Goal: Task Accomplishment & Management: Use online tool/utility

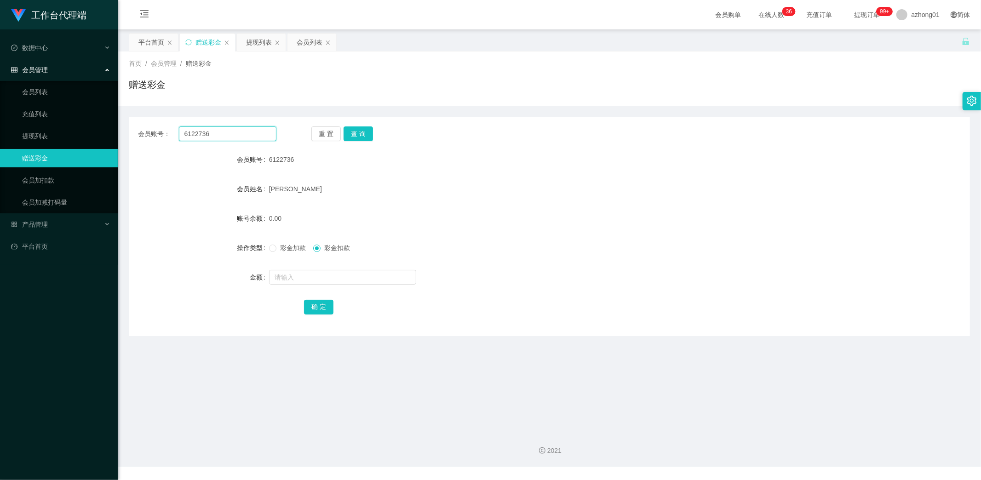
click at [218, 137] on input "6122736" at bounding box center [228, 133] width 98 height 15
drag, startPoint x: 221, startPoint y: 135, endPoint x: 163, endPoint y: 129, distance: 57.8
click at [159, 127] on div "会员账号： 6122736" at bounding box center [207, 133] width 138 height 15
paste input "jojo1314520"
type input "jojo1314520"
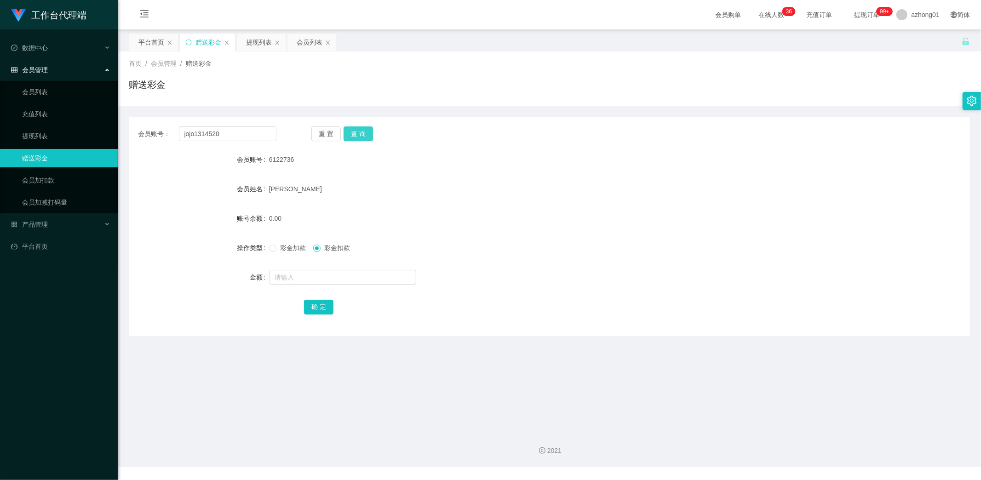
click at [363, 130] on button "查 询" at bounding box center [358, 133] width 29 height 15
click at [361, 130] on button "查 询" at bounding box center [358, 133] width 29 height 15
click at [46, 133] on link "提现列表" at bounding box center [66, 136] width 88 height 18
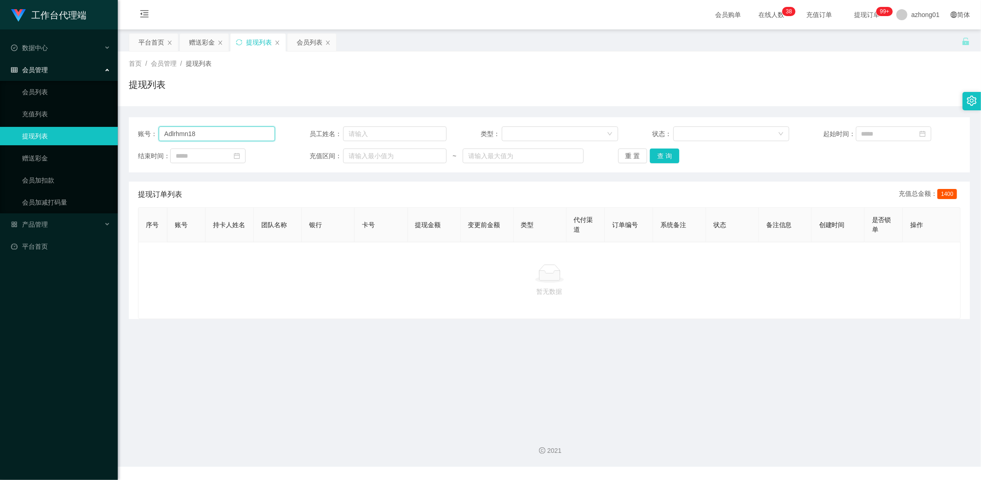
click at [223, 132] on input "Adlrhmn18" at bounding box center [217, 133] width 116 height 15
drag, startPoint x: 223, startPoint y: 132, endPoint x: 140, endPoint y: 127, distance: 82.9
click at [138, 126] on div "账号： Adlrhmn18" at bounding box center [206, 133] width 137 height 15
paste input "jojo1314520"
type input "jojo1314520"
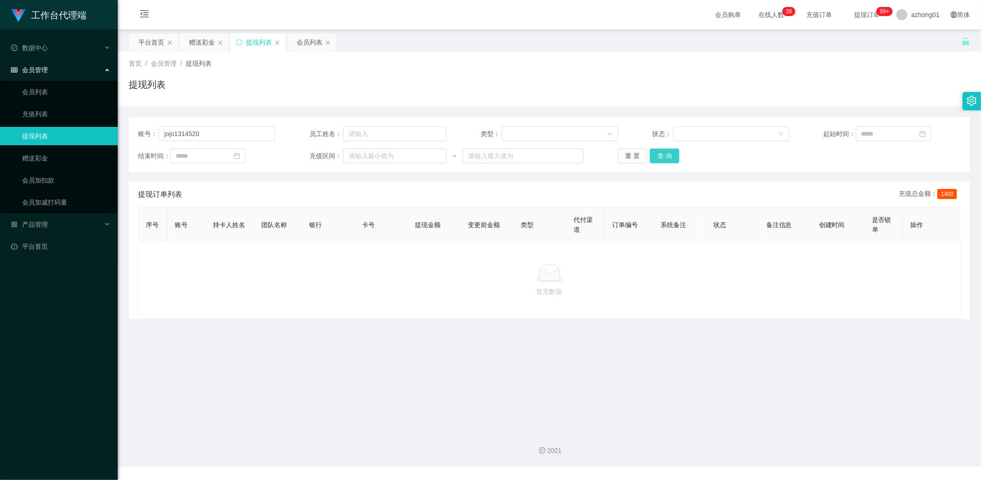
click at [660, 155] on button "查 询" at bounding box center [664, 156] width 29 height 15
click at [35, 155] on link "赠送彩金" at bounding box center [66, 158] width 88 height 18
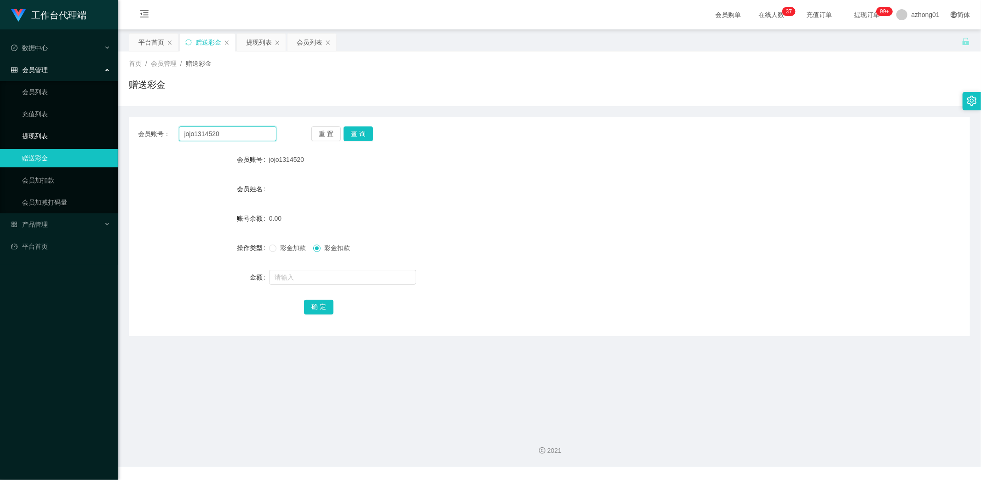
drag, startPoint x: 216, startPoint y: 134, endPoint x: 110, endPoint y: 128, distance: 105.9
click at [108, 127] on section "工作台代理端 数据中心 会员管理 会员列表 充值列表 提现列表 赠送彩金 会员加扣款 会员加减打码量 产品管理 平台首页 保存配置 重置配置 整体风格设置 主…" at bounding box center [490, 233] width 981 height 467
click at [361, 135] on button "查 询" at bounding box center [358, 133] width 29 height 15
drag, startPoint x: 230, startPoint y: 134, endPoint x: 116, endPoint y: 127, distance: 113.8
click at [116, 127] on section "工作台代理端 数据中心 会员管理 会员列表 充值列表 提现列表 赠送彩金 会员加扣款 会员加减打码量 产品管理 平台首页 保存配置 重置配置 整体风格设置 主…" at bounding box center [490, 233] width 981 height 467
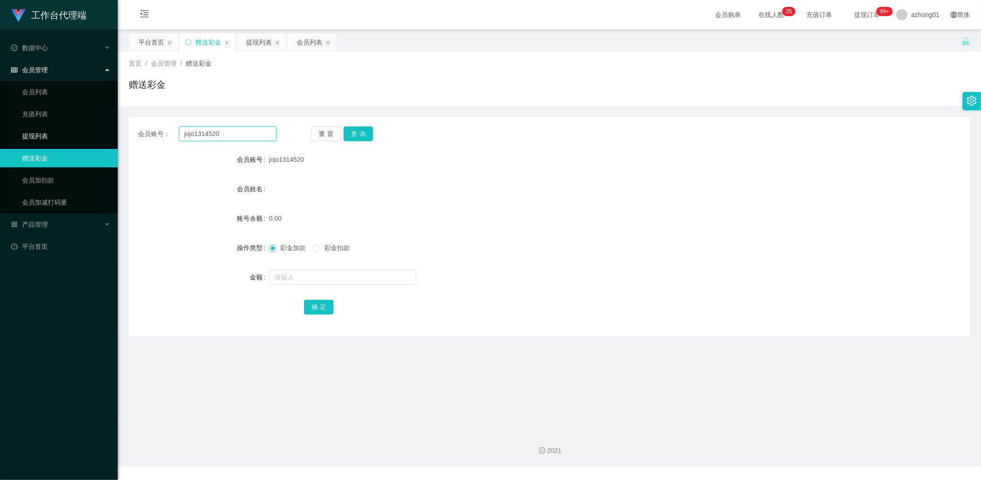
paste input "baibao"
type input "baibao"
click at [360, 132] on button "查 询" at bounding box center [358, 133] width 29 height 15
click at [301, 276] on input "text" at bounding box center [342, 277] width 147 height 15
type input "60"
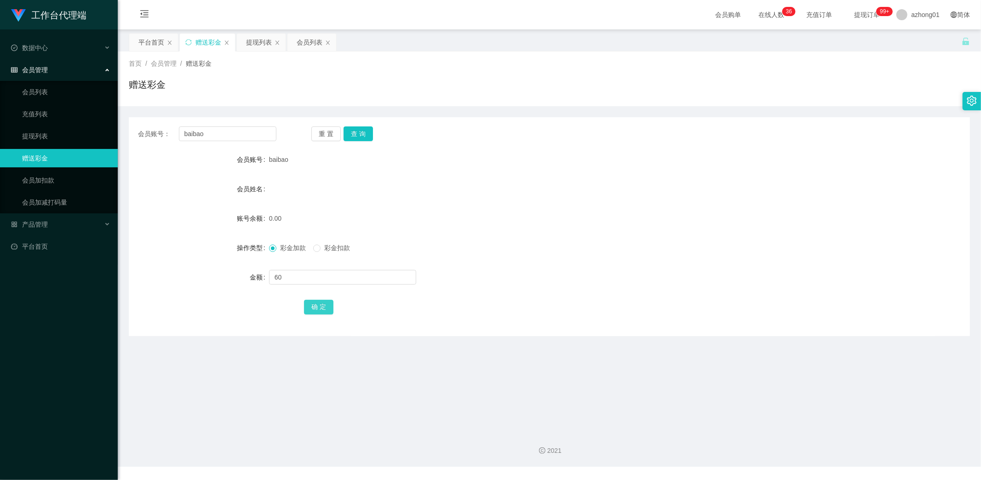
click at [319, 307] on button "确 定" at bounding box center [318, 307] width 29 height 15
drag, startPoint x: 211, startPoint y: 134, endPoint x: 165, endPoint y: 128, distance: 46.4
click at [165, 128] on div "会员账号： [PERSON_NAME]" at bounding box center [207, 133] width 138 height 15
paste input "REXCHENG"
type input "REXCHENG"
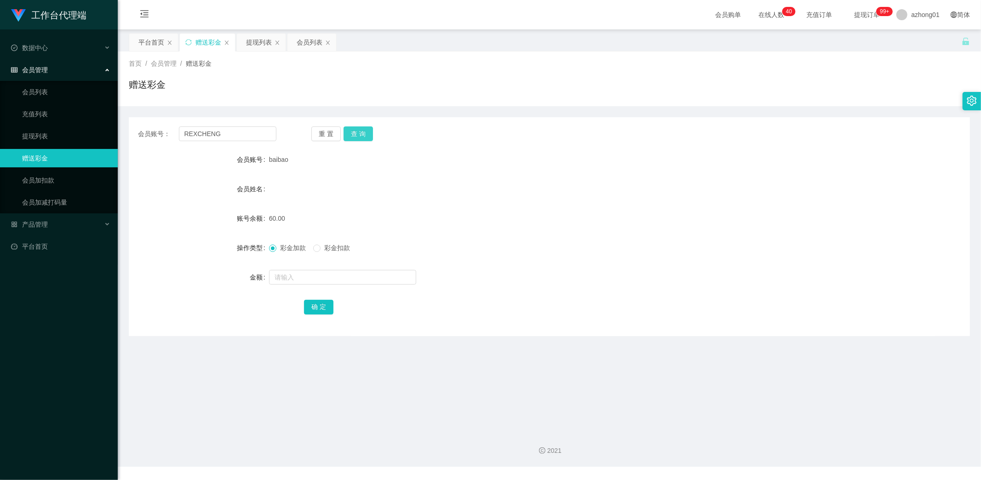
click at [359, 132] on button "查 询" at bounding box center [358, 133] width 29 height 15
click at [307, 278] on input "text" at bounding box center [342, 277] width 147 height 15
type input "60"
click at [212, 397] on main "关闭左侧 关闭右侧 关闭其它 刷新页面 平台首页 赠送彩金 提现列表 会员列表 首页 / 会员管理 / 赠送彩金 / 赠送彩金 会员账号： REXCHENG …" at bounding box center [549, 226] width 863 height 395
click at [37, 134] on link "提现列表" at bounding box center [66, 136] width 88 height 18
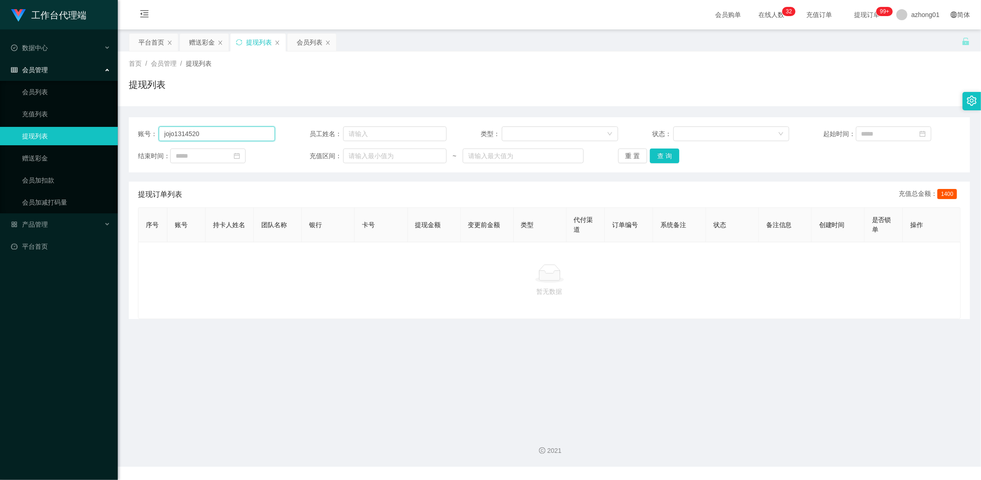
drag, startPoint x: 216, startPoint y: 134, endPoint x: 114, endPoint y: 136, distance: 102.6
click at [109, 132] on section "工作台代理端 数据中心 会员管理 会员列表 充值列表 提现列表 赠送彩金 会员加扣款 会员加减打码量 产品管理 平台首页 保存配置 重置配置 整体风格设置 主…" at bounding box center [490, 233] width 981 height 467
paste input "Niglim99"
type input "Niglim99"
click at [664, 152] on button "查 询" at bounding box center [664, 156] width 29 height 15
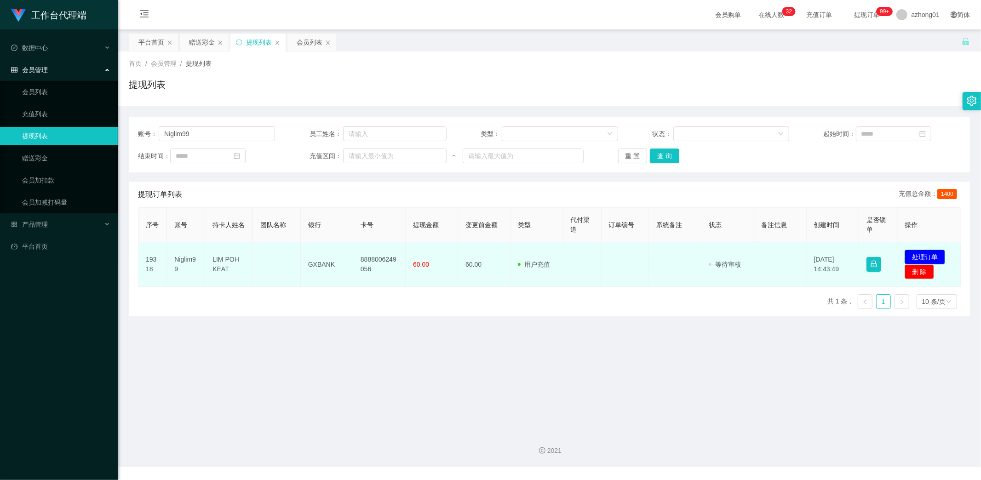
click at [928, 255] on button "处理订单" at bounding box center [925, 257] width 40 height 15
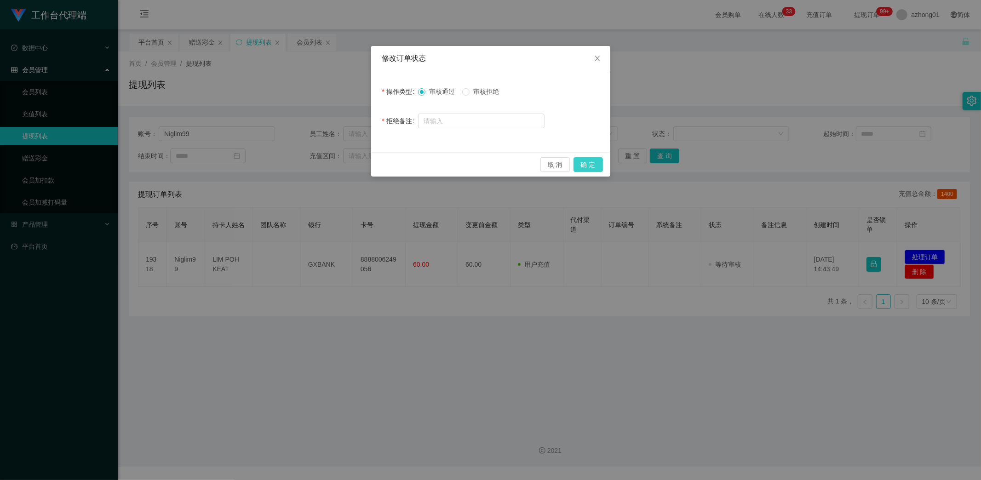
click at [590, 163] on button "确 定" at bounding box center [587, 164] width 29 height 15
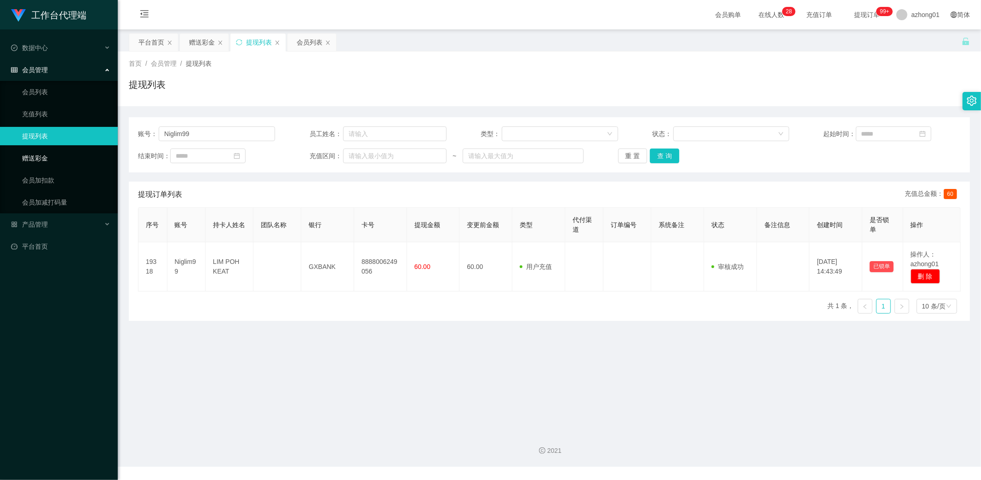
click at [45, 155] on link "赠送彩金" at bounding box center [66, 158] width 88 height 18
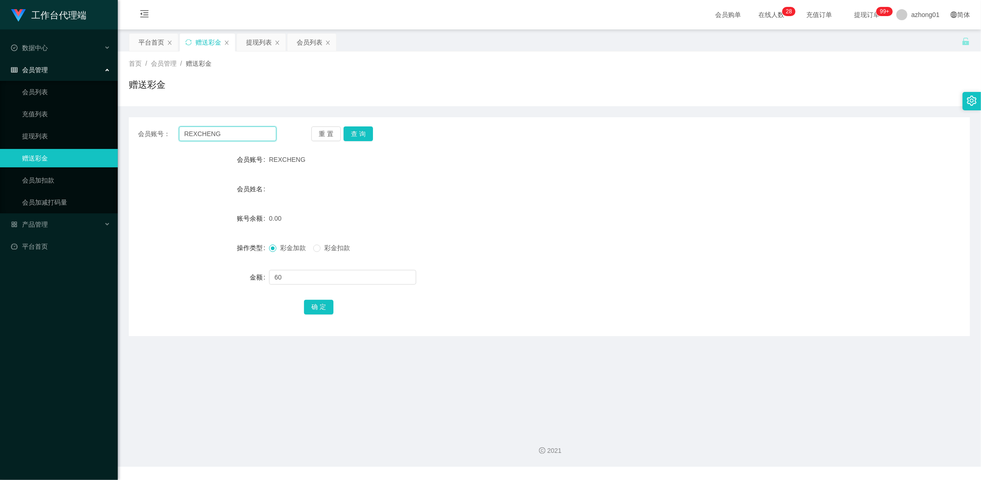
drag, startPoint x: 222, startPoint y: 135, endPoint x: 146, endPoint y: 127, distance: 76.7
click at [146, 127] on div "会员账号： REXCHENG" at bounding box center [207, 133] width 138 height 15
paste input "Yap Jacky"
type input "Yap Jacky"
click at [359, 137] on button "查 询" at bounding box center [358, 133] width 29 height 15
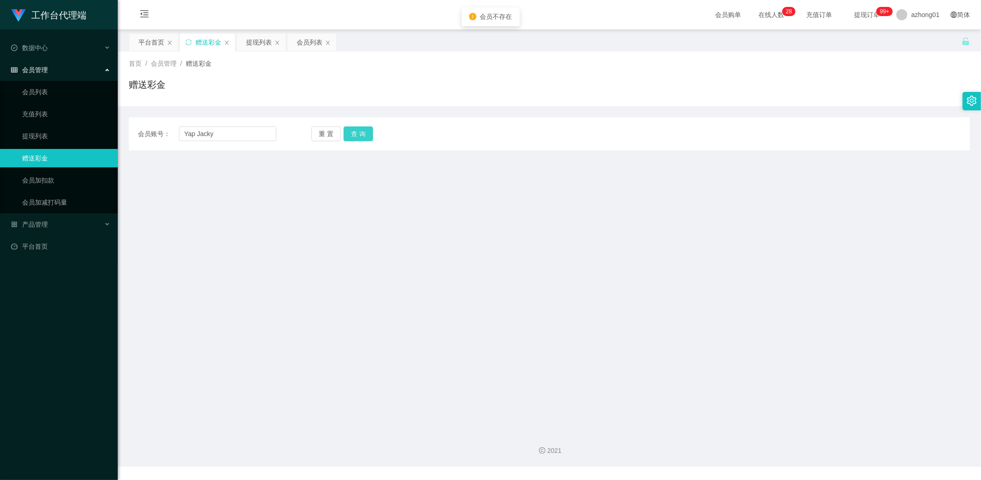
click at [354, 131] on button "查 询" at bounding box center [358, 133] width 29 height 15
drag, startPoint x: 220, startPoint y: 135, endPoint x: 75, endPoint y: 106, distance: 147.7
click at [88, 107] on section "工作台代理端 数据中心 会员管理 会员列表 充值列表 提现列表 赠送彩金 会员加扣款 会员加减打码量 产品管理 平台首页 保存配置 重置配置 整体风格设置 主…" at bounding box center [490, 233] width 981 height 467
click at [173, 216] on main "关闭左侧 关闭右侧 关闭其它 刷新页面 平台首页 赠送彩金 提现列表 会员列表 首页 / 会员管理 / 赠送彩金 / 赠送彩金 会员账号： 重 置 查 询 会…" at bounding box center [549, 226] width 863 height 395
click at [207, 132] on input "text" at bounding box center [228, 133] width 98 height 15
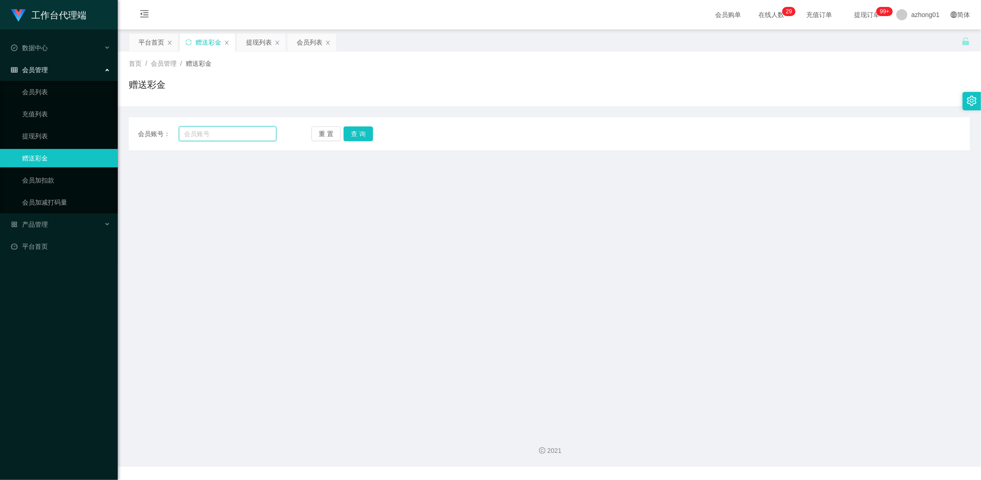
paste input "Tsong0204"
type input "Tsong0204"
click at [361, 138] on button "查 询" at bounding box center [358, 133] width 29 height 15
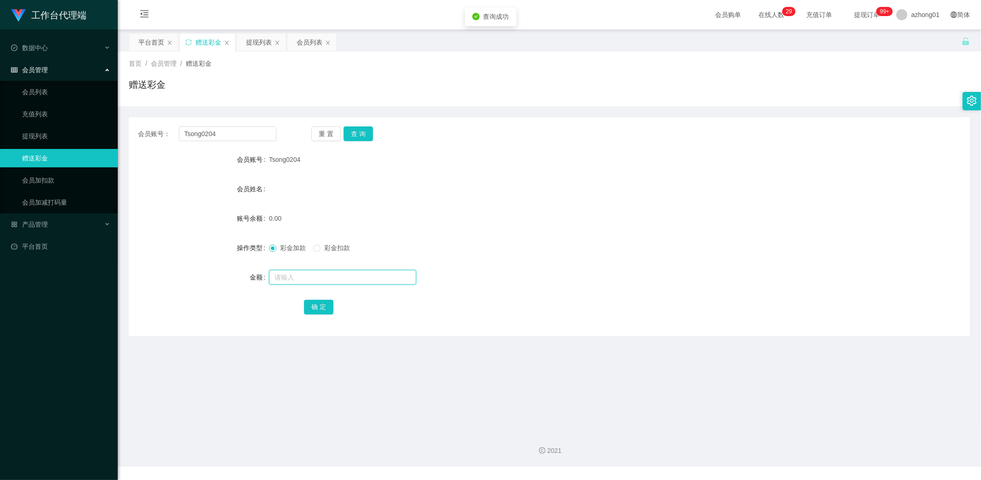
click at [296, 275] on input "text" at bounding box center [342, 277] width 147 height 15
type input "60"
click at [318, 308] on button "确 定" at bounding box center [318, 307] width 29 height 15
drag, startPoint x: 226, startPoint y: 133, endPoint x: 138, endPoint y: 126, distance: 88.6
click at [138, 126] on div "会员账号： Tsong0204" at bounding box center [207, 133] width 138 height 15
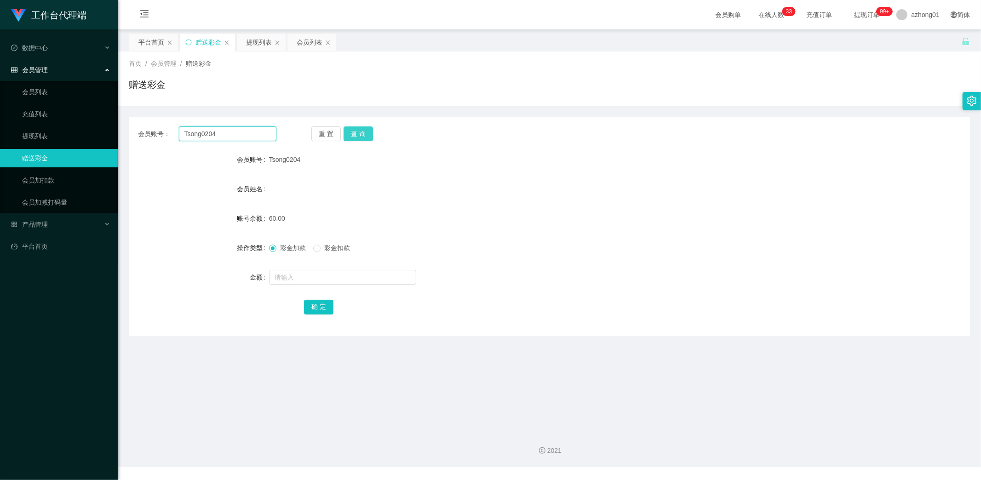
paste input "jojo1314520"
type input "jojo1314520"
drag, startPoint x: 352, startPoint y: 135, endPoint x: 356, endPoint y: 157, distance: 22.5
click at [352, 135] on button "查 询" at bounding box center [358, 133] width 29 height 15
click at [304, 282] on input "text" at bounding box center [342, 277] width 147 height 15
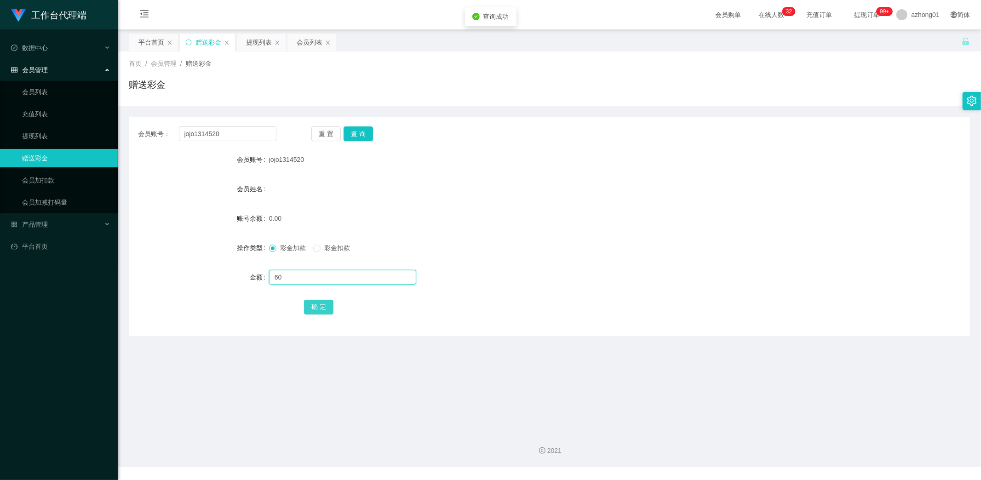
type input "60"
click at [326, 307] on button "确 定" at bounding box center [318, 307] width 29 height 15
click at [830, 411] on main "关闭左侧 关闭右侧 关闭其它 刷新页面 平台首页 赠送彩金 提现列表 会员列表 首页 / 会员管理 / 赠送彩金 / 赠送彩金 会员账号： jojo13145…" at bounding box center [549, 226] width 863 height 395
click at [43, 133] on link "提现列表" at bounding box center [66, 136] width 88 height 18
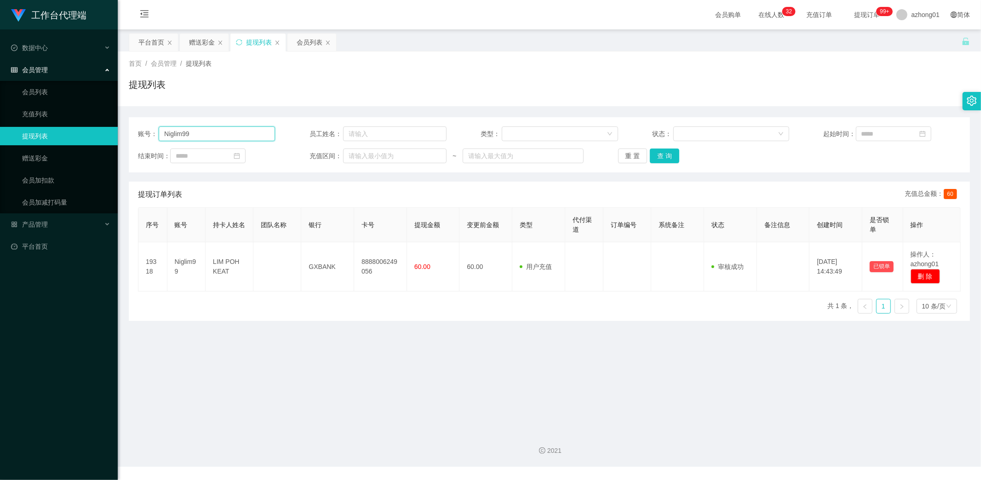
drag, startPoint x: 224, startPoint y: 129, endPoint x: 124, endPoint y: 129, distance: 100.2
click at [124, 129] on main "关闭左侧 关闭右侧 关闭其它 刷新页面 平台首页 赠送彩金 提现列表 会员列表 首页 / 会员管理 / 提现列表 / 提现列表 账号： Niglim99 员工…" at bounding box center [549, 226] width 863 height 395
paste input "Chong0307"
type input "Chong0307"
click at [657, 156] on button "查 询" at bounding box center [664, 156] width 29 height 15
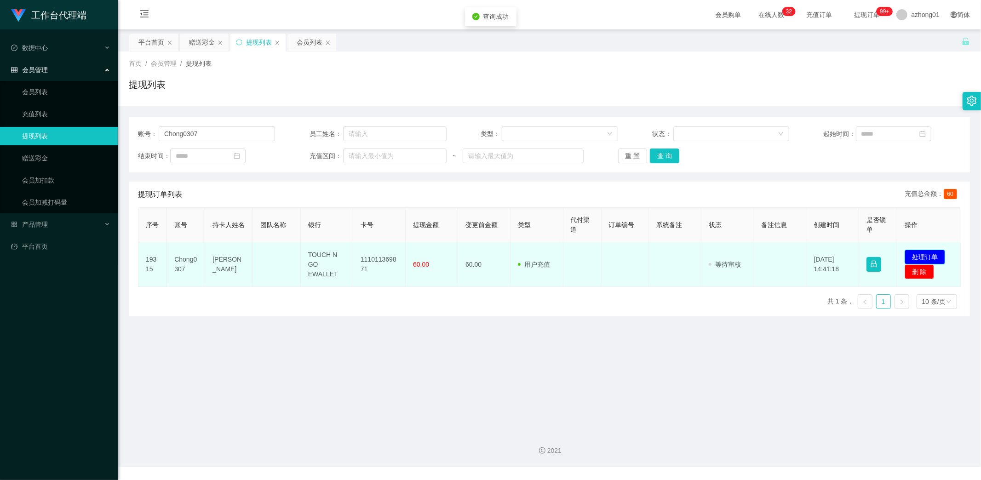
click at [918, 253] on button "处理订单" at bounding box center [925, 257] width 40 height 15
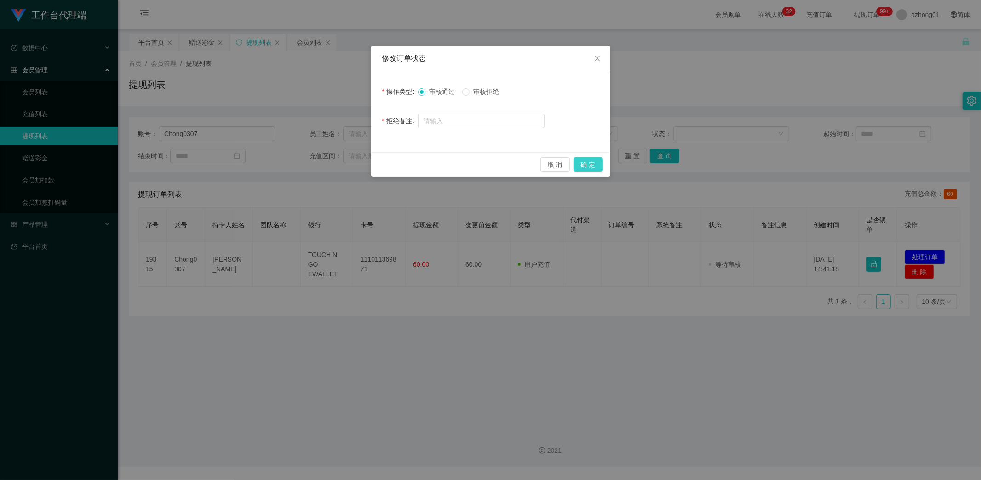
click at [593, 166] on button "确 定" at bounding box center [587, 164] width 29 height 15
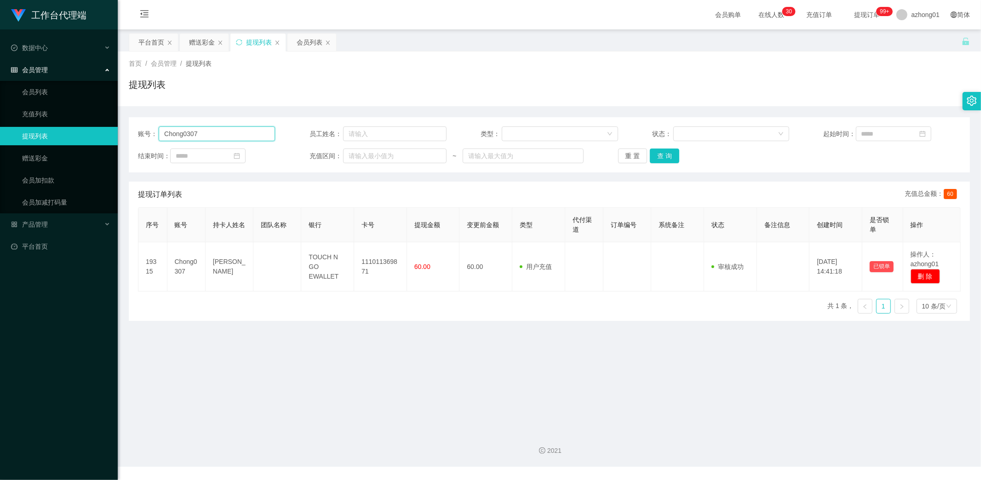
drag, startPoint x: 207, startPoint y: 135, endPoint x: 137, endPoint y: 126, distance: 70.9
click at [138, 126] on div "账号： Chong0307" at bounding box center [206, 133] width 137 height 15
drag, startPoint x: 38, startPoint y: 156, endPoint x: 62, endPoint y: 162, distance: 24.2
click at [38, 156] on link "赠送彩金" at bounding box center [66, 158] width 88 height 18
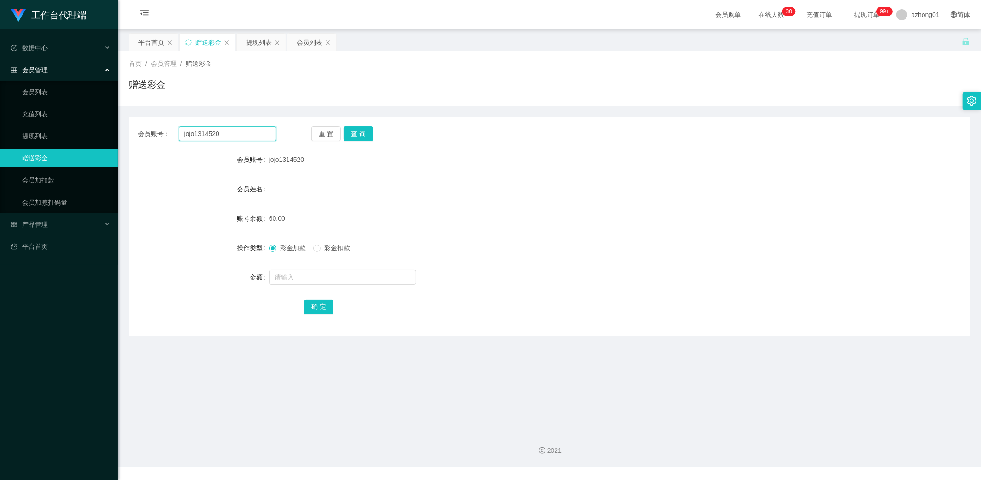
drag, startPoint x: 230, startPoint y: 131, endPoint x: 140, endPoint y: 136, distance: 90.3
click at [117, 123] on section "工作台代理端 数据中心 会员管理 会员列表 充值列表 提现列表 赠送彩金 会员加扣款 会员加减打码量 产品管理 平台首页 保存配置 重置配置 整体风格设置 主…" at bounding box center [490, 233] width 981 height 467
paste input "6122736"
type input "6122736"
click at [361, 126] on div "会员账号： 6122736 重 置 查 询 会员账号 jojo1314520 会员姓名 账号余额 60.00 操作类型 彩金加款 彩金扣款 金额 确 定" at bounding box center [549, 226] width 841 height 219
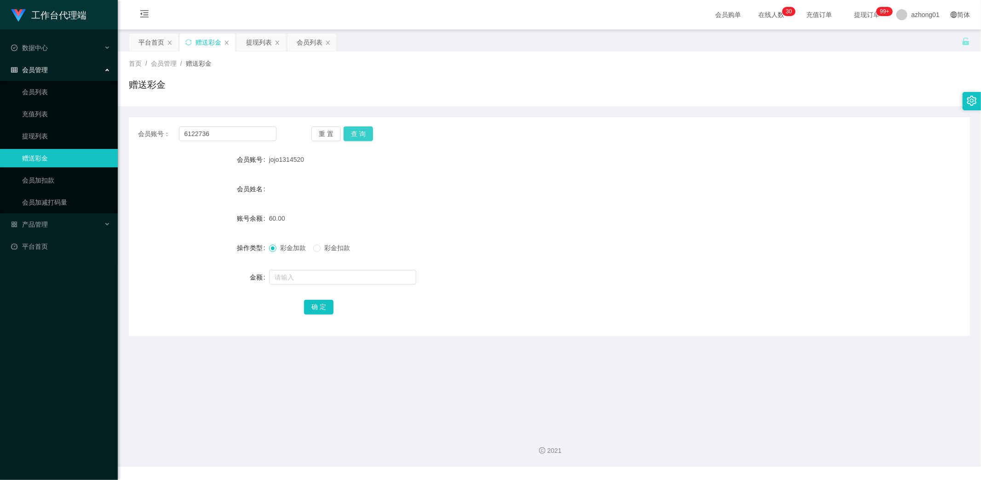
click at [359, 135] on button "查 询" at bounding box center [358, 133] width 29 height 15
click at [352, 135] on button "查 询" at bounding box center [358, 133] width 29 height 15
click at [303, 278] on input "text" at bounding box center [342, 277] width 147 height 15
type input "30"
click at [316, 307] on button "确 定" at bounding box center [318, 307] width 29 height 15
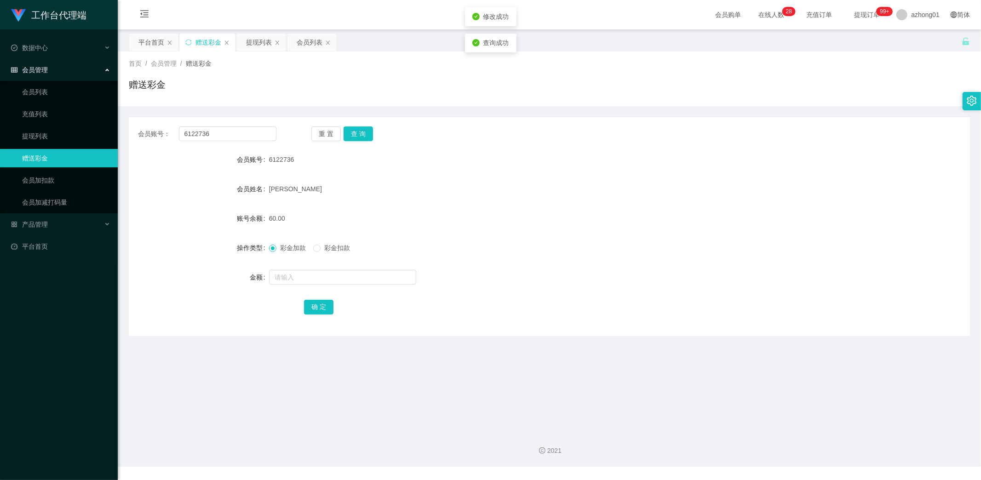
click at [278, 376] on main "关闭左侧 关闭右侧 关闭其它 刷新页面 平台首页 赠送彩金 提现列表 会员列表 首页 / 会员管理 / 赠送彩金 / 赠送彩金 会员账号： 6122736 重…" at bounding box center [549, 226] width 863 height 395
drag, startPoint x: 213, startPoint y: 135, endPoint x: 146, endPoint y: 126, distance: 68.3
click at [146, 126] on div "会员账号： 6122736 重 置 查 询 会员账号 6122736 会员姓名 [PERSON_NAME] 账号余额 60.00 操作类型 彩金加款 彩金扣款…" at bounding box center [549, 226] width 841 height 219
paste input "Steve83"
type input "Steve83"
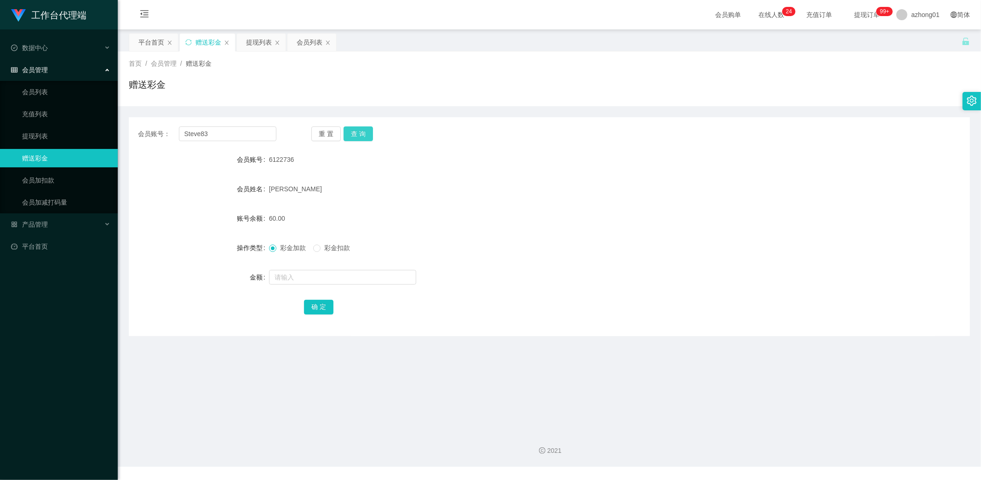
click at [356, 135] on button "查 询" at bounding box center [358, 133] width 29 height 15
click at [313, 277] on input "text" at bounding box center [342, 277] width 147 height 15
type input "60"
click at [319, 305] on button "确 定" at bounding box center [318, 307] width 29 height 15
click at [227, 374] on main "关闭左侧 关闭右侧 关闭其它 刷新页面 平台首页 赠送彩金 提现列表 会员列表 首页 / 会员管理 / 赠送彩金 / 赠送彩金 会员账号： Steve83 重…" at bounding box center [549, 226] width 863 height 395
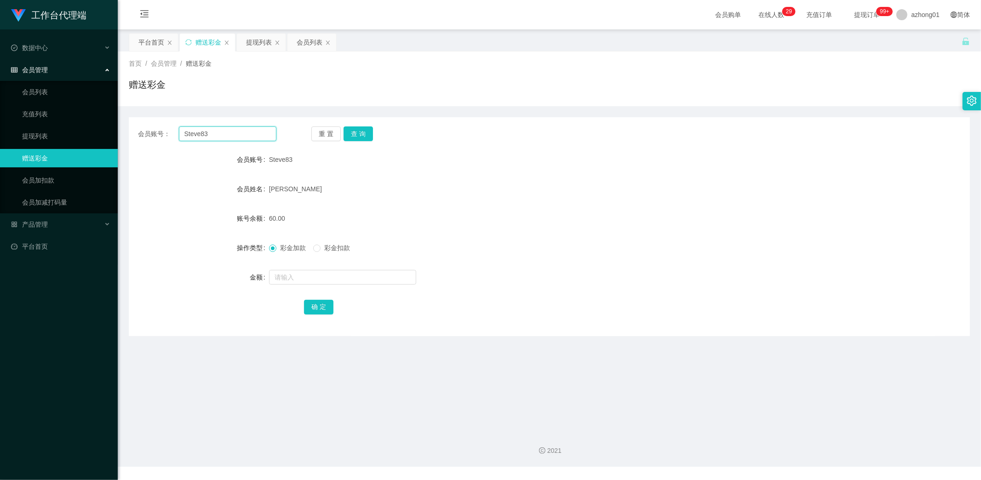
drag, startPoint x: 220, startPoint y: 135, endPoint x: 154, endPoint y: 130, distance: 66.0
click at [155, 130] on div "会员账号： Steve83" at bounding box center [207, 133] width 138 height 15
paste input "[PERSON_NAME]"
type input "[PERSON_NAME]"
click at [356, 132] on button "查 询" at bounding box center [358, 133] width 29 height 15
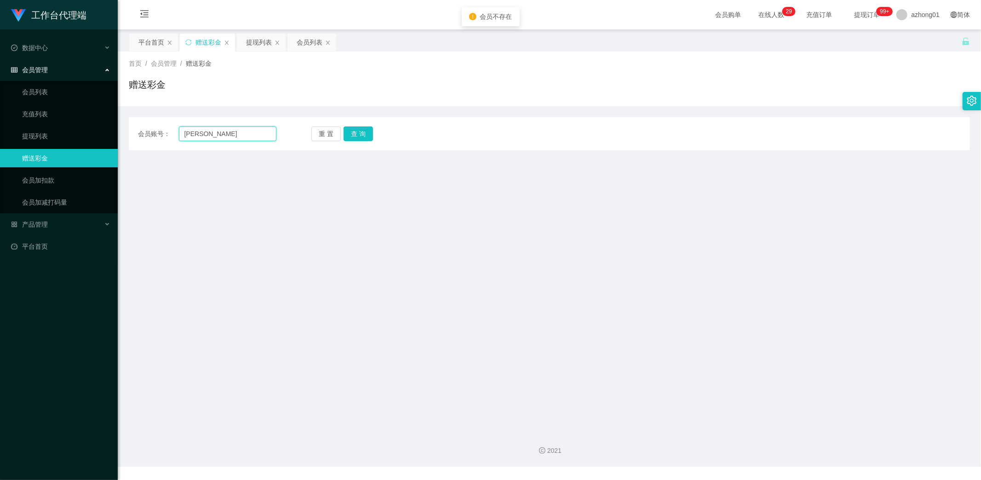
drag, startPoint x: 247, startPoint y: 136, endPoint x: 91, endPoint y: 126, distance: 156.3
click at [122, 125] on main "关闭左侧 关闭右侧 关闭其它 刷新页面 平台首页 赠送彩金 提现列表 会员列表 首页 / 会员管理 / 赠送彩金 / 赠送彩金 会员账号： [PERSON_N…" at bounding box center [549, 226] width 863 height 395
click at [219, 207] on main "关闭左侧 关闭右侧 关闭其它 刷新页面 平台首页 赠送彩金 提现列表 会员列表 首页 / 会员管理 / 赠送彩金 / 赠送彩金 会员账号： 重 置 查 询 会…" at bounding box center [549, 226] width 863 height 395
click at [225, 131] on input "text" at bounding box center [228, 133] width 98 height 15
paste input "REXCHENG"
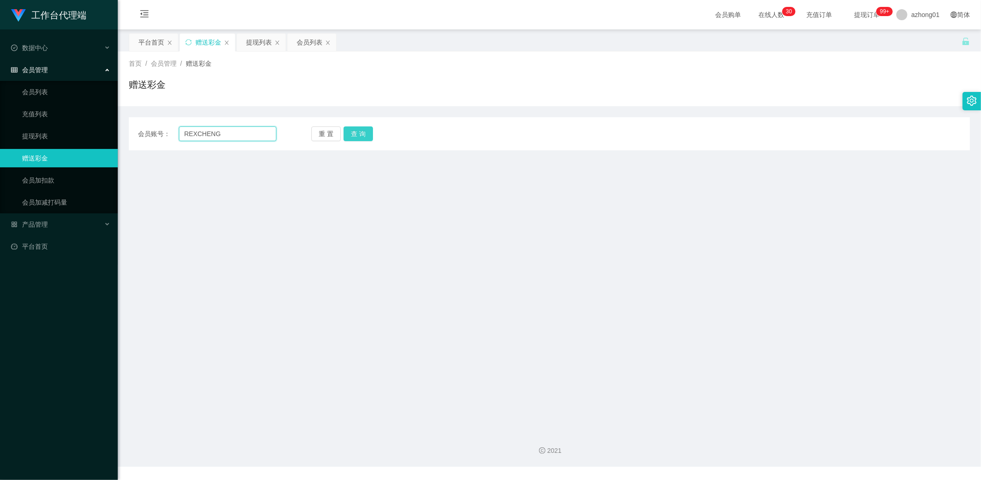
type input "REXCHENG"
click at [362, 132] on button "查 询" at bounding box center [358, 133] width 29 height 15
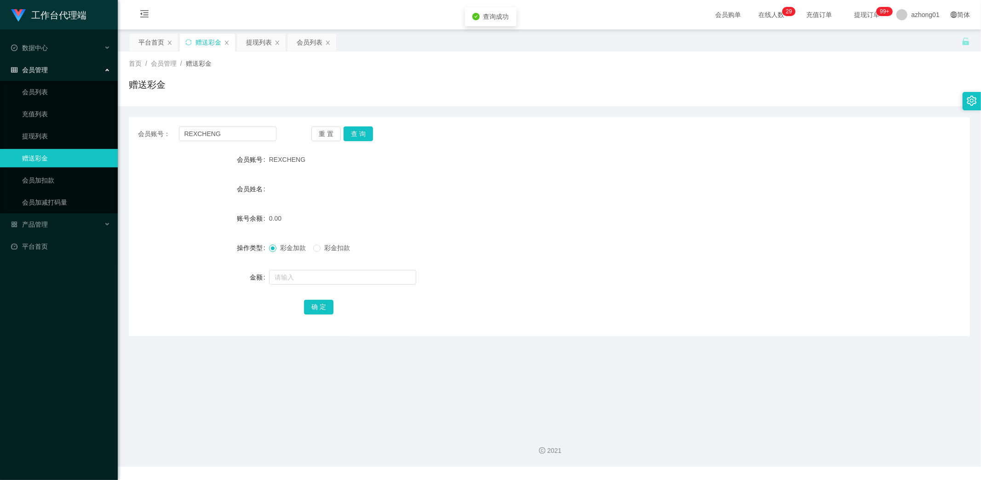
click at [250, 341] on main "关闭左侧 关闭右侧 关闭其它 刷新页面 平台首页 赠送彩金 提现列表 会员列表 首页 / 会员管理 / 赠送彩金 / 赠送彩金 会员账号： REXCHENG …" at bounding box center [549, 226] width 863 height 395
click at [46, 136] on link "提现列表" at bounding box center [66, 136] width 88 height 18
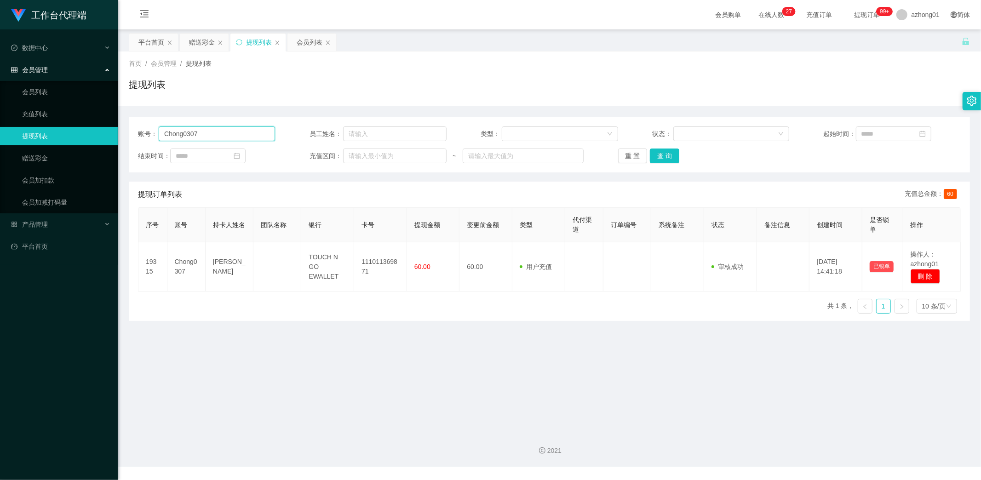
drag, startPoint x: 214, startPoint y: 135, endPoint x: 96, endPoint y: 125, distance: 118.6
click at [96, 125] on section "工作台代理端 数据中心 会员管理 会员列表 充值列表 提现列表 赠送彩金 会员加扣款 会员加减打码量 产品管理 平台首页 保存配置 重置配置 整体风格设置 主…" at bounding box center [490, 233] width 981 height 467
paste input "REXCHENG"
type input "REXCHENG"
click at [663, 155] on button "查 询" at bounding box center [664, 156] width 29 height 15
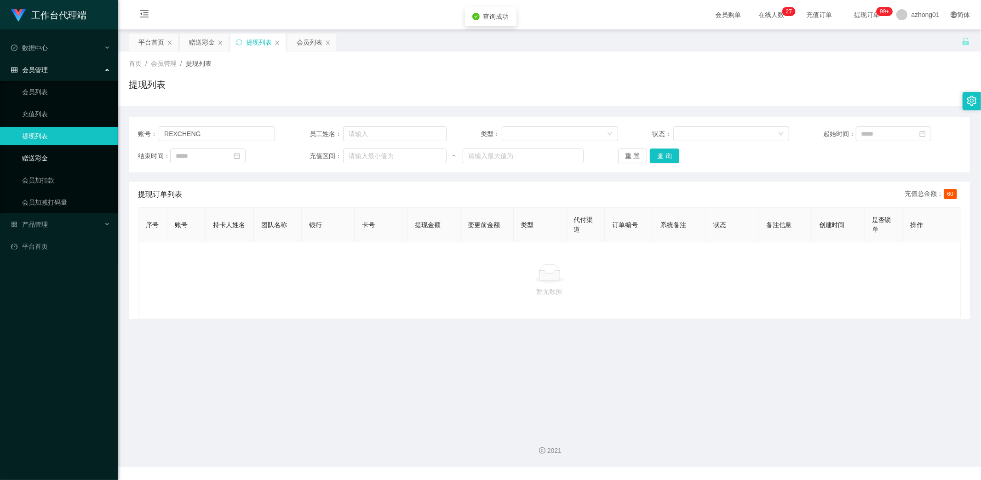
click at [45, 157] on link "赠送彩金" at bounding box center [66, 158] width 88 height 18
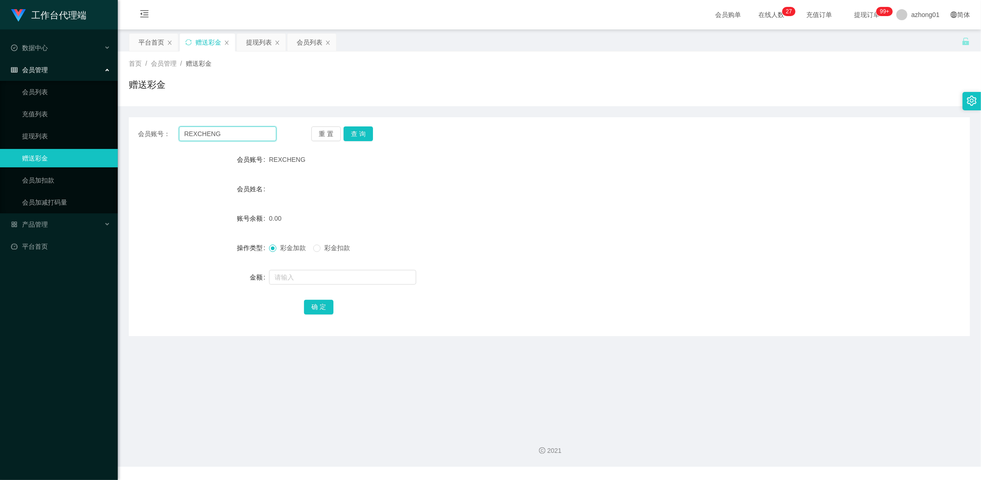
drag, startPoint x: 203, startPoint y: 135, endPoint x: 126, endPoint y: 132, distance: 76.8
click at [126, 132] on main "关闭左侧 关闭右侧 关闭其它 刷新页面 平台首页 赠送彩金 提现列表 会员列表 首页 / 会员管理 / 赠送彩金 / 赠送彩金 会员账号： REXCHENG …" at bounding box center [549, 226] width 863 height 395
drag, startPoint x: 353, startPoint y: 131, endPoint x: 354, endPoint y: 144, distance: 13.8
click at [353, 131] on button "查 询" at bounding box center [358, 133] width 29 height 15
click at [315, 281] on input "text" at bounding box center [342, 277] width 147 height 15
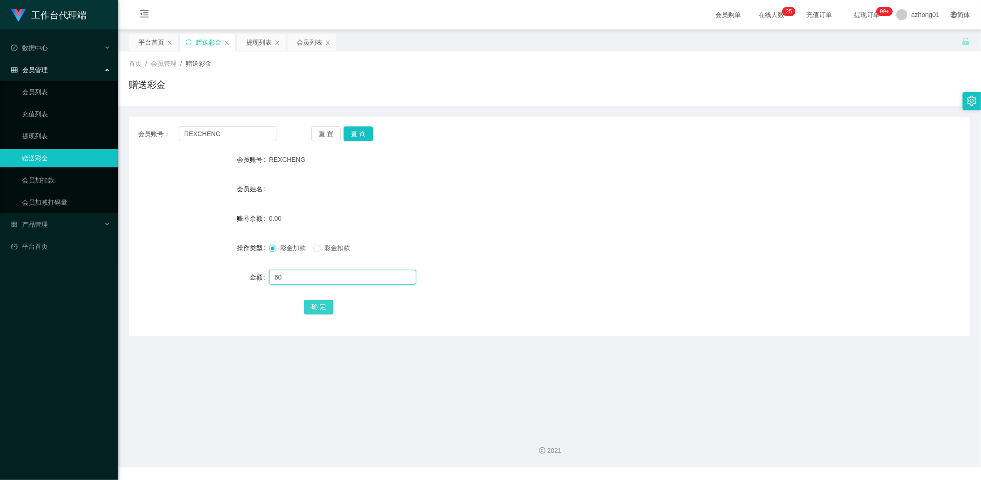
type input "60"
click at [320, 311] on button "确 定" at bounding box center [318, 307] width 29 height 15
drag, startPoint x: 232, startPoint y: 328, endPoint x: 237, endPoint y: 355, distance: 27.2
click at [232, 328] on div "会员账号： REXCHENG 重 置 查 询 会员账号 REXCHENG 会员姓名 账号余额 60.00 操作类型 彩金加款 彩金扣款 金额 确 定" at bounding box center [549, 226] width 841 height 219
drag, startPoint x: 227, startPoint y: 135, endPoint x: 145, endPoint y: 135, distance: 82.3
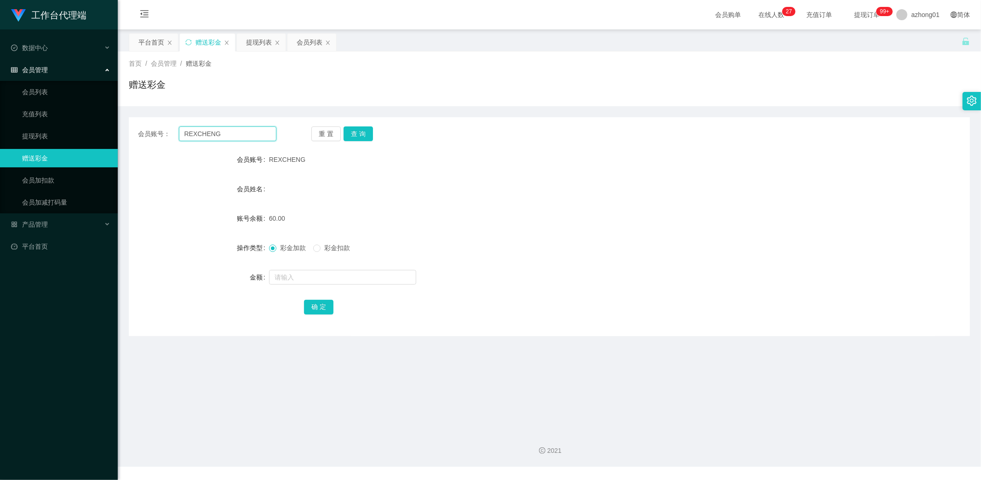
click at [145, 135] on div "会员账号： REXCHENG" at bounding box center [207, 133] width 138 height 15
paste input "junjun6128"
type input "junjun6128"
click at [357, 136] on button "查 询" at bounding box center [358, 133] width 29 height 15
click at [49, 135] on link "提现列表" at bounding box center [66, 136] width 88 height 18
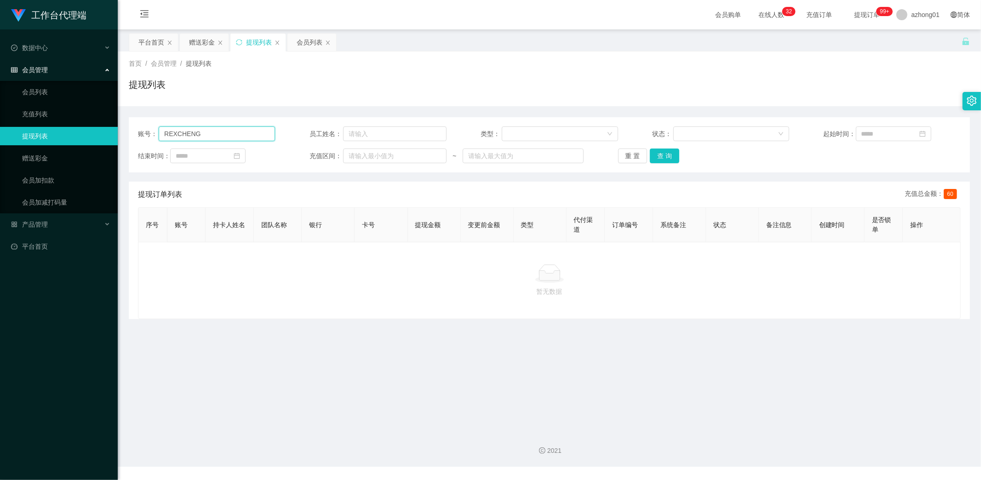
drag, startPoint x: 212, startPoint y: 130, endPoint x: 120, endPoint y: 131, distance: 92.0
click at [120, 131] on main "关闭左侧 关闭右侧 关闭其它 刷新页面 平台首页 赠送彩金 提现列表 会员列表 首页 / 会员管理 / 提现列表 / 提现列表 账号： REXCHENG 员工…" at bounding box center [549, 226] width 863 height 395
paste input "junjun6128"
type input "junjun6128"
click at [664, 152] on button "查 询" at bounding box center [664, 156] width 29 height 15
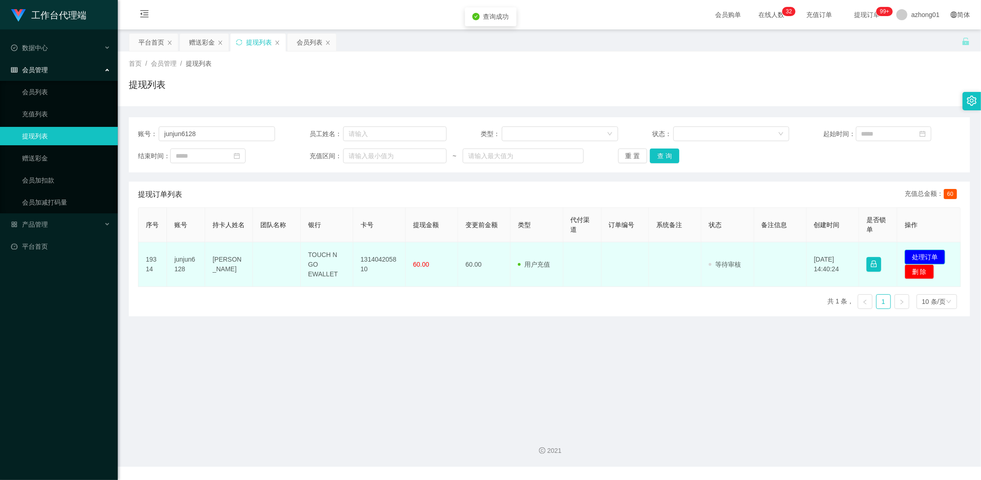
click at [915, 253] on button "处理订单" at bounding box center [925, 257] width 40 height 15
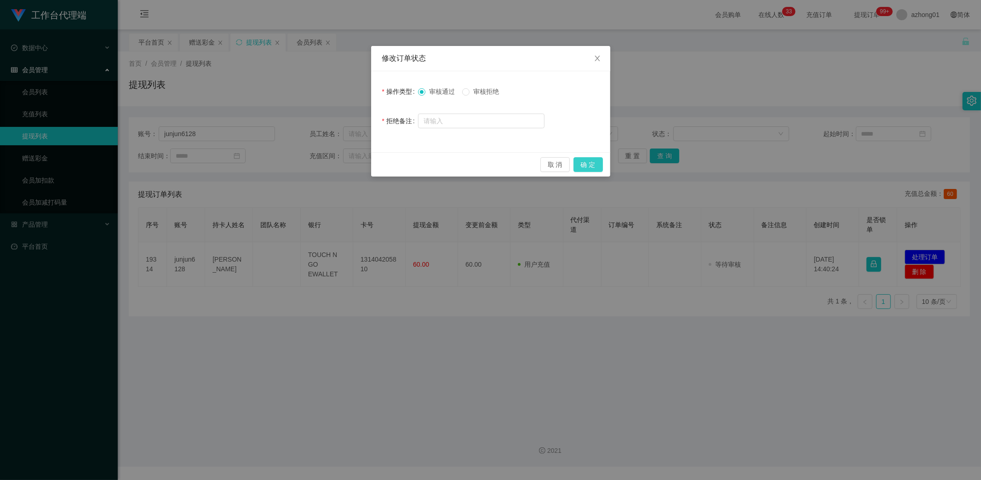
click at [596, 162] on button "确 定" at bounding box center [587, 164] width 29 height 15
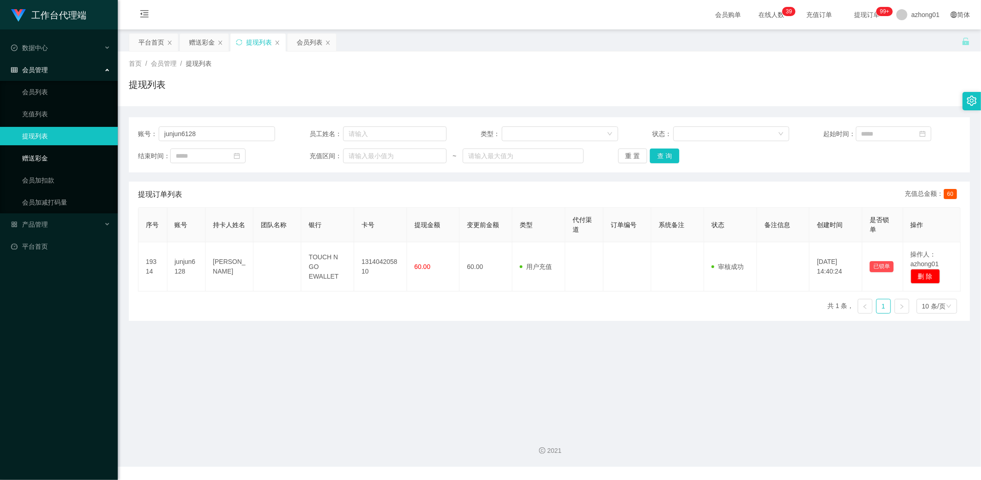
click at [41, 157] on link "赠送彩金" at bounding box center [66, 158] width 88 height 18
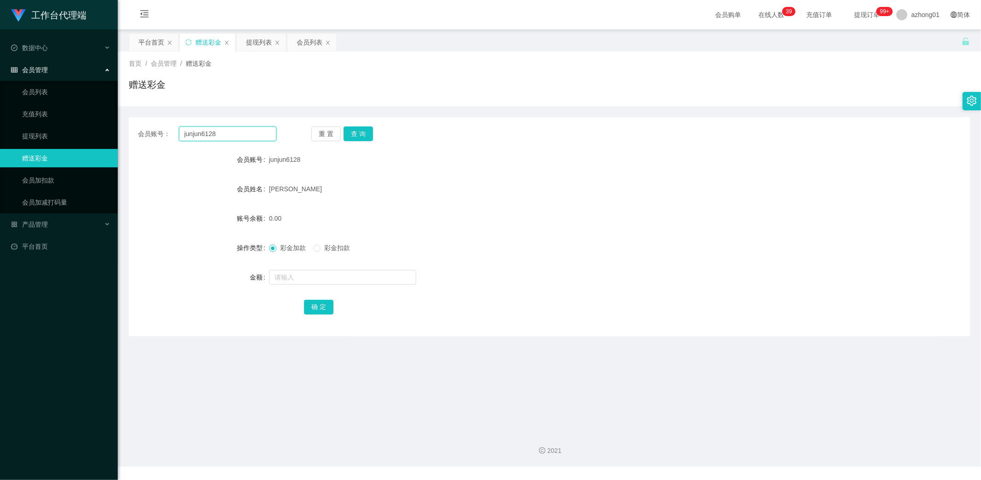
drag, startPoint x: 230, startPoint y: 134, endPoint x: 132, endPoint y: 123, distance: 98.2
click at [132, 123] on div "会员账号： junjun6128 重 置 查 询 会员账号 junjun6128 会员姓名 [PERSON_NAME] 账号余额 0.00 操作类型 彩金加款…" at bounding box center [549, 226] width 841 height 219
paste input "Nad96"
type input "Nad96"
click at [364, 132] on button "查 询" at bounding box center [358, 133] width 29 height 15
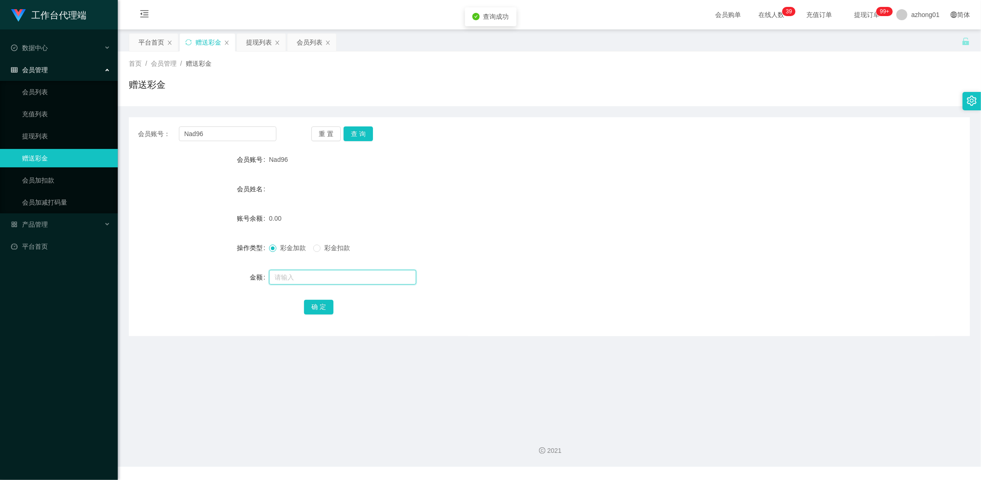
click at [300, 281] on input "text" at bounding box center [342, 277] width 147 height 15
type input "60"
click at [316, 300] on button "确 定" at bounding box center [318, 307] width 29 height 15
drag, startPoint x: 208, startPoint y: 135, endPoint x: 136, endPoint y: 130, distance: 72.0
click at [136, 130] on div "会员账号： Nad96 重 置 查 询" at bounding box center [549, 133] width 841 height 15
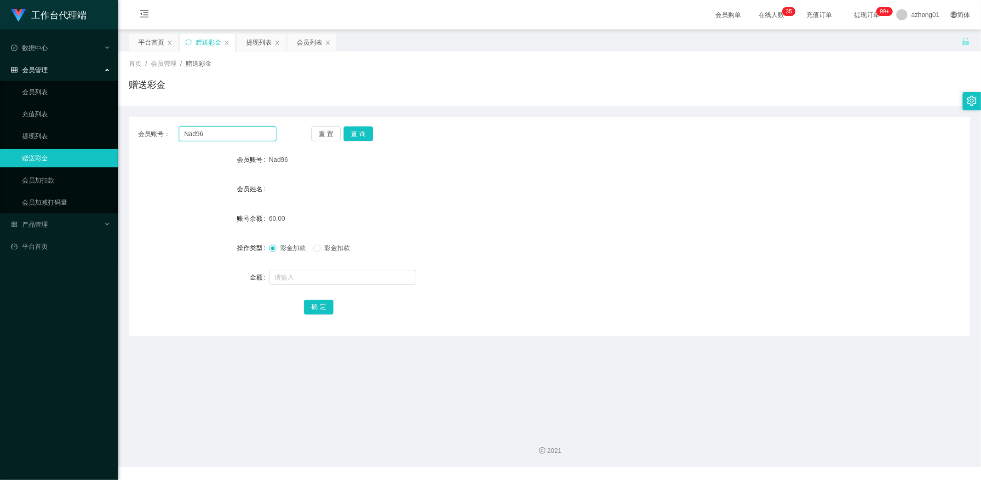
paste input "Kaodim"
type input "Kaodim"
click at [361, 132] on button "查 询" at bounding box center [358, 133] width 29 height 15
click at [303, 281] on input "text" at bounding box center [342, 277] width 147 height 15
type input "60"
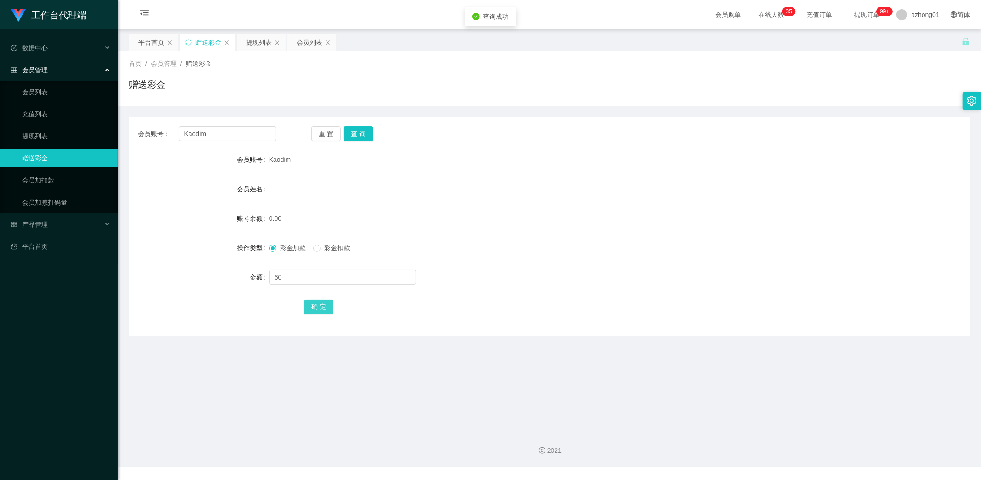
click at [325, 312] on button "确 定" at bounding box center [318, 307] width 29 height 15
drag, startPoint x: 212, startPoint y: 136, endPoint x: 125, endPoint y: 134, distance: 86.9
click at [125, 134] on main "关闭左侧 关闭右侧 关闭其它 刷新页面 平台首页 赠送彩金 提现列表 会员列表 首页 / 会员管理 / 赠送彩金 / 赠送彩金 会员账号： [PERSON_N…" at bounding box center [549, 226] width 863 height 395
paste input "Tsong0204"
type input "Tsong0204"
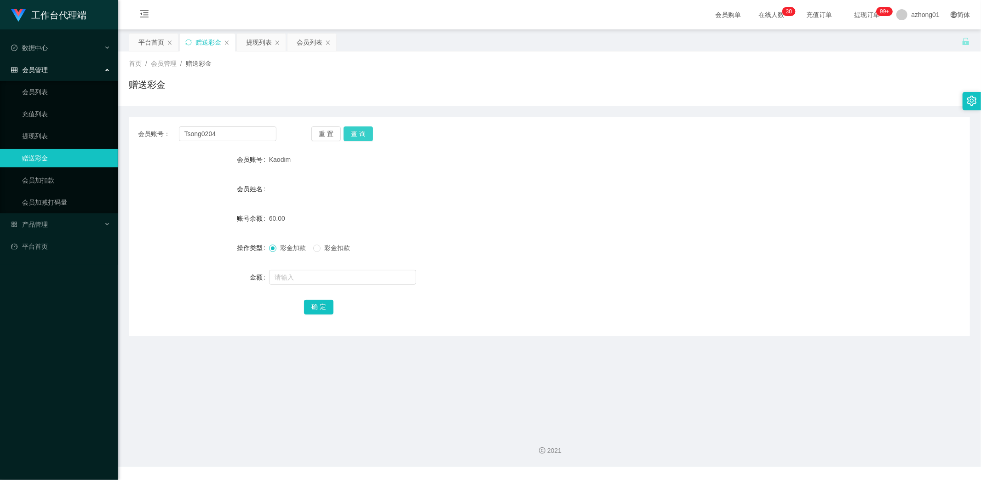
click at [360, 136] on button "查 询" at bounding box center [358, 133] width 29 height 15
click at [35, 135] on link "提现列表" at bounding box center [66, 136] width 88 height 18
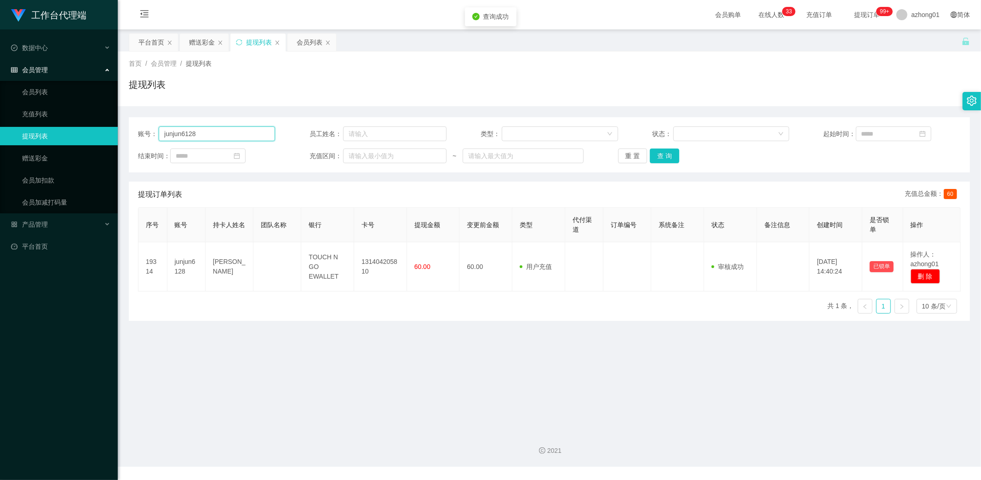
drag, startPoint x: 195, startPoint y: 133, endPoint x: 144, endPoint y: 131, distance: 51.1
click at [113, 126] on section "工作台代理端 数据中心 会员管理 会员列表 充值列表 提现列表 赠送彩金 会员加扣款 会员加减打码量 产品管理 平台首页 保存配置 重置配置 整体风格设置 主…" at bounding box center [490, 233] width 981 height 467
paste input "Tsong0204"
type input "Tsong0204"
click at [659, 155] on button "查 询" at bounding box center [664, 156] width 29 height 15
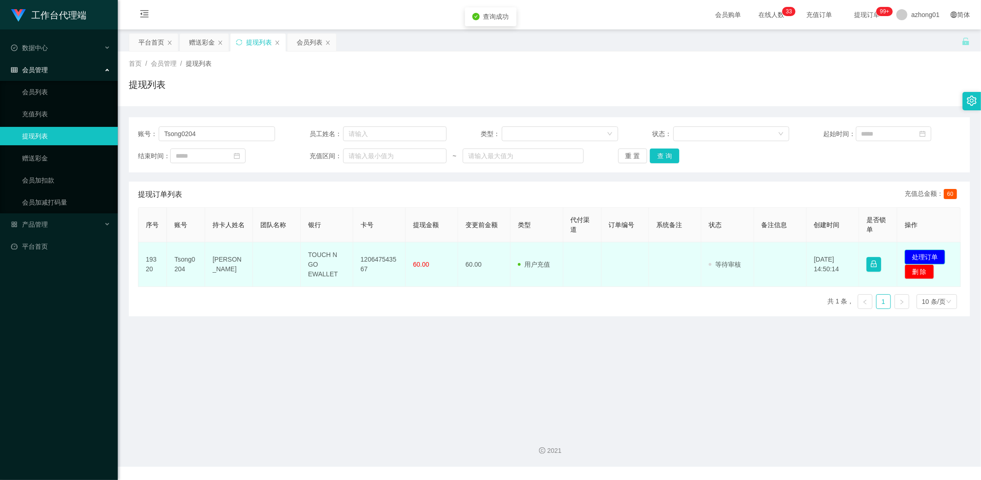
click at [918, 254] on button "处理订单" at bounding box center [925, 257] width 40 height 15
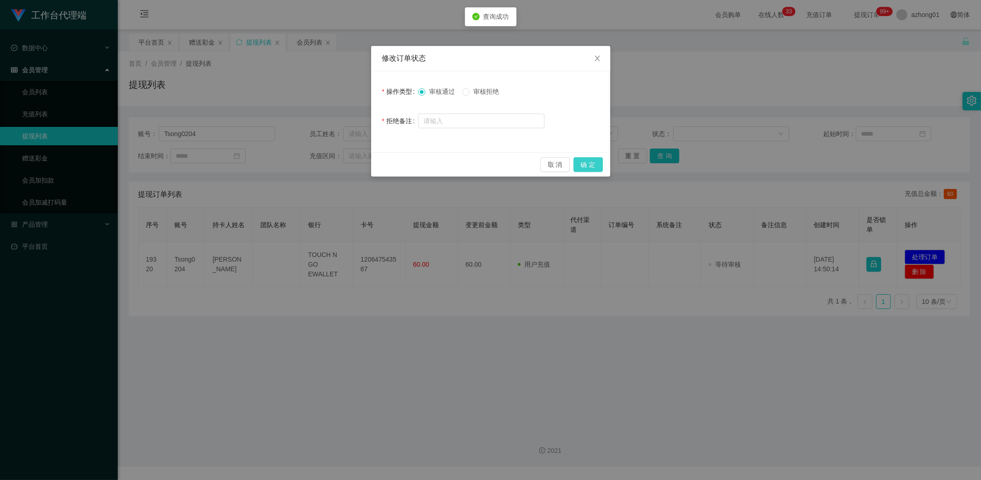
click at [588, 164] on button "确 定" at bounding box center [587, 164] width 29 height 15
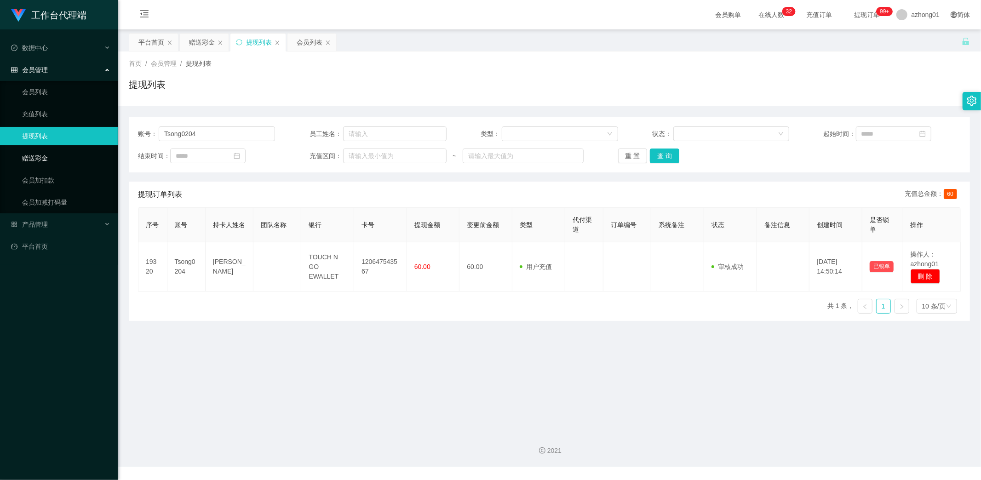
click at [42, 150] on link "赠送彩金" at bounding box center [66, 158] width 88 height 18
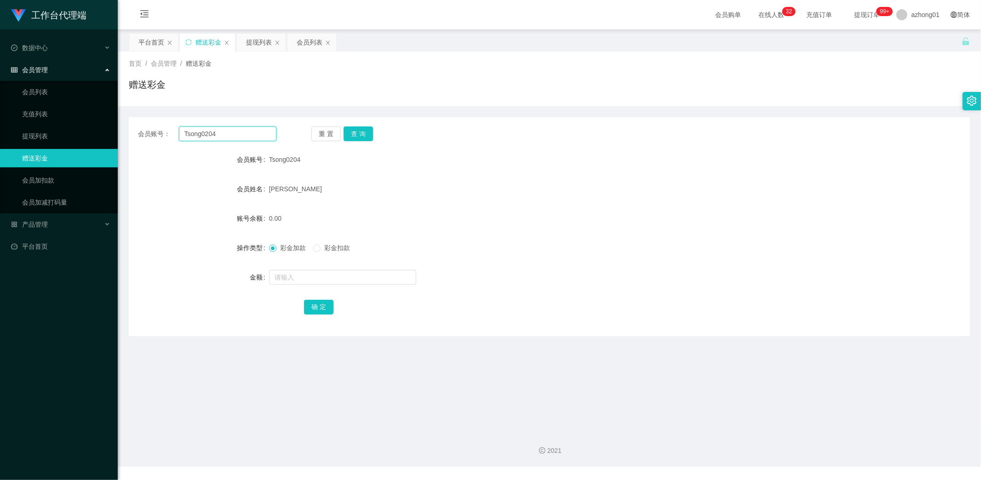
drag, startPoint x: 225, startPoint y: 130, endPoint x: 131, endPoint y: 126, distance: 94.8
click at [131, 126] on div "会员账号： Tsong0204 重 置 查 询" at bounding box center [549, 133] width 841 height 15
paste input "Hooilin"
type input "Hooilin"
click at [360, 137] on button "查 询" at bounding box center [358, 133] width 29 height 15
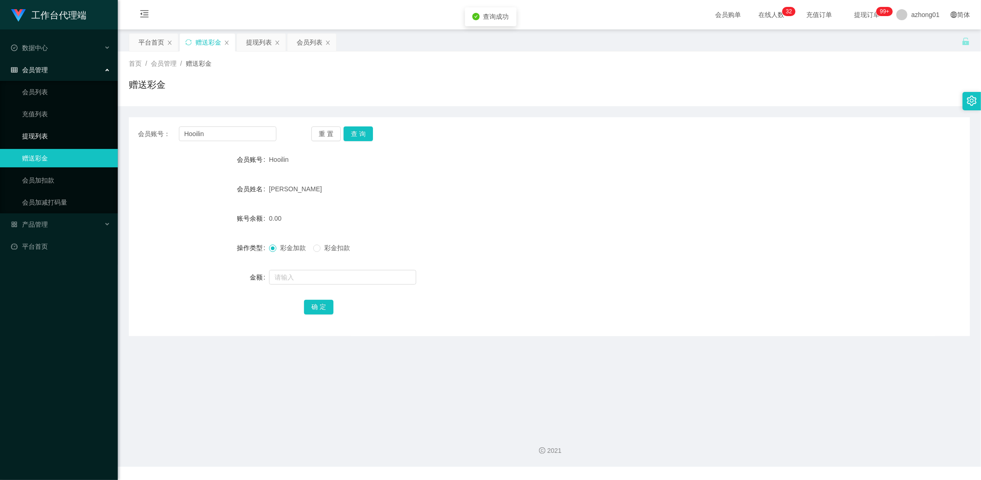
click at [37, 139] on link "提现列表" at bounding box center [66, 136] width 88 height 18
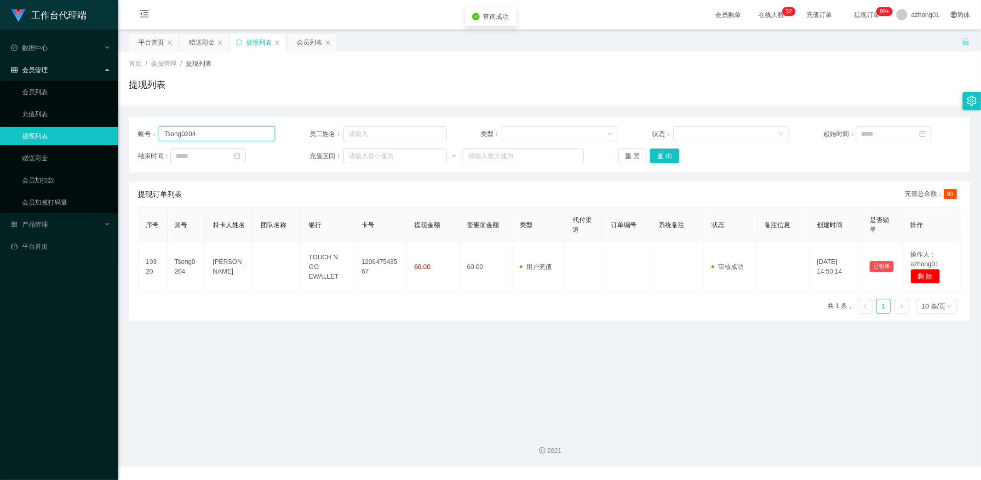
drag, startPoint x: 195, startPoint y: 134, endPoint x: 122, endPoint y: 138, distance: 72.3
click at [94, 129] on section "工作台代理端 数据中心 会员管理 会员列表 充值列表 提现列表 赠送彩金 会员加扣款 会员加减打码量 产品管理 平台首页 保存配置 重置配置 整体风格设置 主…" at bounding box center [490, 233] width 981 height 467
paste input "Hooilin"
type input "Hooilin"
click at [665, 154] on button "查 询" at bounding box center [664, 156] width 29 height 15
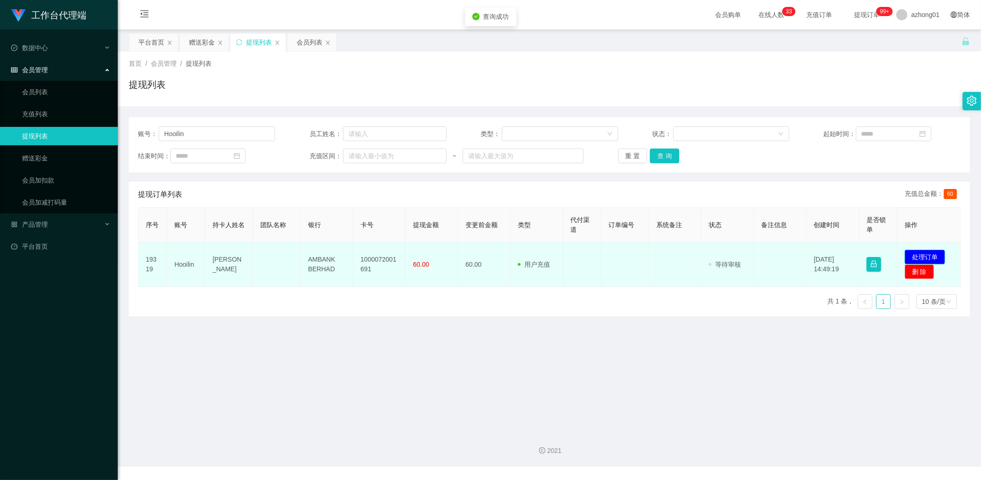
click at [923, 256] on button "处理订单" at bounding box center [925, 257] width 40 height 15
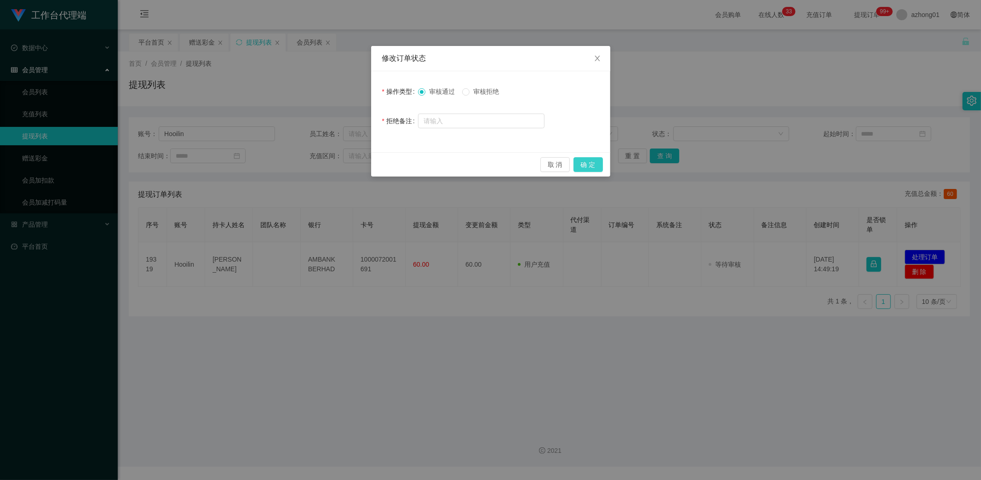
click at [591, 166] on button "确 定" at bounding box center [587, 164] width 29 height 15
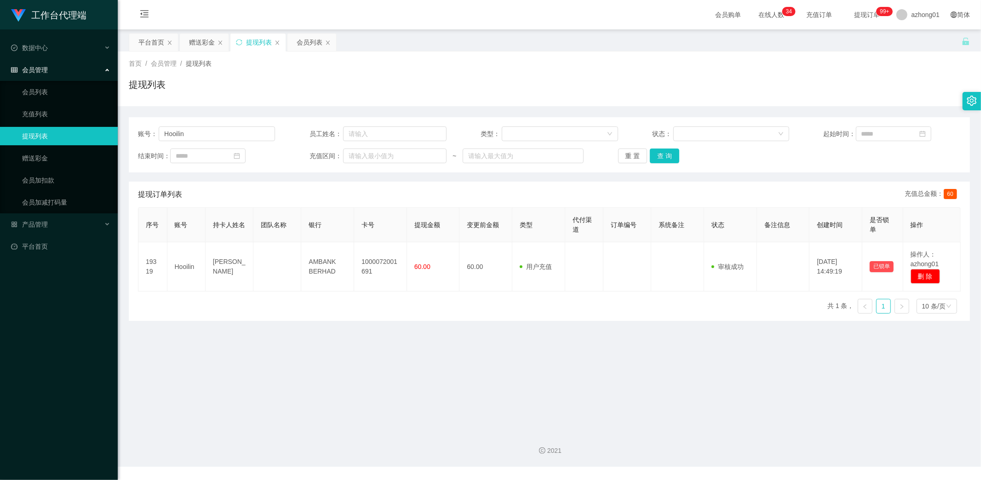
click at [248, 416] on main "关闭左侧 关闭右侧 关闭其它 刷新页面 平台首页 赠送彩金 提现列表 会员列表 首页 / 会员管理 / 提现列表 / 提现列表 账号： Hooilin 员工姓…" at bounding box center [549, 226] width 863 height 395
click at [62, 153] on link "赠送彩金" at bounding box center [66, 158] width 88 height 18
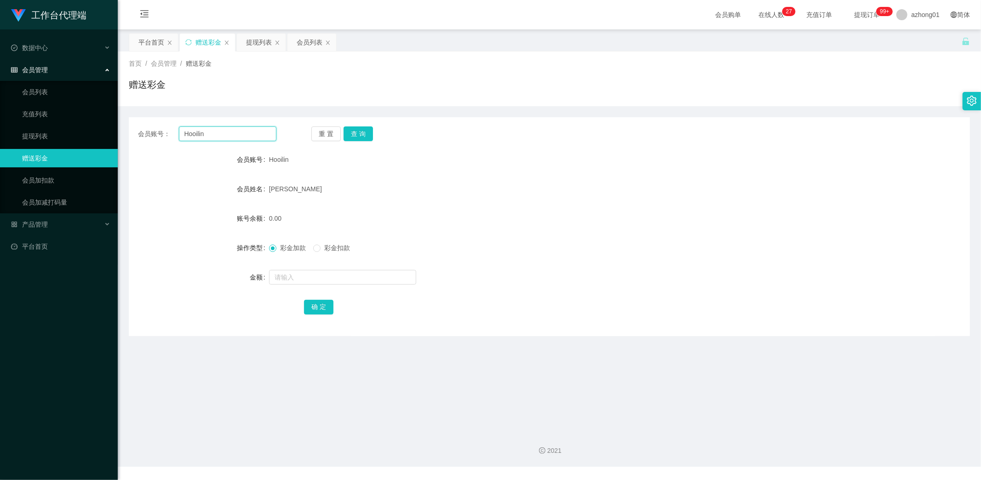
drag, startPoint x: 222, startPoint y: 132, endPoint x: 162, endPoint y: 131, distance: 59.8
click at [162, 131] on div "会员账号： [PERSON_NAME]" at bounding box center [207, 133] width 138 height 15
paste input "baibao"
type input "baibao"
click at [356, 136] on button "查 询" at bounding box center [358, 133] width 29 height 15
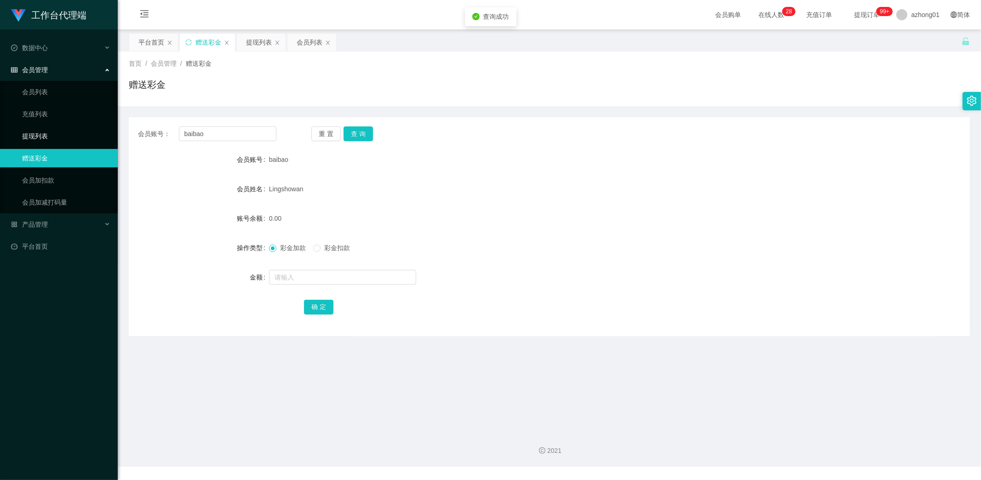
drag, startPoint x: 44, startPoint y: 133, endPoint x: 57, endPoint y: 139, distance: 13.6
click at [43, 133] on link "提现列表" at bounding box center [66, 136] width 88 height 18
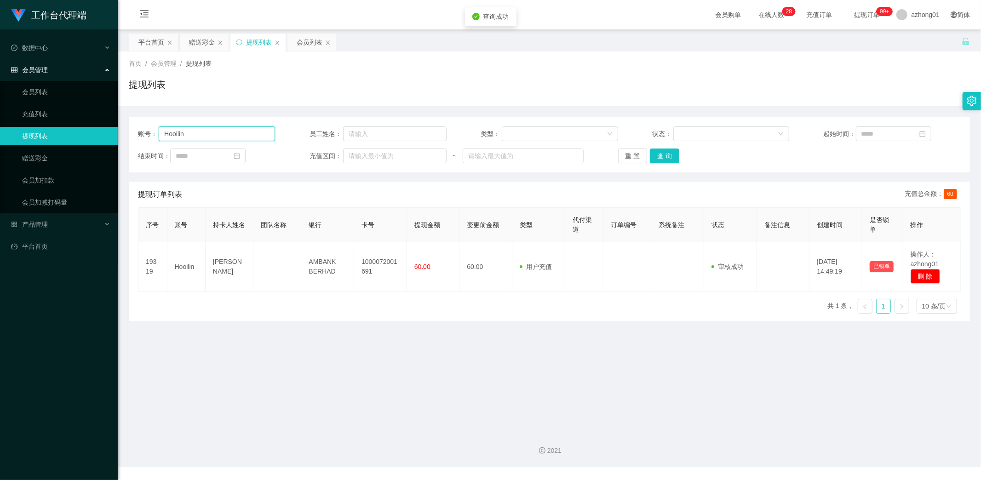
drag, startPoint x: 194, startPoint y: 133, endPoint x: 106, endPoint y: 128, distance: 87.5
click at [98, 125] on section "工作台代理端 数据中心 会员管理 会员列表 充值列表 提现列表 赠送彩金 会员加扣款 会员加减打码量 产品管理 平台首页 保存配置 重置配置 整体风格设置 主…" at bounding box center [490, 233] width 981 height 467
paste input "baibao"
type input "baibao"
click at [662, 157] on button "查 询" at bounding box center [664, 156] width 29 height 15
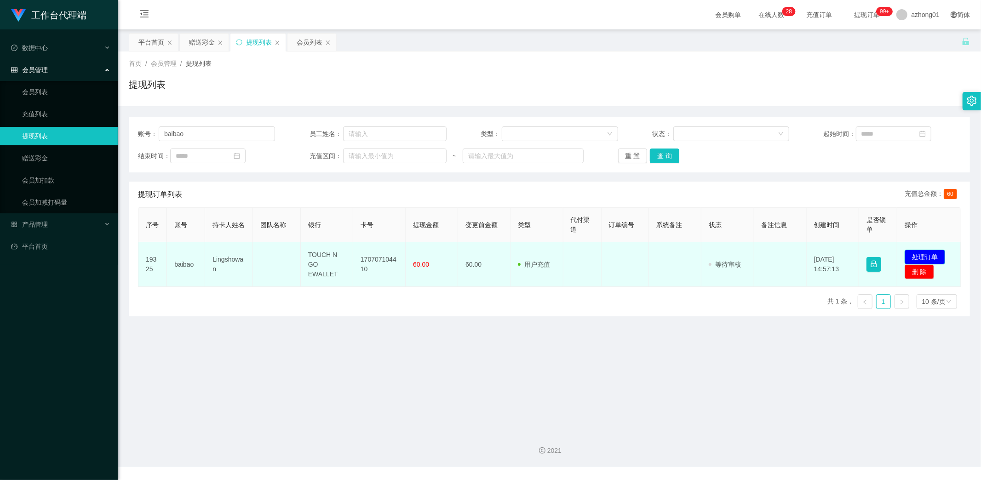
click at [922, 253] on button "处理订单" at bounding box center [925, 257] width 40 height 15
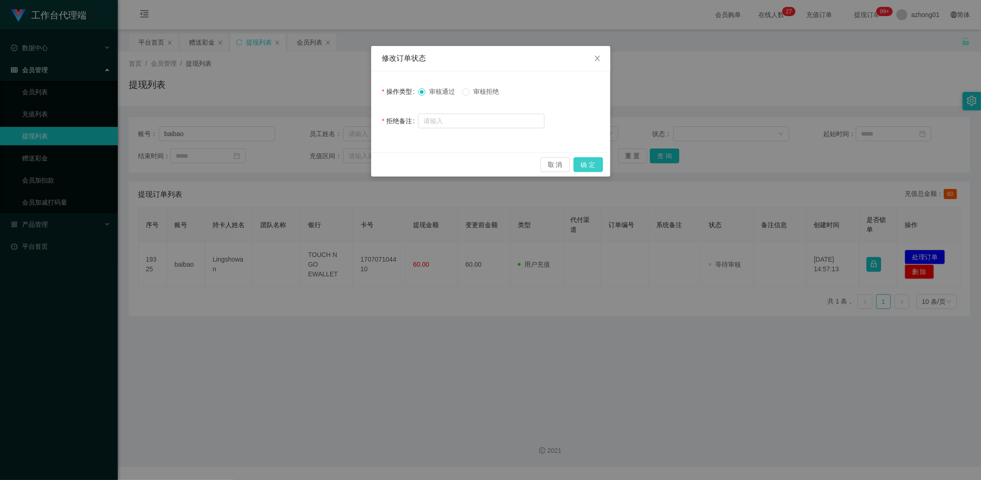
click at [592, 166] on button "确 定" at bounding box center [587, 164] width 29 height 15
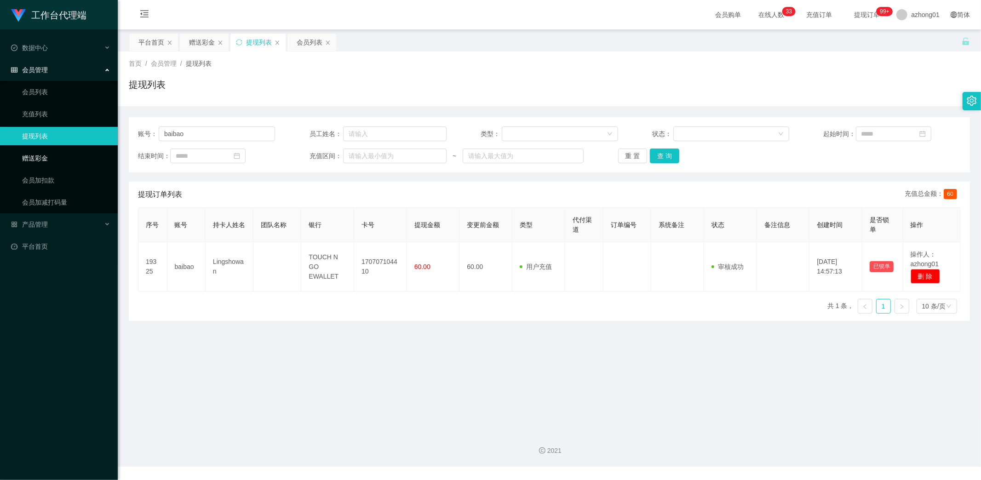
click at [39, 152] on link "赠送彩金" at bounding box center [66, 158] width 88 height 18
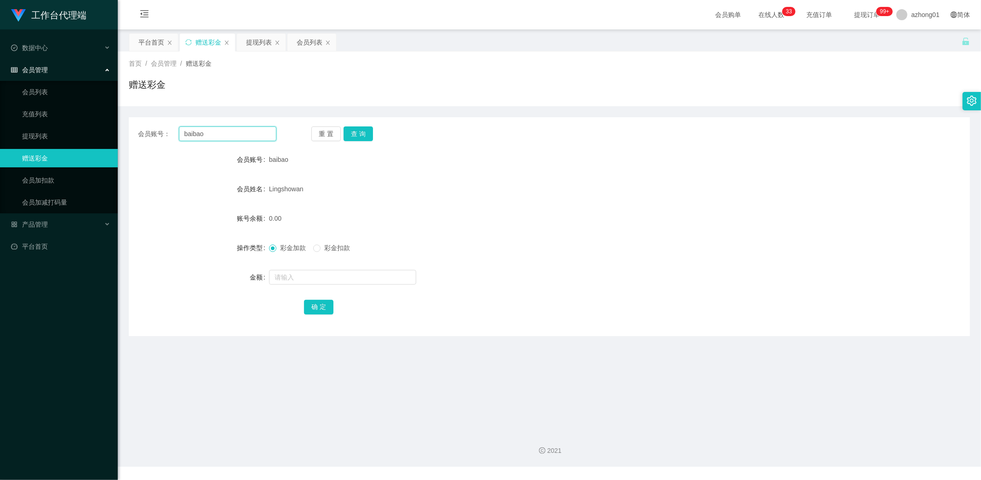
drag, startPoint x: 213, startPoint y: 137, endPoint x: 140, endPoint y: 129, distance: 74.0
click at [139, 127] on div "会员账号： [PERSON_NAME]" at bounding box center [207, 133] width 138 height 15
paste input "[PERSON_NAME]"
click at [359, 134] on button "查 询" at bounding box center [358, 133] width 29 height 15
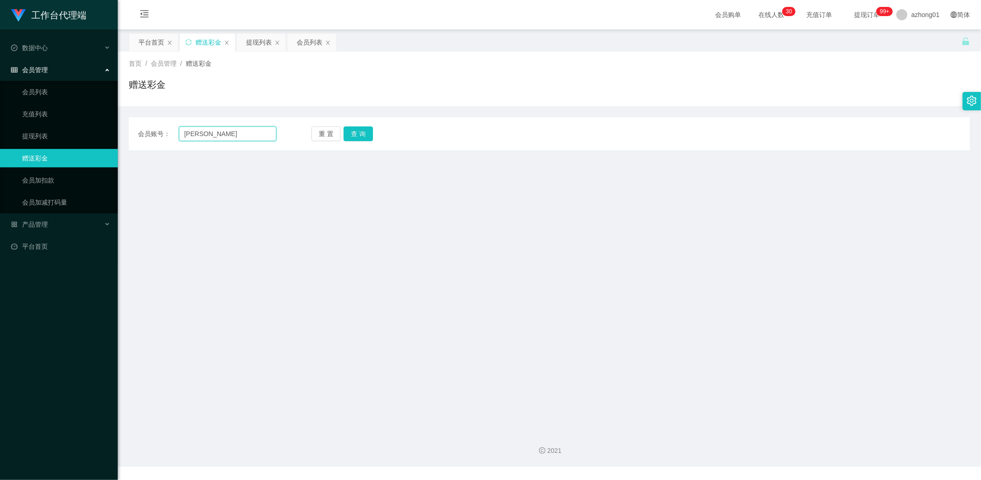
drag, startPoint x: 236, startPoint y: 137, endPoint x: 126, endPoint y: 136, distance: 109.9
click at [126, 136] on main "关闭左侧 关闭右侧 关闭其它 刷新页面 平台首页 赠送彩金 提现列表 会员列表 首页 / 会员管理 / 赠送彩金 / 赠送彩金 会员账号： [PERSON_N…" at bounding box center [549, 226] width 863 height 395
paste input "REXCHENG"
type input "REXCHENG"
click at [361, 133] on button "查 询" at bounding box center [358, 133] width 29 height 15
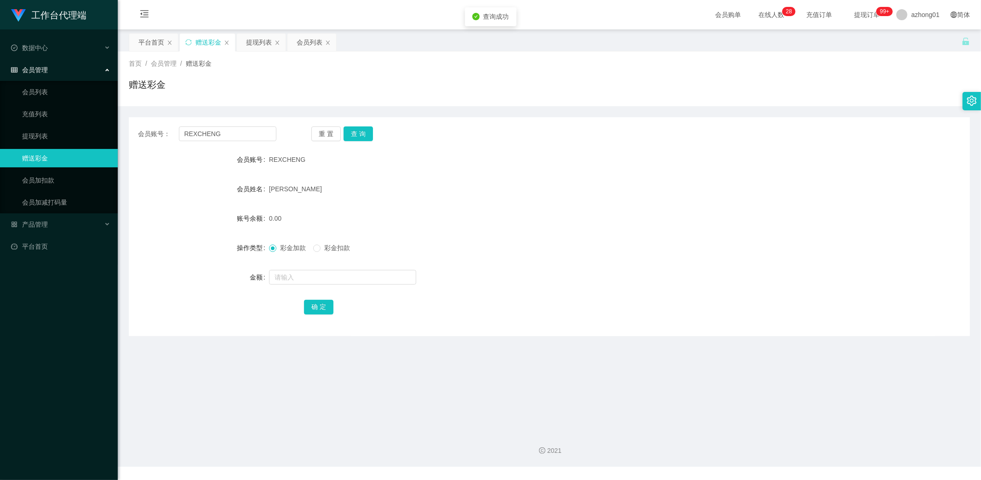
click at [31, 125] on ul "会员列表 充值列表 提现列表 赠送彩金 会员加扣款 会员加减打码量" at bounding box center [59, 147] width 118 height 132
click at [43, 132] on link "提现列表" at bounding box center [66, 136] width 88 height 18
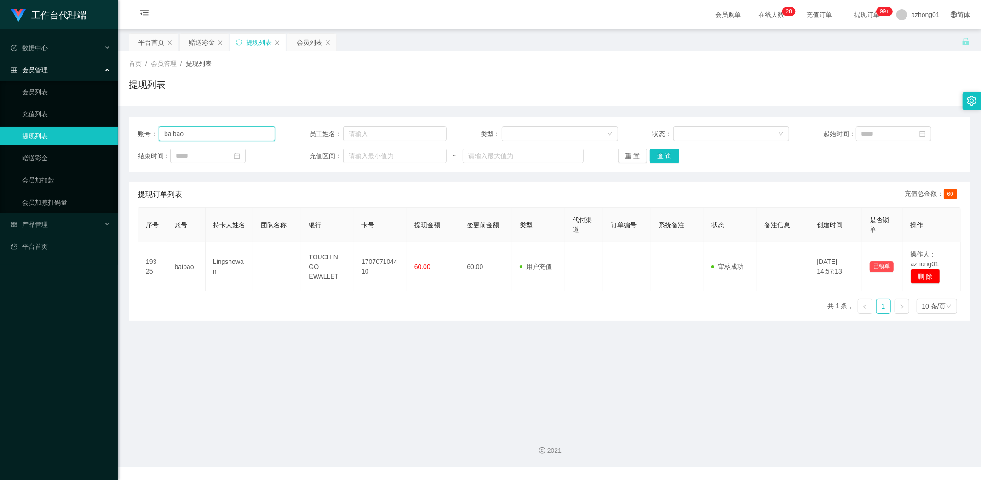
drag, startPoint x: 215, startPoint y: 133, endPoint x: 104, endPoint y: 128, distance: 110.5
click at [104, 128] on section "工作台代理端 数据中心 会员管理 会员列表 充值列表 提现列表 赠送彩金 会员加扣款 会员加减打码量 产品管理 平台首页 保存配置 重置配置 整体风格设置 主…" at bounding box center [490, 233] width 981 height 467
paste input "REXCHENG"
type input "REXCHENG"
click at [667, 156] on button "查 询" at bounding box center [664, 156] width 29 height 15
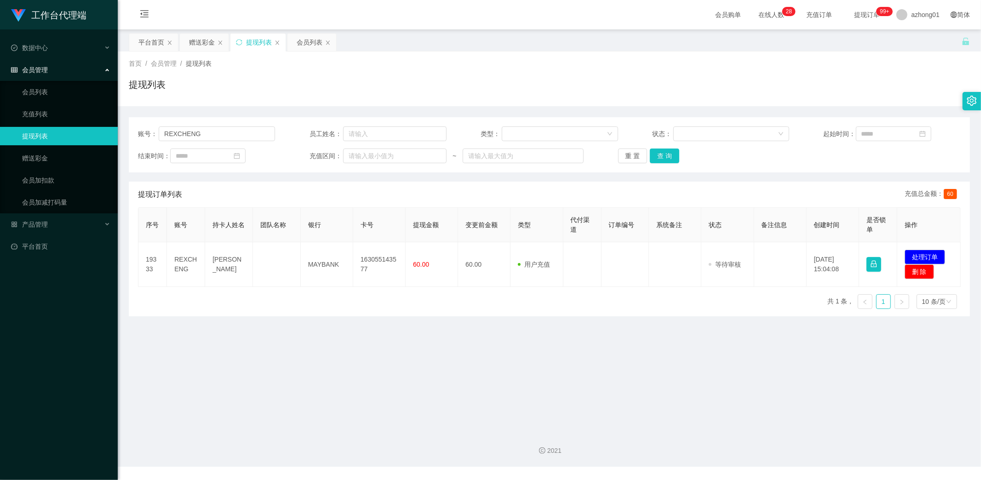
click at [238, 412] on main "关闭左侧 关闭右侧 关闭其它 刷新页面 平台首页 赠送彩金 提现列表 会员列表 首页 / 会员管理 / 提现列表 / 提现列表 账号： REXCHENG 员工…" at bounding box center [549, 226] width 863 height 395
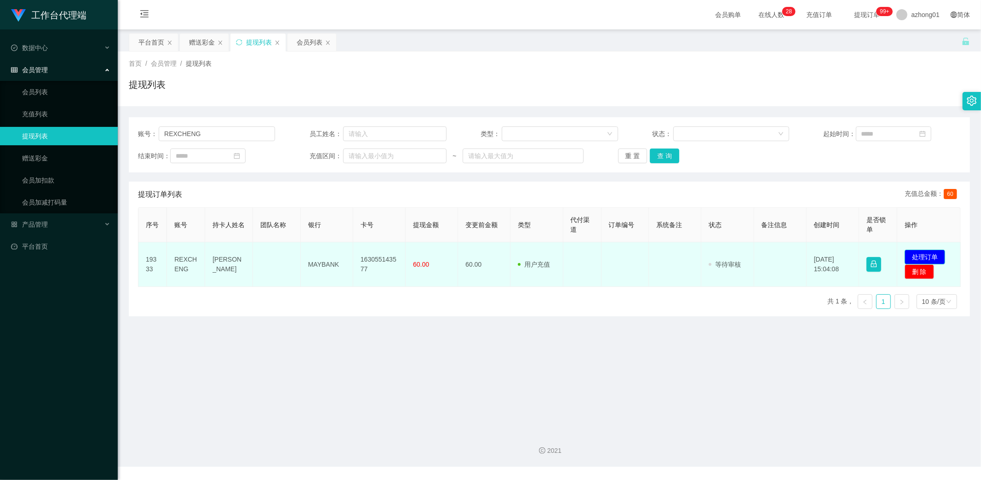
click at [922, 258] on button "处理订单" at bounding box center [925, 257] width 40 height 15
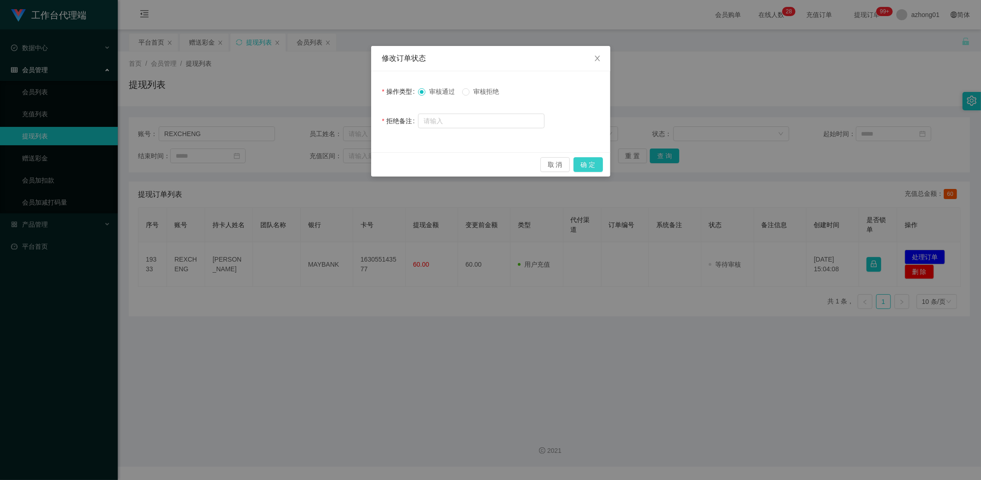
click at [587, 166] on button "确 定" at bounding box center [587, 164] width 29 height 15
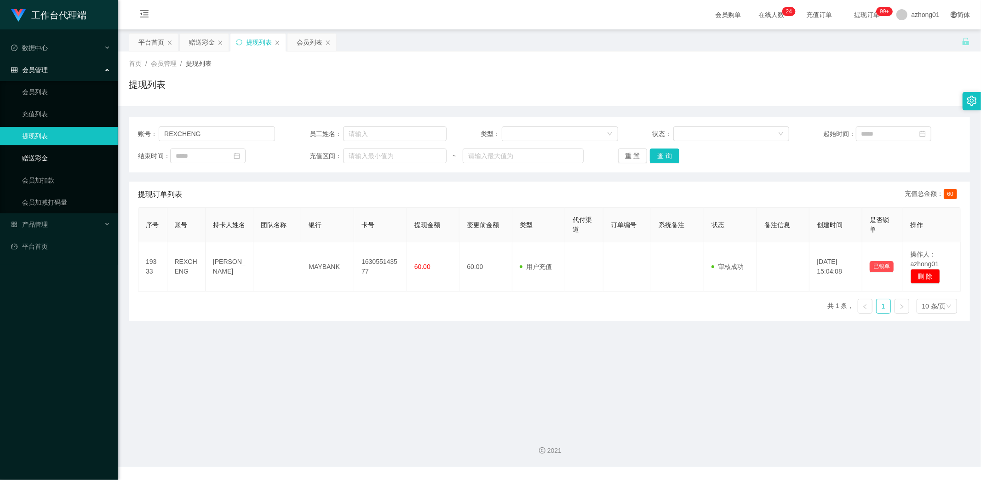
click at [26, 150] on link "赠送彩金" at bounding box center [66, 158] width 88 height 18
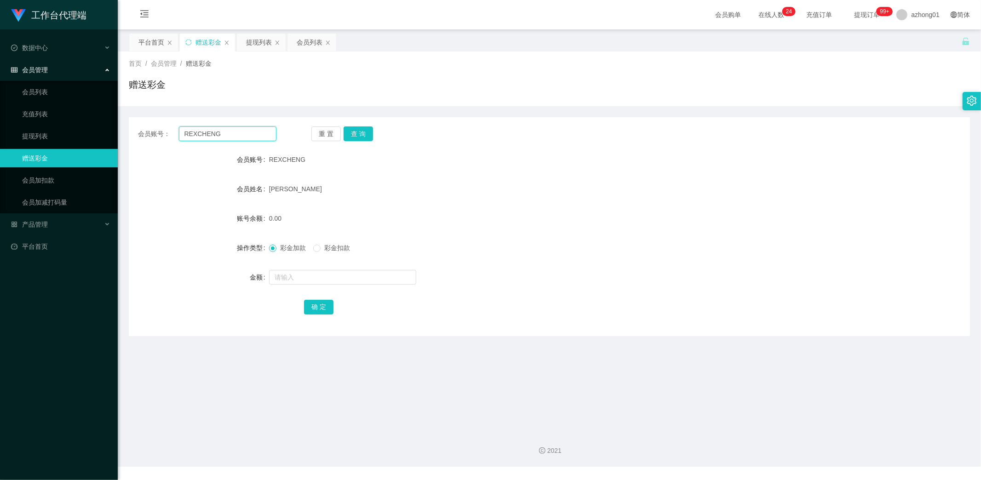
drag, startPoint x: 218, startPoint y: 136, endPoint x: 147, endPoint y: 127, distance: 71.3
click at [147, 127] on div "会员账号： REXCHENG" at bounding box center [207, 133] width 138 height 15
paste input "Peng"
type input "Peng"
click at [361, 137] on button "查 询" at bounding box center [358, 133] width 29 height 15
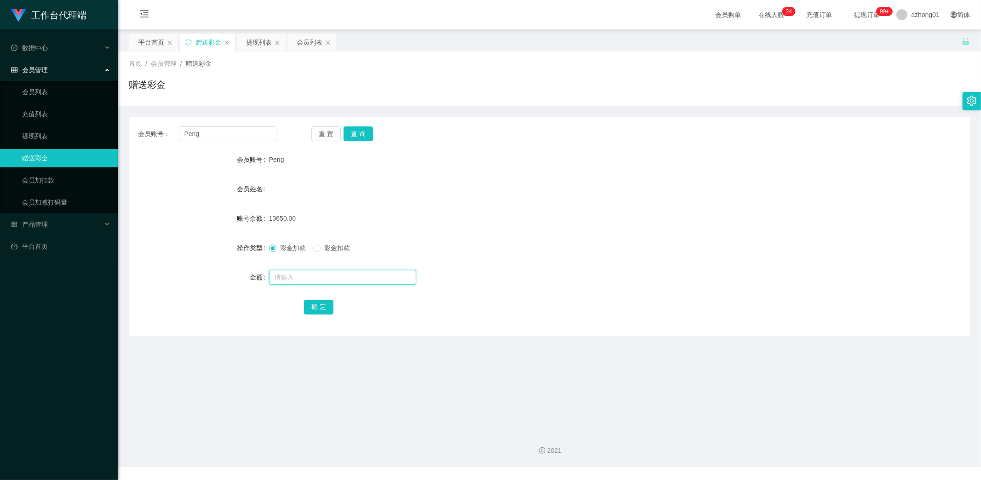
click at [301, 284] on input "text" at bounding box center [342, 277] width 147 height 15
type input "6"
click at [309, 281] on input "text" at bounding box center [342, 277] width 147 height 15
type input "13590"
click at [316, 310] on button "确 定" at bounding box center [318, 307] width 29 height 15
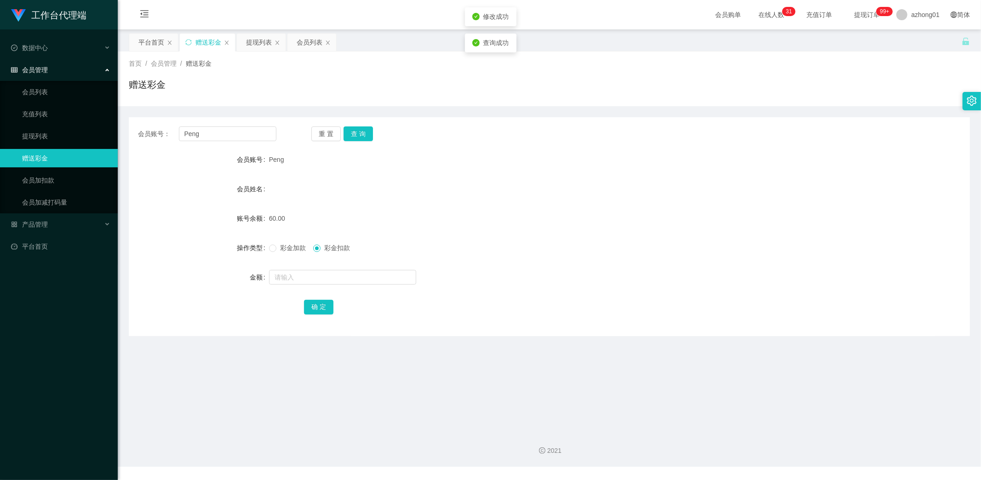
drag, startPoint x: 272, startPoint y: 360, endPoint x: 288, endPoint y: 368, distance: 17.9
click at [273, 362] on main "关闭左侧 关闭右侧 关闭其它 刷新页面 平台首页 赠送彩金 提现列表 会员列表 首页 / 会员管理 / 赠送彩金 / 赠送彩金 会员账号： [PERSON_N…" at bounding box center [549, 226] width 863 height 395
click at [189, 135] on input "Peng" at bounding box center [228, 133] width 98 height 15
click at [189, 134] on input "Peng" at bounding box center [228, 133] width 98 height 15
drag, startPoint x: 40, startPoint y: 135, endPoint x: 51, endPoint y: 137, distance: 11.3
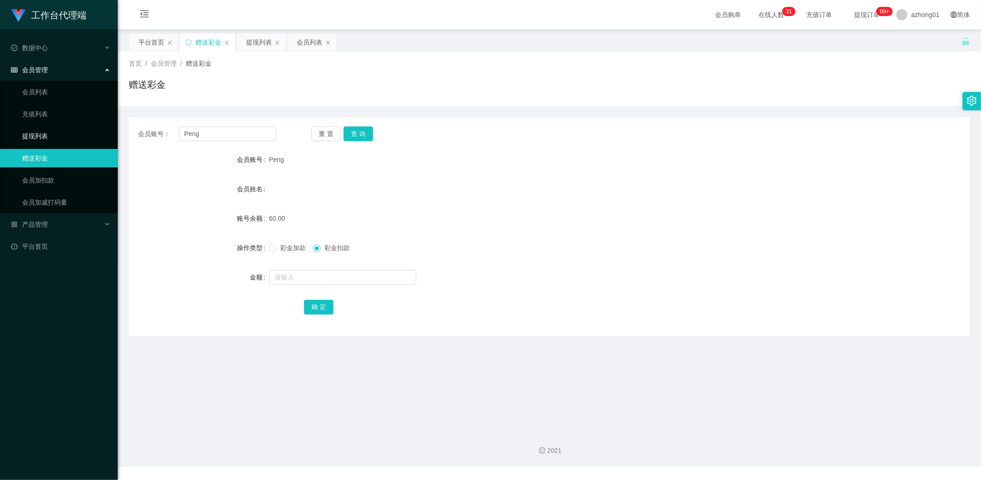
click at [40, 135] on link "提现列表" at bounding box center [66, 136] width 88 height 18
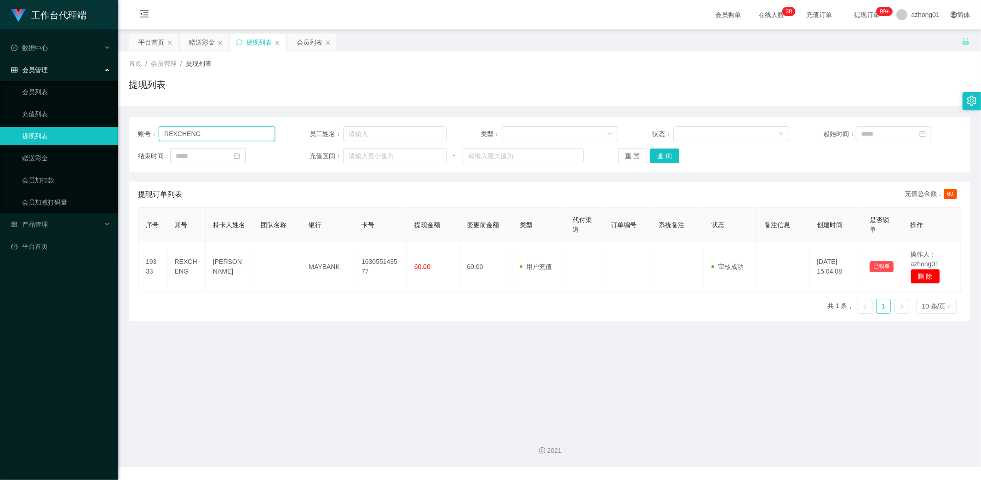
drag, startPoint x: 217, startPoint y: 136, endPoint x: 113, endPoint y: 139, distance: 103.5
click at [99, 131] on section "工作台代理端 数据中心 会员管理 会员列表 充值列表 提现列表 赠送彩金 会员加扣款 会员加减打码量 产品管理 平台首页 保存配置 重置配置 整体风格设置 主…" at bounding box center [490, 233] width 981 height 467
paste input "Peng"
type input "Peng"
click at [668, 155] on button "查 询" at bounding box center [664, 156] width 29 height 15
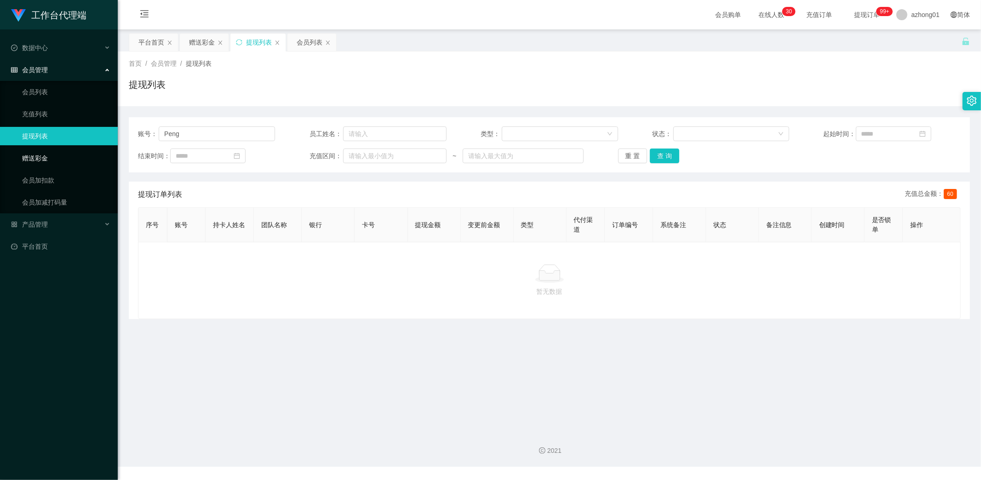
click at [37, 157] on link "赠送彩金" at bounding box center [66, 158] width 88 height 18
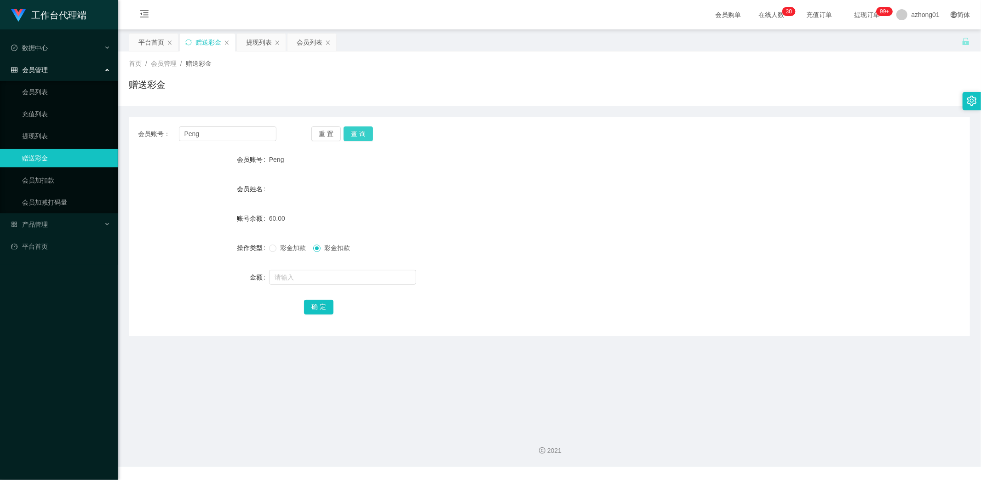
click at [358, 136] on button "查 询" at bounding box center [358, 133] width 29 height 15
click at [304, 279] on input "text" at bounding box center [342, 277] width 147 height 15
type input "13590"
click at [321, 302] on button "确 定" at bounding box center [318, 307] width 29 height 15
drag, startPoint x: 186, startPoint y: 343, endPoint x: 154, endPoint y: 348, distance: 32.7
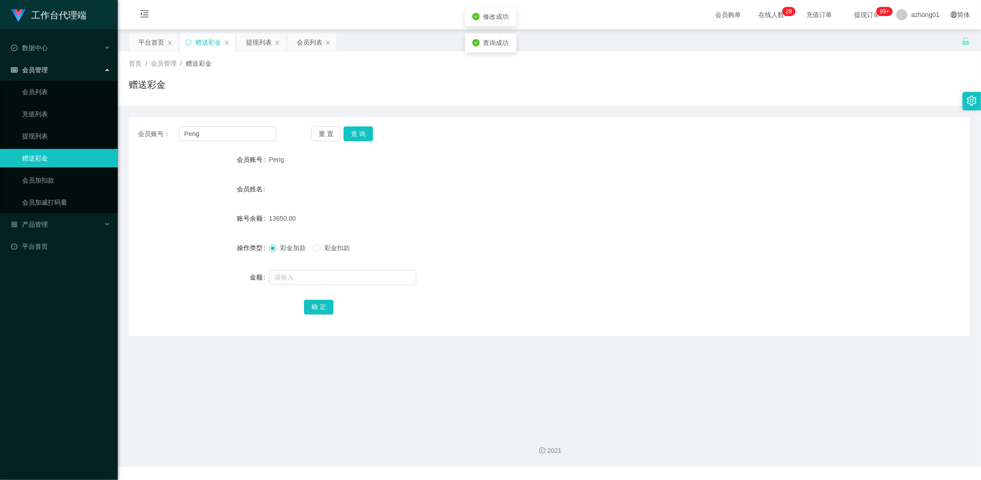
click at [185, 343] on main "关闭左侧 关闭右侧 关闭其它 刷新页面 平台首页 赠送彩金 提现列表 会员列表 首页 / 会员管理 / 赠送彩金 / 赠送彩金 会员账号： [PERSON_N…" at bounding box center [549, 226] width 863 height 395
drag, startPoint x: 239, startPoint y: 397, endPoint x: 215, endPoint y: 349, distance: 53.7
click at [239, 397] on main "关闭左侧 关闭右侧 关闭其它 刷新页面 平台首页 赠送彩金 提现列表 会员列表 首页 / 会员管理 / 赠送彩金 / 赠送彩金 会员账号： [PERSON_N…" at bounding box center [549, 226] width 863 height 395
drag, startPoint x: 205, startPoint y: 135, endPoint x: 182, endPoint y: 131, distance: 23.4
click at [152, 121] on div "会员账号： [PERSON_NAME] 重 置 查 询 会员账号 Peng 会员姓名 账号余额 13650.00 操作类型 彩金加款 彩金扣款 金额 确 定" at bounding box center [549, 226] width 841 height 219
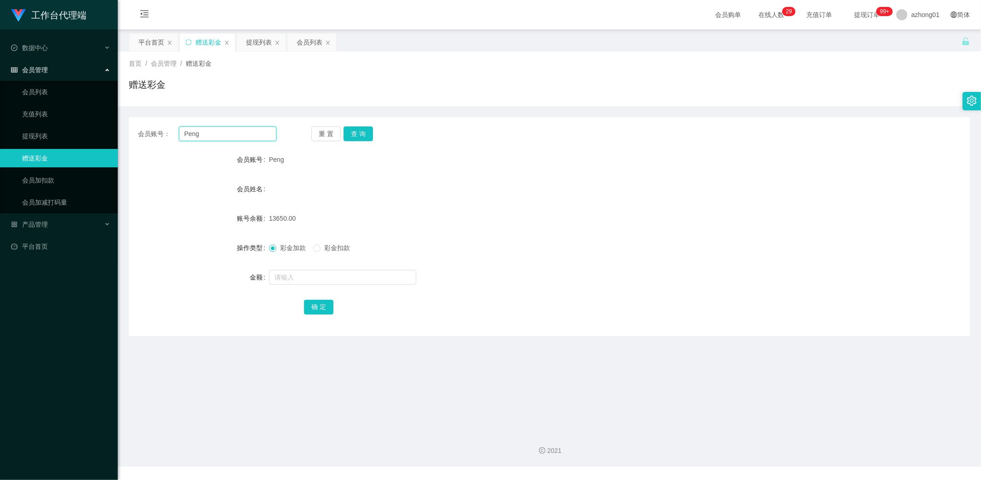
paste input "Kaodim"
type input "Kaodim"
drag, startPoint x: 352, startPoint y: 132, endPoint x: 354, endPoint y: 150, distance: 18.5
click at [352, 132] on button "查 询" at bounding box center [358, 133] width 29 height 15
click at [26, 132] on link "提现列表" at bounding box center [66, 136] width 88 height 18
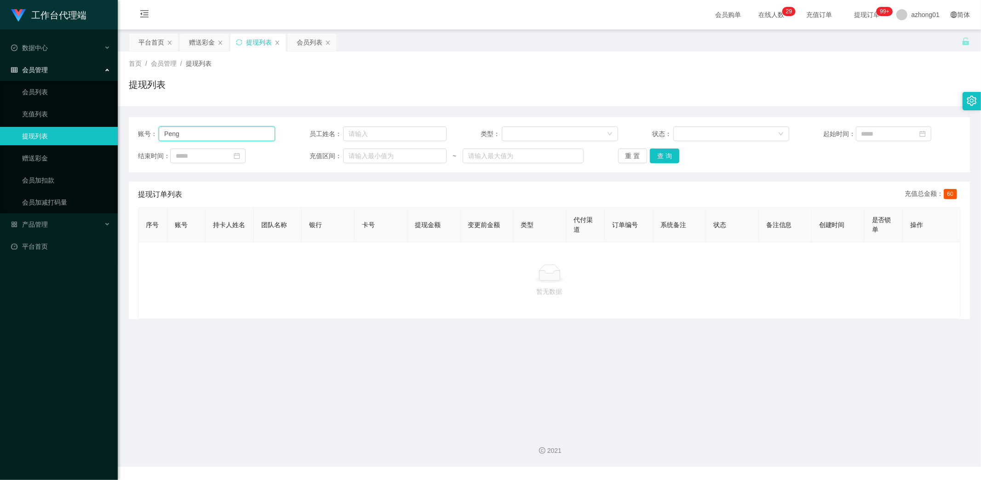
drag, startPoint x: 215, startPoint y: 135, endPoint x: 122, endPoint y: 122, distance: 93.8
click at [122, 122] on main "关闭左侧 关闭右侧 关闭其它 刷新页面 平台首页 赠送彩金 提现列表 会员列表 首页 / 会员管理 / 提现列表 / 提现列表 账号： Peng 员工姓名： …" at bounding box center [549, 226] width 863 height 395
paste input "Kaodim"
type input "Kaodim"
click at [668, 153] on button "查 询" at bounding box center [664, 156] width 29 height 15
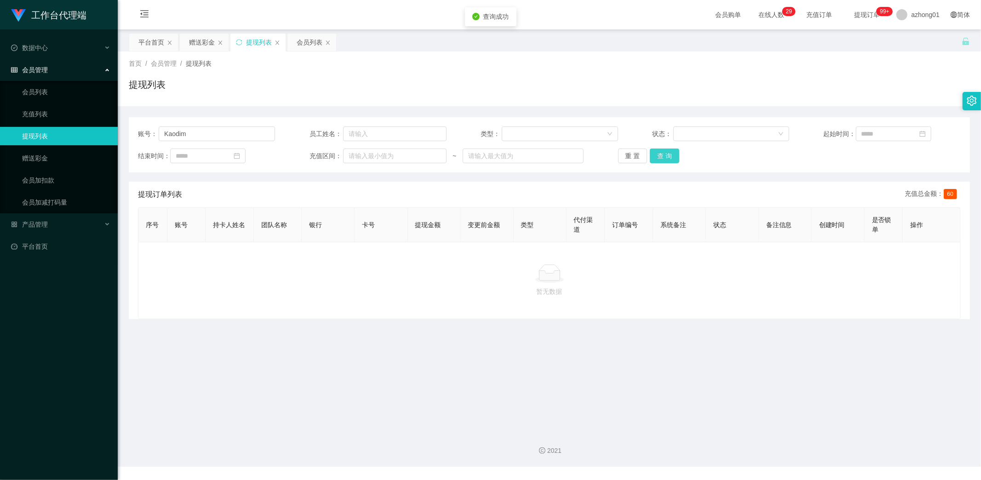
click at [673, 156] on button "查 询" at bounding box center [664, 156] width 29 height 15
click at [401, 445] on div "2021" at bounding box center [549, 445] width 863 height 43
click at [54, 157] on link "赠送彩金" at bounding box center [66, 158] width 88 height 18
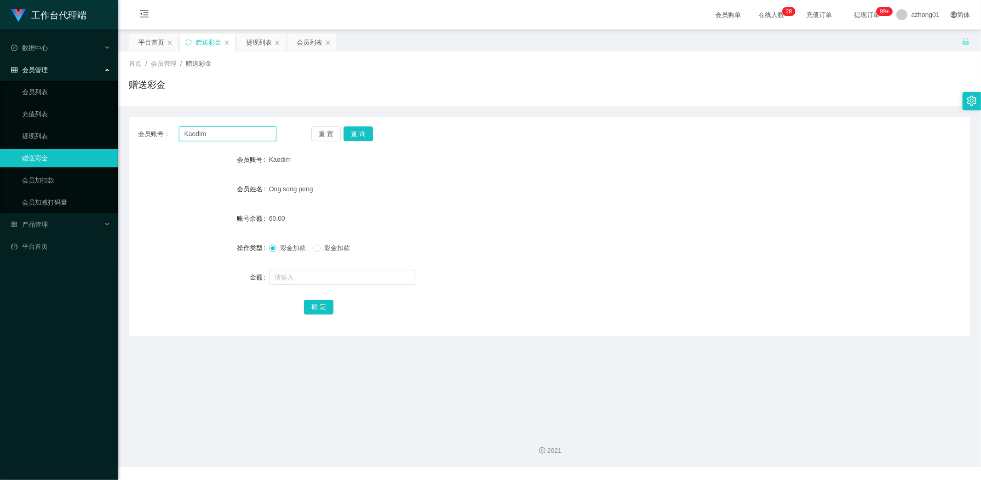
drag, startPoint x: 225, startPoint y: 135, endPoint x: 146, endPoint y: 132, distance: 79.1
click at [146, 132] on div "会员账号： [PERSON_NAME]" at bounding box center [207, 133] width 138 height 15
paste input "hwahwa"
type input "hwahwa"
click at [365, 134] on button "查 询" at bounding box center [358, 133] width 29 height 15
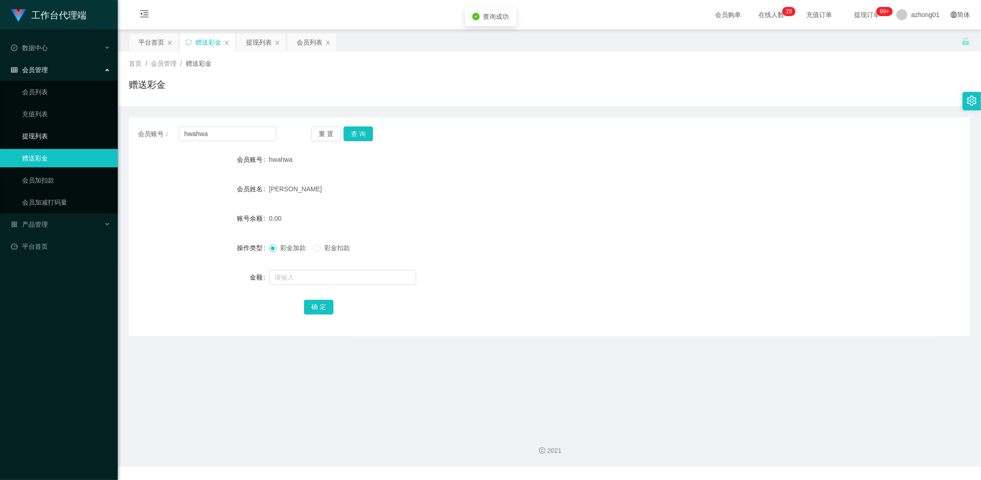
click at [47, 136] on link "提现列表" at bounding box center [66, 136] width 88 height 18
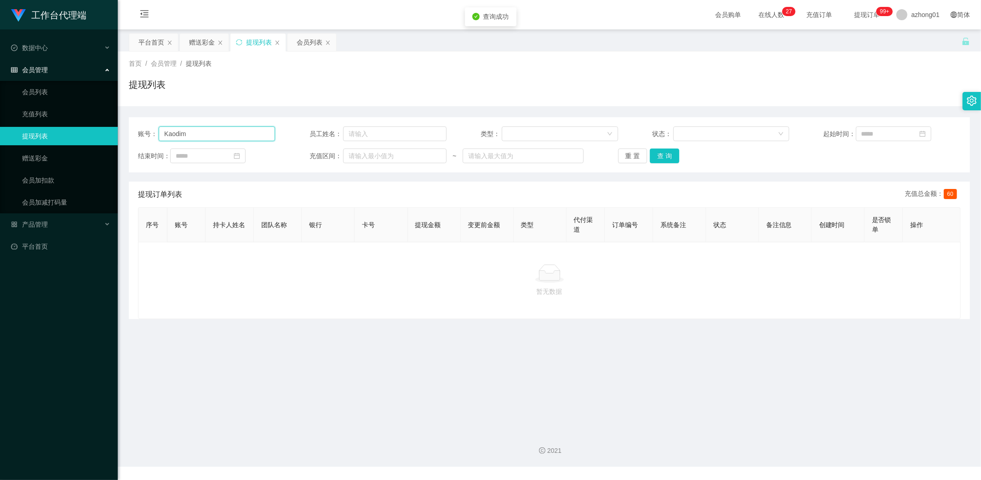
drag, startPoint x: 196, startPoint y: 135, endPoint x: 111, endPoint y: 132, distance: 85.6
click at [108, 132] on section "工作台代理端 数据中心 会员管理 会员列表 充值列表 提现列表 赠送彩金 会员加扣款 会员加减打码量 产品管理 平台首页 保存配置 重置配置 整体风格设置 主…" at bounding box center [490, 233] width 981 height 467
paste input "hwahwa"
type input "hwahwa"
click at [652, 156] on button "查 询" at bounding box center [664, 156] width 29 height 15
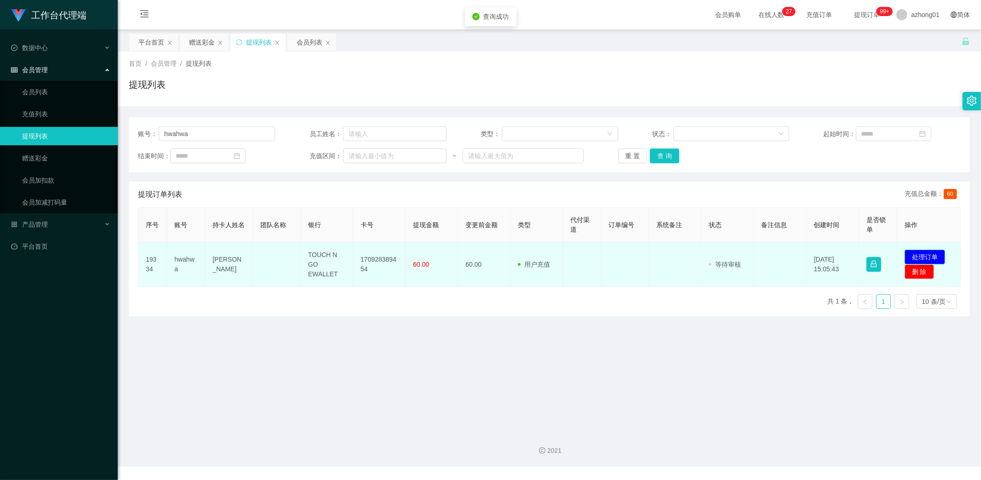
click at [921, 254] on button "处理订单" at bounding box center [925, 257] width 40 height 15
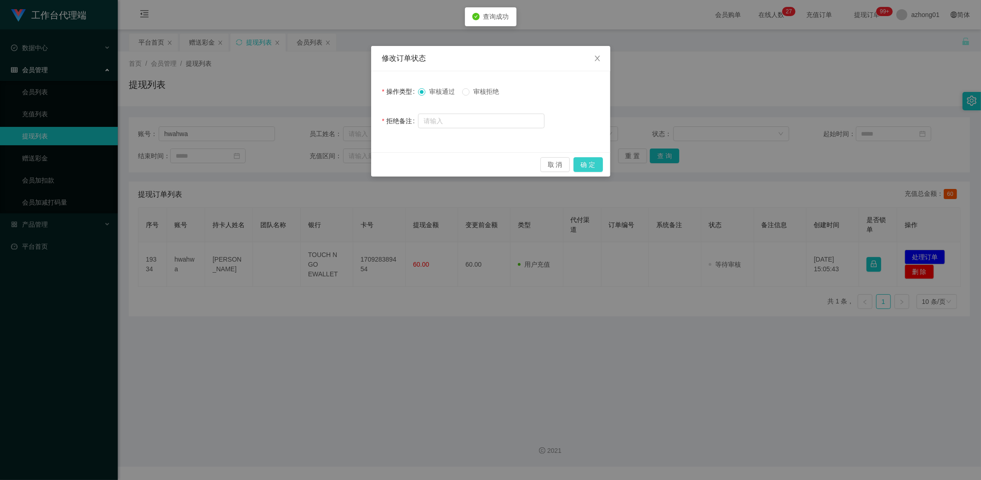
click at [587, 164] on button "确 定" at bounding box center [587, 164] width 29 height 15
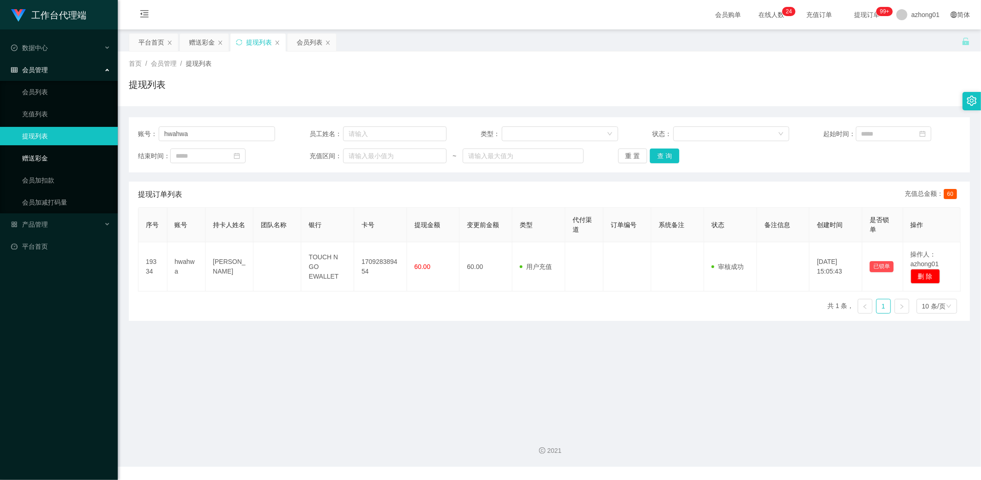
click at [66, 159] on link "赠送彩金" at bounding box center [66, 158] width 88 height 18
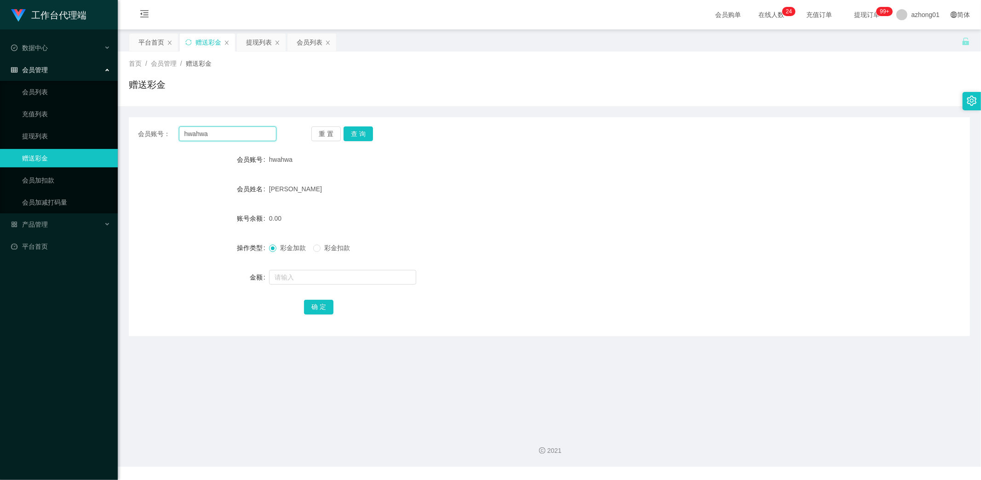
drag, startPoint x: 218, startPoint y: 135, endPoint x: 149, endPoint y: 138, distance: 68.6
click at [130, 135] on div "会员账号： hwahwa 重 置 查 询" at bounding box center [549, 133] width 841 height 15
paste input "ojo1314520"
click at [366, 126] on div "会员账号： ojo1314520 重 置 查 询 会员账号 hwahwa 会员姓名 [PERSON_NAME] Hwa 账号余额 0.00 操作类型 彩金加款…" at bounding box center [549, 226] width 841 height 219
click at [364, 131] on button "查 询" at bounding box center [358, 133] width 29 height 15
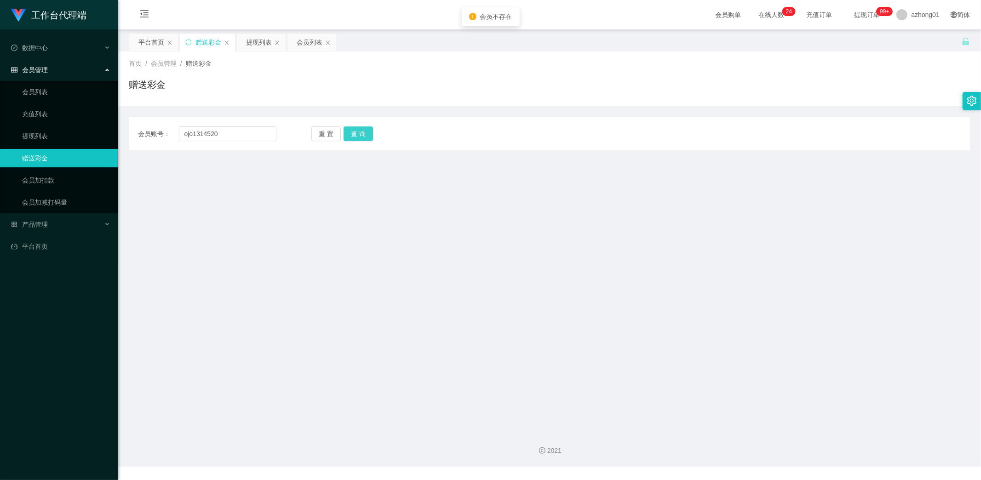
click at [357, 137] on button "查 询" at bounding box center [358, 133] width 29 height 15
drag, startPoint x: 238, startPoint y: 129, endPoint x: 127, endPoint y: 132, distance: 110.4
click at [127, 132] on main "关闭左侧 关闭右侧 关闭其它 刷新页面 平台首页 赠送彩金 提现列表 会员列表 首页 / 会员管理 / 赠送彩金 / 赠送彩金 会员账号： ojo131452…" at bounding box center [549, 226] width 863 height 395
paste input "j"
type input "jojo1314520"
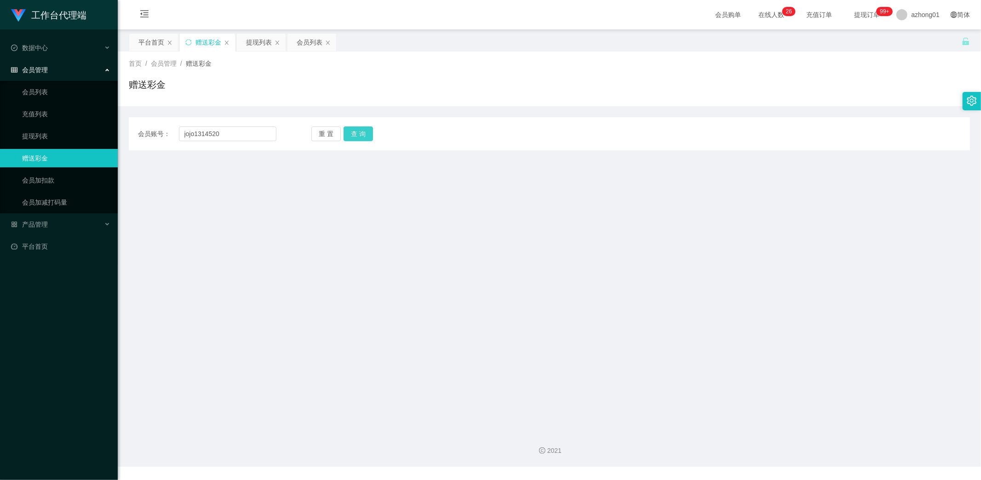
click at [365, 130] on button "查 询" at bounding box center [358, 133] width 29 height 15
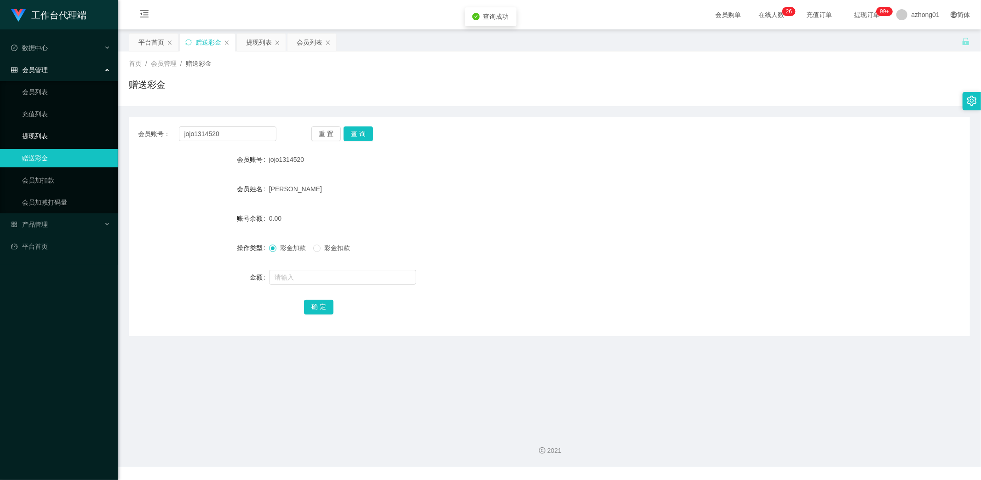
click at [34, 130] on link "提现列表" at bounding box center [66, 136] width 88 height 18
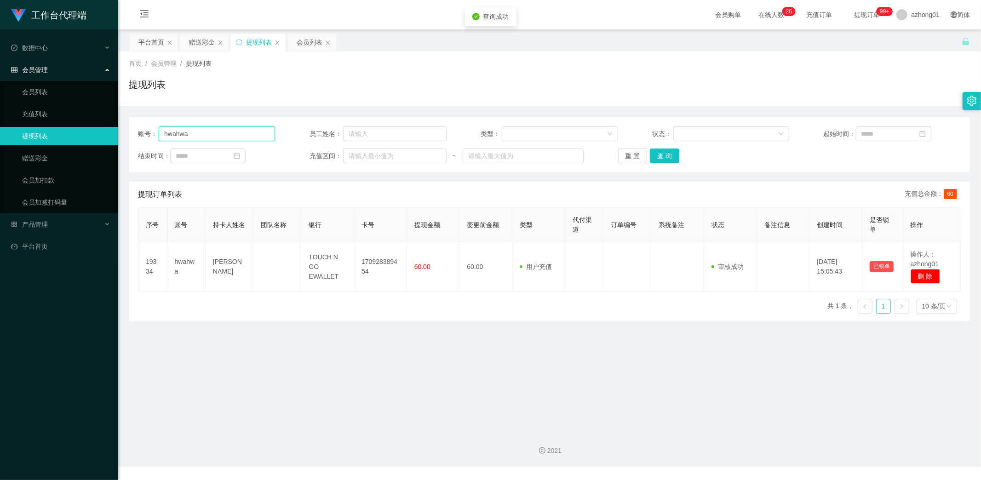
drag, startPoint x: 195, startPoint y: 134, endPoint x: 135, endPoint y: 136, distance: 59.4
click at [115, 128] on section "工作台代理端 数据中心 会员管理 会员列表 充值列表 提现列表 赠送彩金 会员加扣款 会员加减打码量 产品管理 平台首页 保存配置 重置配置 整体风格设置 主…" at bounding box center [490, 233] width 981 height 467
paste input "jojo1314520"
type input "jojo1314520"
click at [663, 155] on button "查 询" at bounding box center [664, 156] width 29 height 15
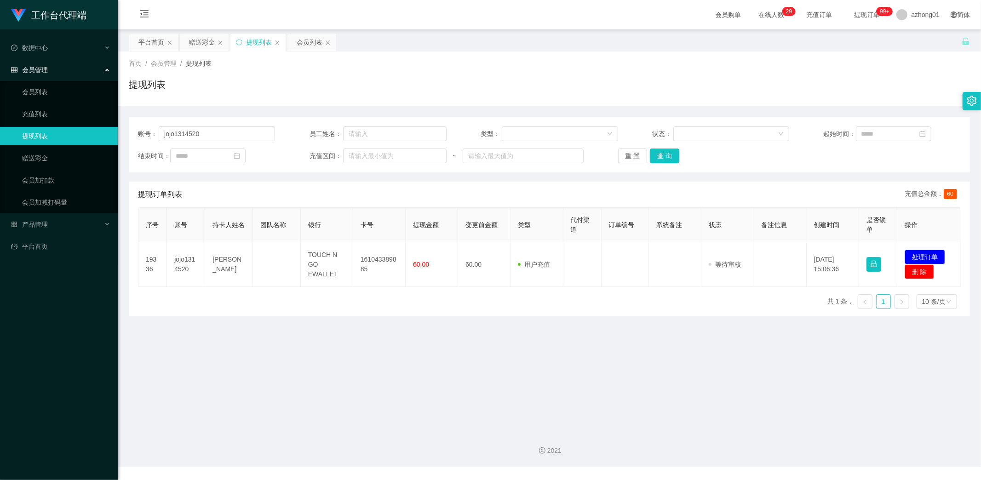
click at [373, 394] on main "关闭左侧 关闭右侧 关闭其它 刷新页面 平台首页 赠送彩金 提现列表 会员列表 首页 / 会员管理 / 提现列表 / 提现列表 账号： jojo1314520…" at bounding box center [549, 226] width 863 height 395
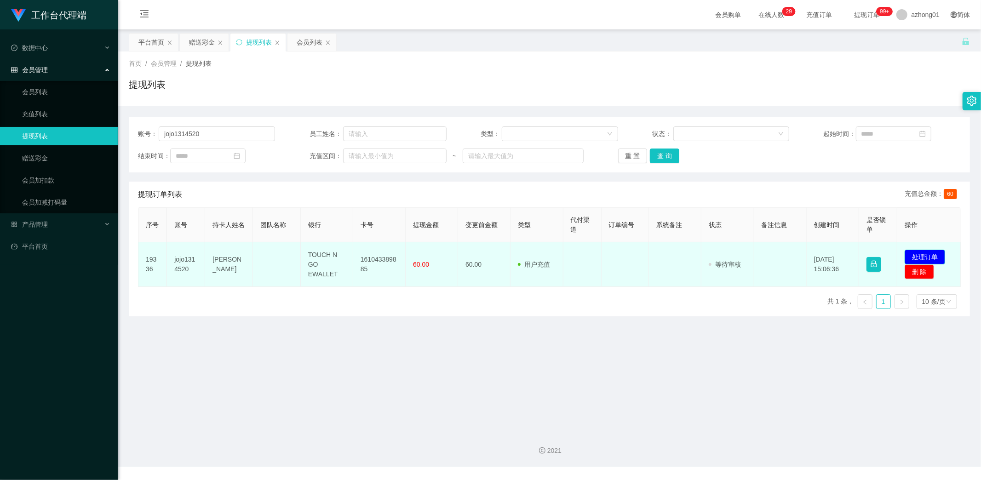
click at [911, 255] on button "处理订单" at bounding box center [925, 257] width 40 height 15
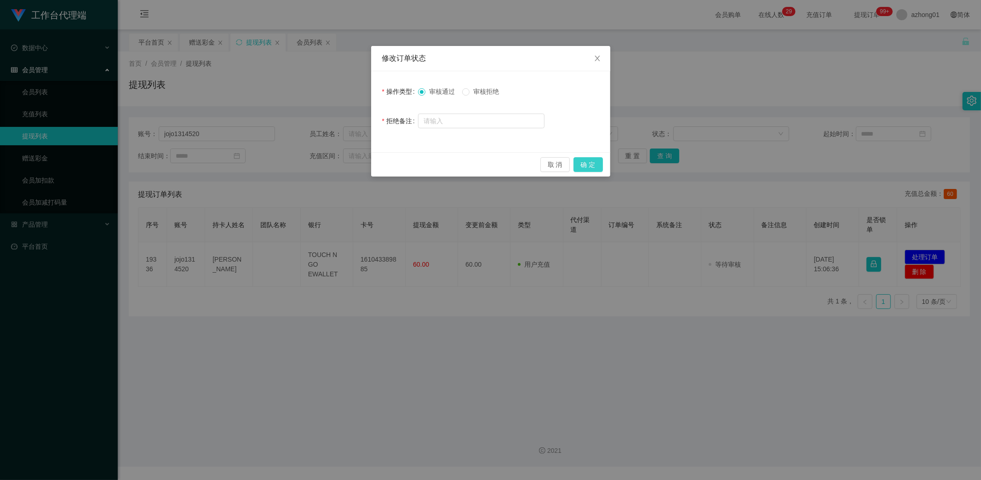
click at [588, 164] on button "确 定" at bounding box center [587, 164] width 29 height 15
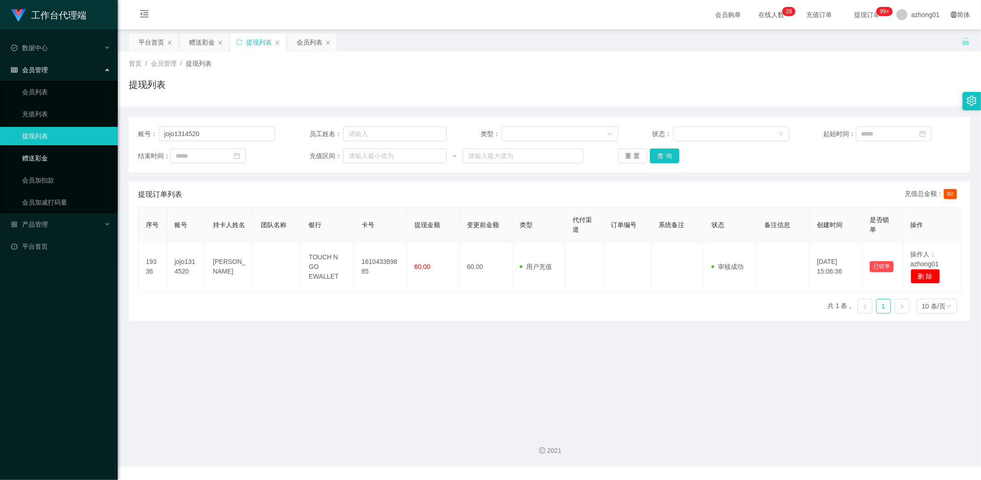
click at [40, 157] on link "赠送彩金" at bounding box center [66, 158] width 88 height 18
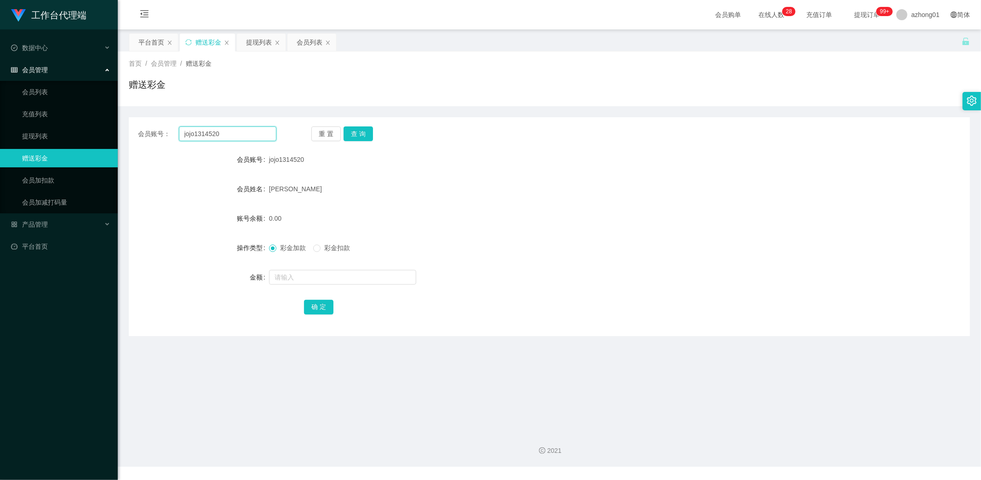
drag, startPoint x: 227, startPoint y: 134, endPoint x: 160, endPoint y: 125, distance: 68.2
click at [160, 125] on div "会员账号： jojo1314520 重 置 查 询 会员账号 jojo1314520 会员姓名 [PERSON_NAME] 账号余额 0.00 操作类型 彩金…" at bounding box center [549, 226] width 841 height 219
paste input "Kaodim"
type input "Kaodim"
click at [361, 132] on button "查 询" at bounding box center [358, 133] width 29 height 15
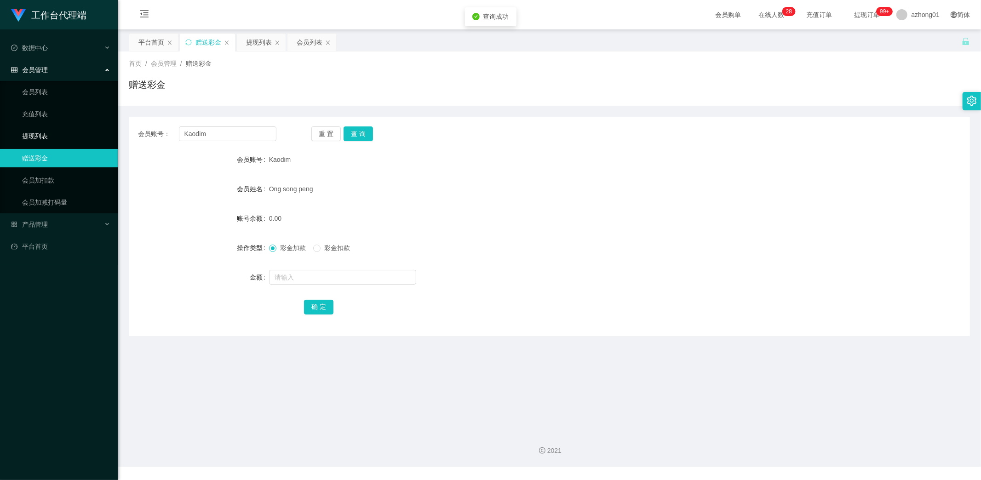
click at [28, 132] on link "提现列表" at bounding box center [66, 136] width 88 height 18
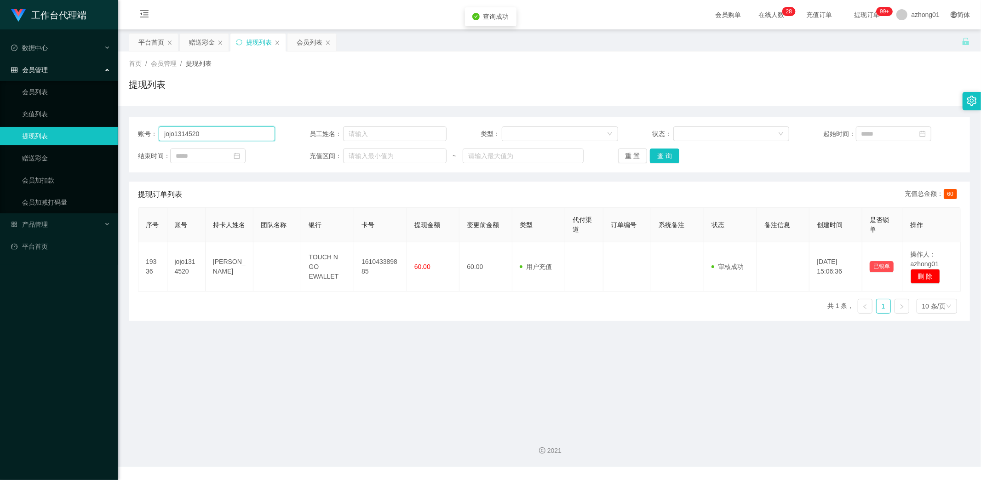
drag, startPoint x: 189, startPoint y: 133, endPoint x: 113, endPoint y: 126, distance: 77.2
click at [113, 126] on section "工作台代理端 数据中心 会员管理 会员列表 充值列表 提现列表 赠送彩金 会员加扣款 会员加减打码量 产品管理 平台首页 保存配置 重置配置 整体风格设置 主…" at bounding box center [490, 233] width 981 height 467
paste input "Kaodim"
type input "Kaodim"
click at [667, 155] on button "查 询" at bounding box center [664, 156] width 29 height 15
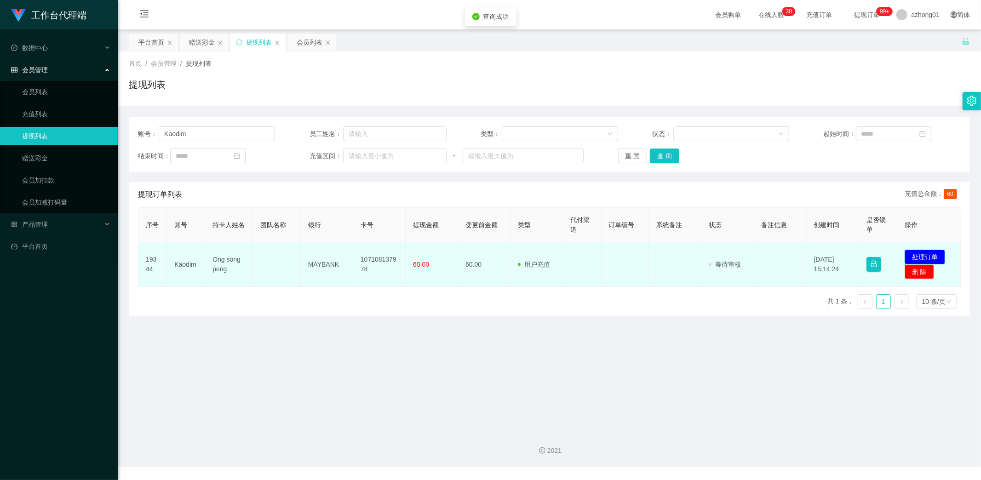
click at [927, 253] on button "处理订单" at bounding box center [925, 257] width 40 height 15
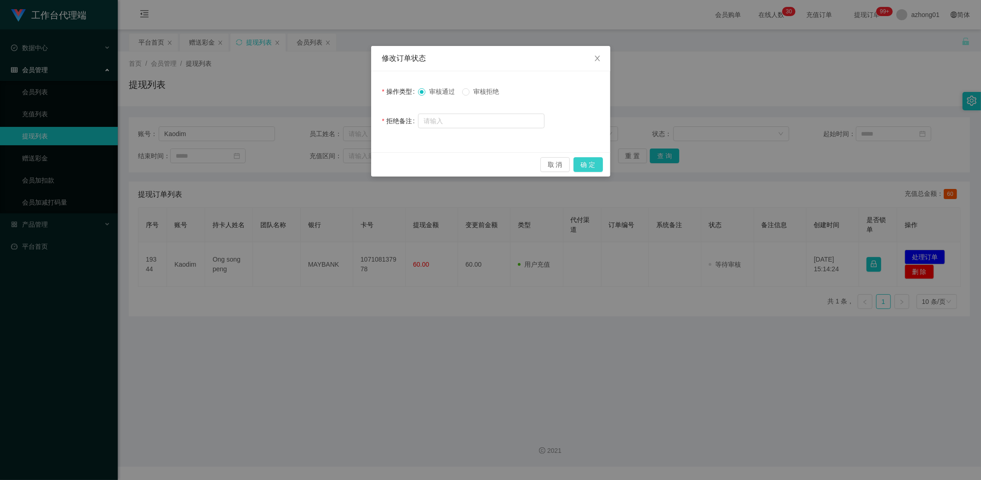
click at [587, 162] on button "确 定" at bounding box center [587, 164] width 29 height 15
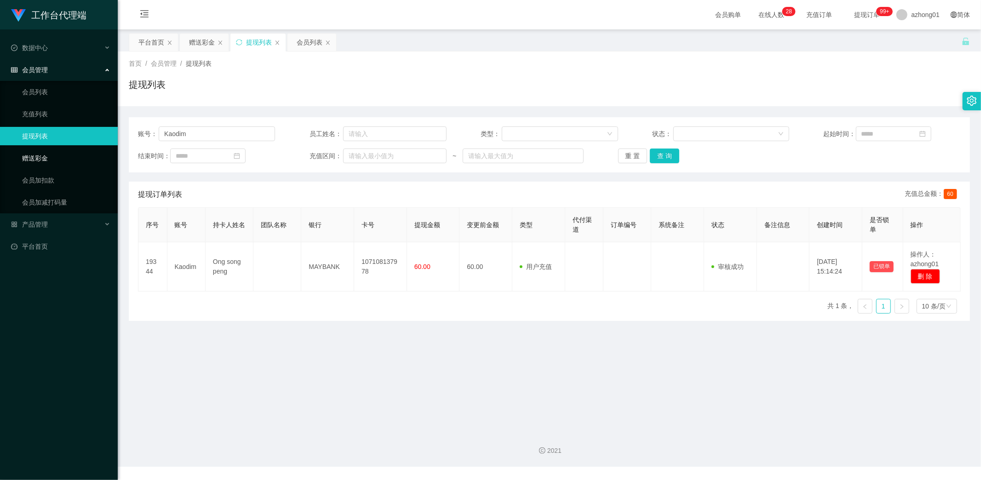
click at [80, 155] on link "赠送彩金" at bounding box center [66, 158] width 88 height 18
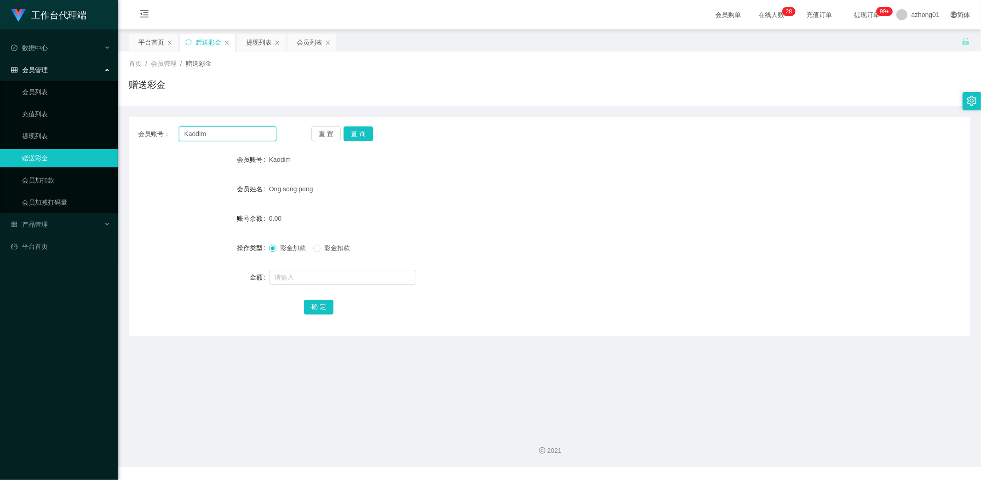
drag, startPoint x: 218, startPoint y: 133, endPoint x: 140, endPoint y: 136, distance: 77.3
click at [138, 136] on div "会员账号： [PERSON_NAME]" at bounding box center [207, 133] width 138 height 15
paste input "Nad96"
type input "Nad96"
click at [365, 132] on button "查 询" at bounding box center [358, 133] width 29 height 15
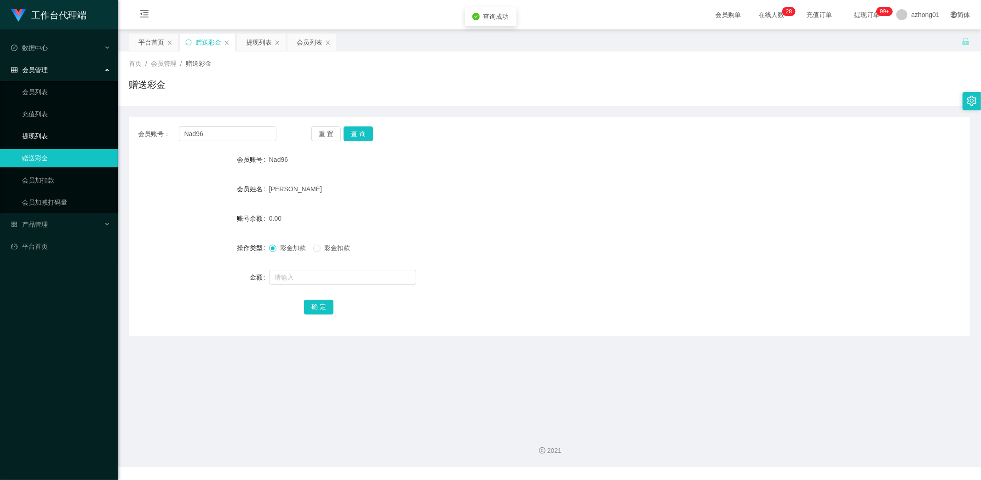
click at [43, 136] on link "提现列表" at bounding box center [66, 136] width 88 height 18
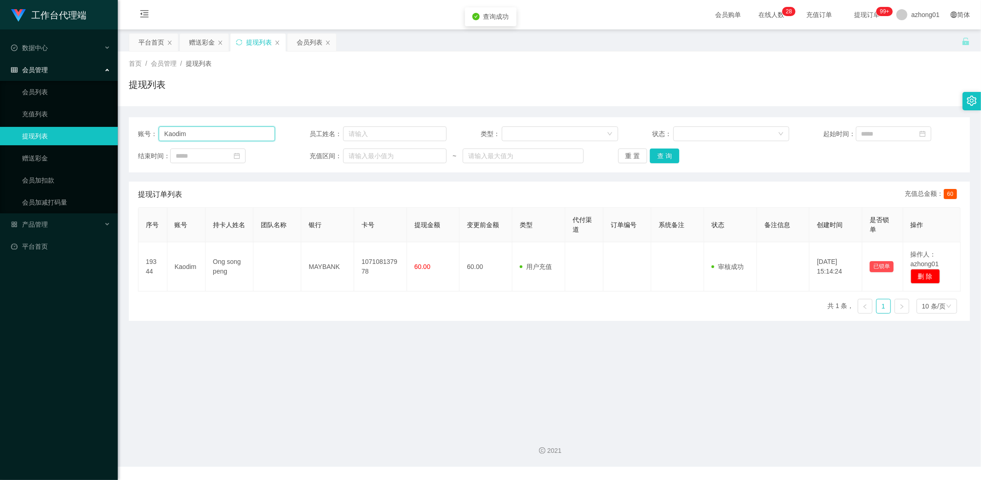
drag, startPoint x: 204, startPoint y: 135, endPoint x: 95, endPoint y: 134, distance: 109.0
click at [95, 134] on section "工作台代理端 数据中心 会员管理 会员列表 充值列表 提现列表 赠送彩金 会员加扣款 会员加减打码量 产品管理 平台首页 保存配置 重置配置 整体风格设置 主…" at bounding box center [490, 233] width 981 height 467
paste input "Nad96"
type input "Nad96"
click at [667, 153] on button "查 询" at bounding box center [664, 156] width 29 height 15
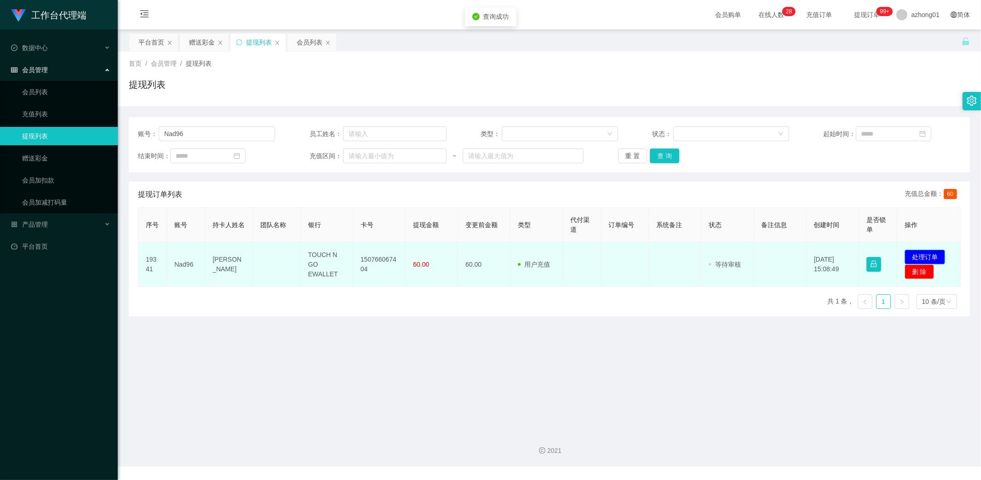
click at [933, 253] on button "处理订单" at bounding box center [925, 257] width 40 height 15
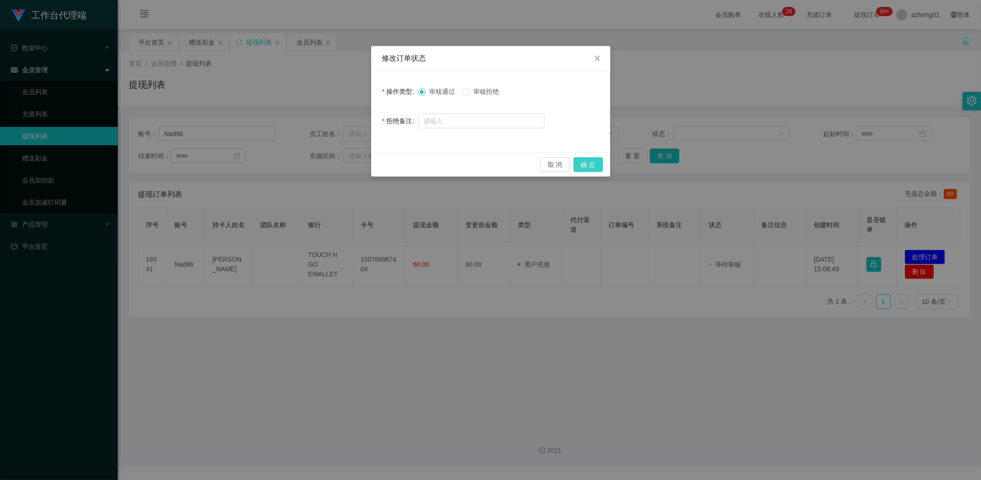
click at [592, 163] on button "确 定" at bounding box center [587, 164] width 29 height 15
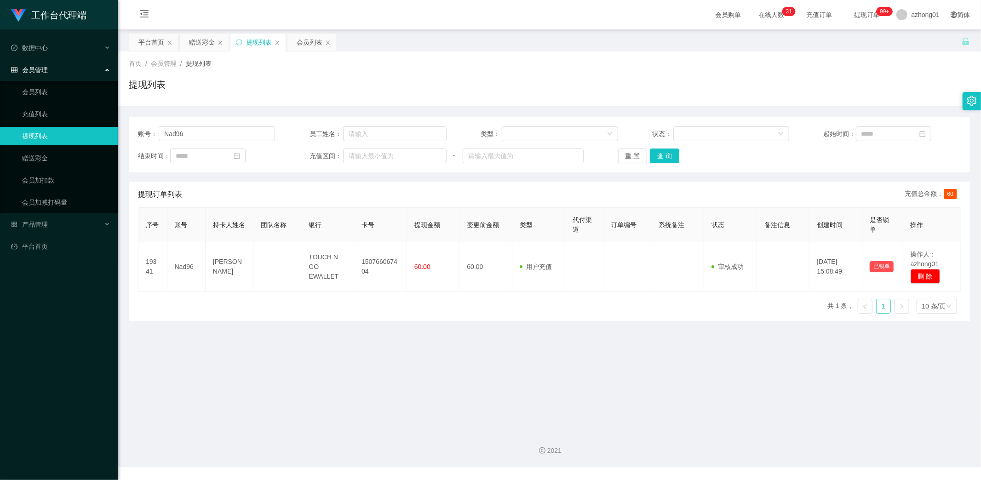
click at [224, 403] on main "关闭左侧 关闭右侧 关闭其它 刷新页面 平台首页 赠送彩金 提现列表 会员列表 首页 / 会员管理 / 提现列表 / 提现列表 账号： Nad96 员工姓名：…" at bounding box center [549, 226] width 863 height 395
click at [40, 161] on link "赠送彩金" at bounding box center [66, 158] width 88 height 18
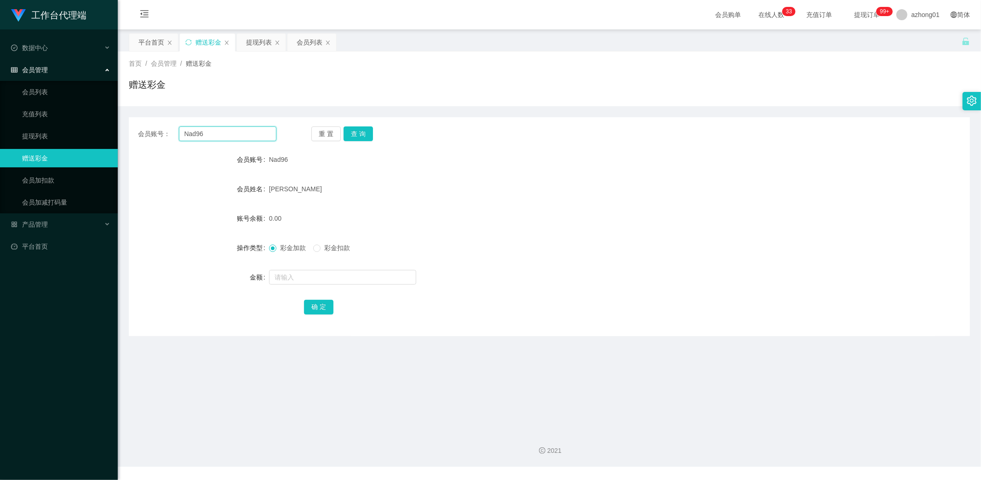
drag, startPoint x: 241, startPoint y: 130, endPoint x: 127, endPoint y: 139, distance: 114.0
click at [127, 139] on main "关闭左侧 关闭右侧 关闭其它 刷新页面 平台首页 赠送彩金 提现列表 会员列表 首页 / 会员管理 / 赠送彩金 / 赠送彩金 会员账号： Nad96 重 置…" at bounding box center [549, 226] width 863 height 395
paste input "[PERSON_NAME]"
type input "[PERSON_NAME]"
click at [357, 134] on button "查 询" at bounding box center [358, 133] width 29 height 15
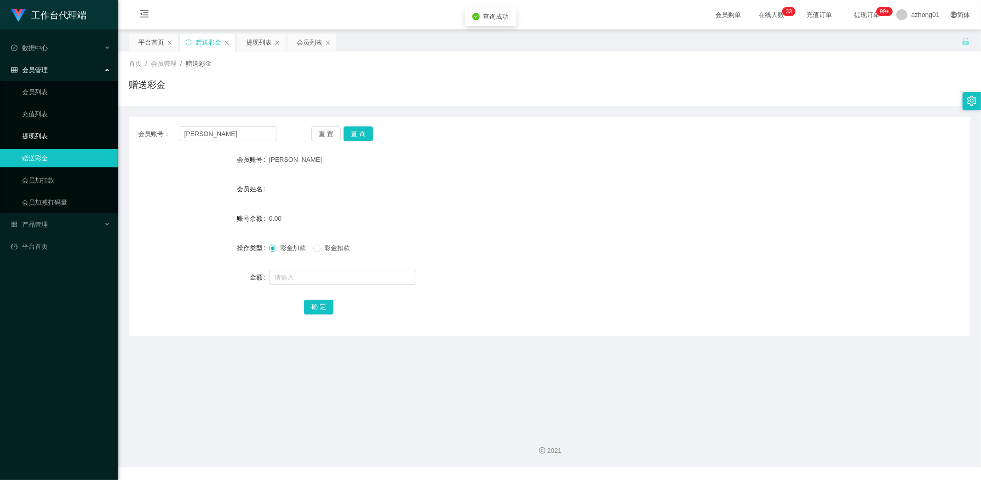
click at [44, 139] on link "提现列表" at bounding box center [66, 136] width 88 height 18
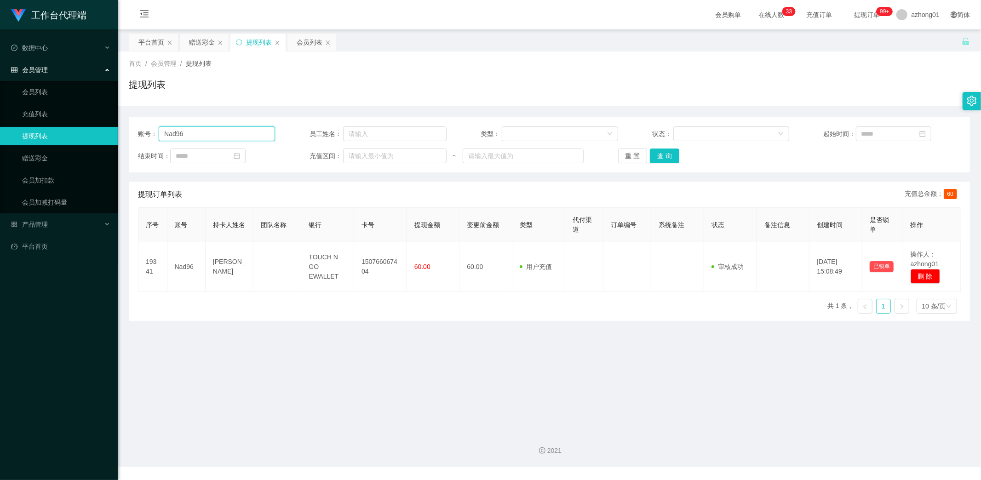
drag, startPoint x: 197, startPoint y: 131, endPoint x: 113, endPoint y: 133, distance: 84.2
click at [110, 132] on section "工作台代理端 数据中心 会员管理 会员列表 充值列表 提现列表 赠送彩金 会员加扣款 会员加减打码量 产品管理 平台首页 保存配置 重置配置 整体风格设置 主…" at bounding box center [490, 233] width 981 height 467
paste input "[PERSON_NAME]"
type input "[PERSON_NAME]"
click at [667, 155] on button "查 询" at bounding box center [664, 156] width 29 height 15
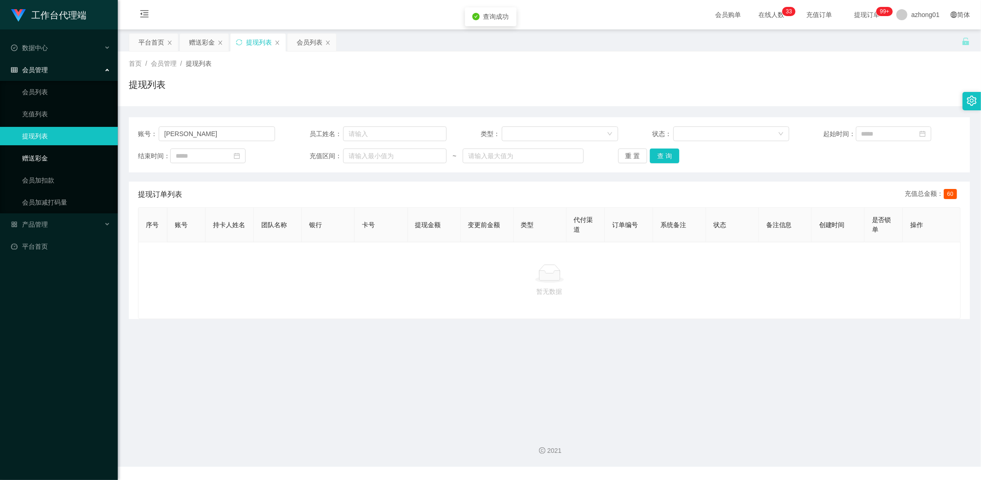
click at [54, 152] on link "赠送彩金" at bounding box center [66, 158] width 88 height 18
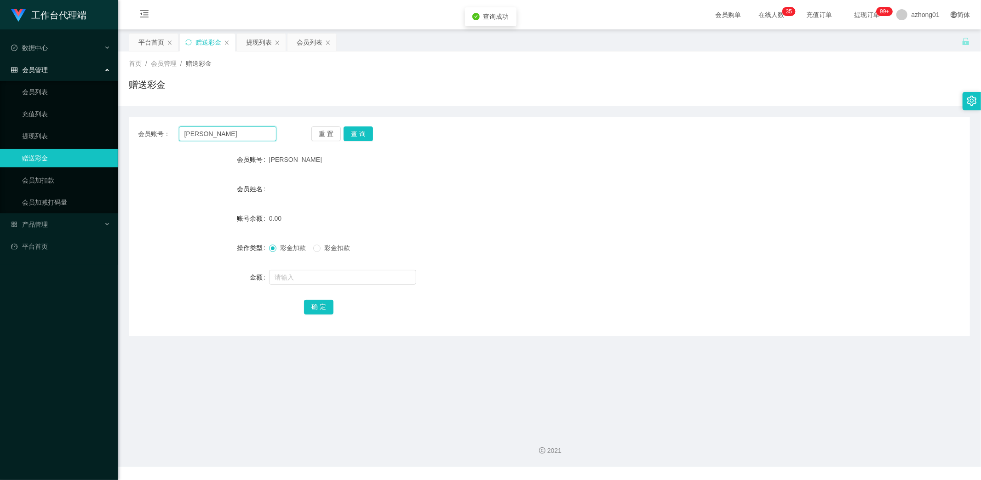
drag, startPoint x: 223, startPoint y: 136, endPoint x: 132, endPoint y: 128, distance: 91.0
click at [130, 128] on div "会员账号： [PERSON_NAME] 查 询" at bounding box center [549, 133] width 841 height 15
click at [365, 132] on button "查 询" at bounding box center [358, 133] width 29 height 15
click at [293, 278] on input "text" at bounding box center [342, 277] width 147 height 15
type input "60"
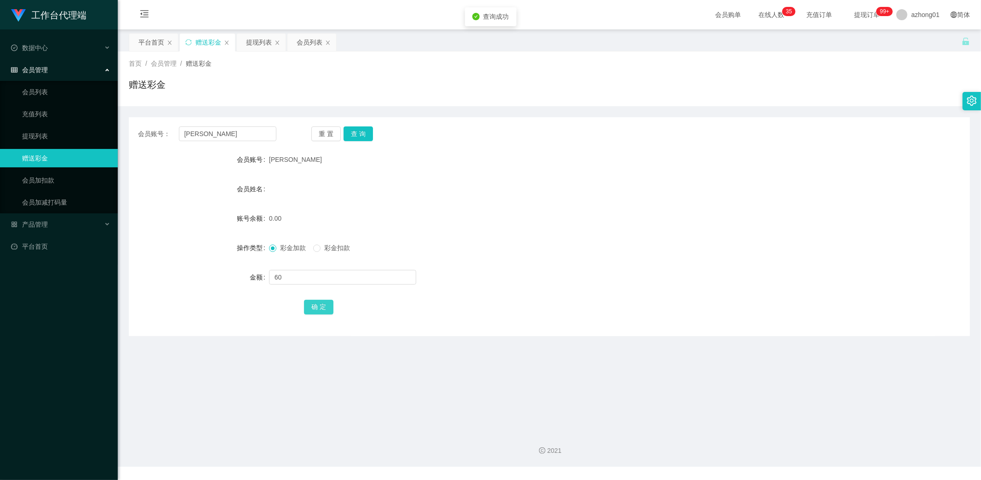
click at [310, 305] on button "确 定" at bounding box center [318, 307] width 29 height 15
drag, startPoint x: 227, startPoint y: 134, endPoint x: 139, endPoint y: 126, distance: 88.2
click at [139, 126] on div "会员账号： [PERSON_NAME]" at bounding box center [207, 133] width 138 height 15
paste input "Steve83"
type input "Steve83"
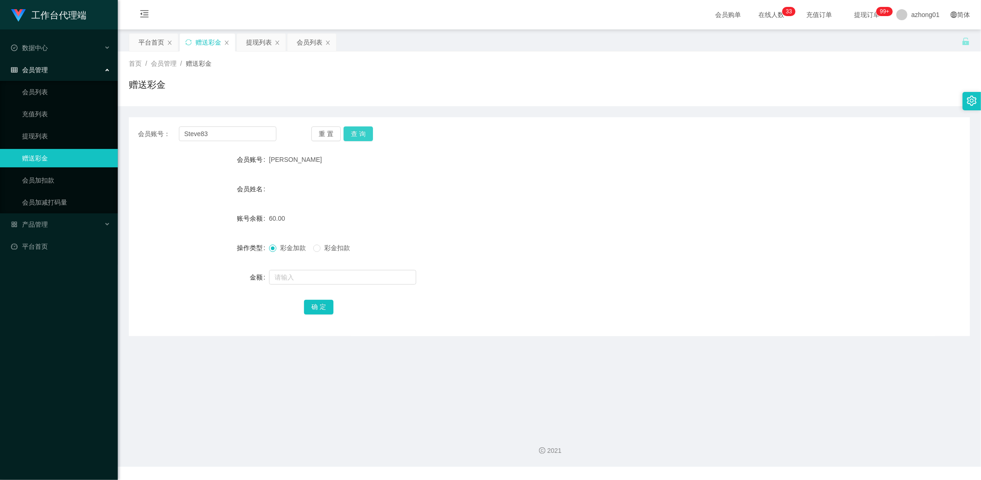
click at [363, 130] on button "查 询" at bounding box center [358, 133] width 29 height 15
click at [45, 136] on link "提现列表" at bounding box center [66, 136] width 88 height 18
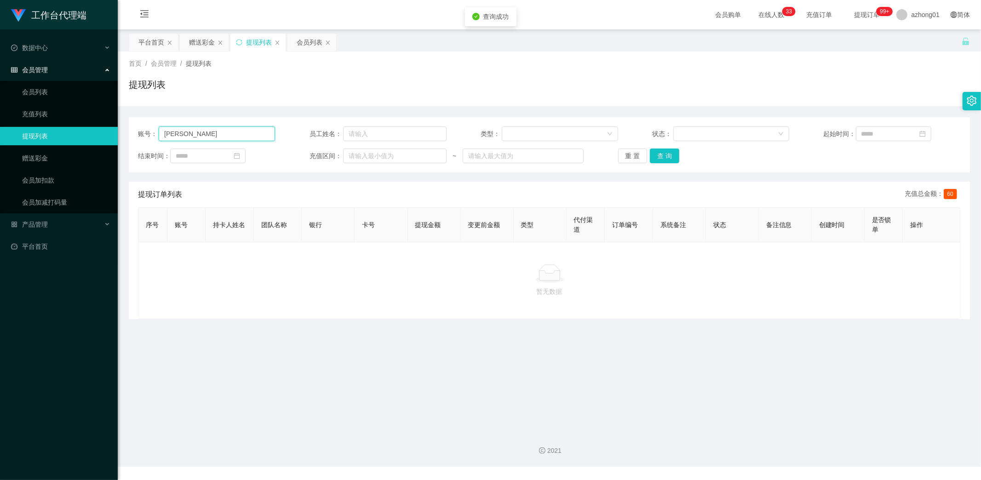
drag, startPoint x: 205, startPoint y: 134, endPoint x: 121, endPoint y: 132, distance: 83.3
click at [103, 126] on section "工作台代理端 数据中心 会员管理 会员列表 充值列表 提现列表 赠送彩金 会员加扣款 会员加减打码量 产品管理 平台首页 保存配置 重置配置 整体风格设置 主…" at bounding box center [490, 233] width 981 height 467
paste input "Steve83"
type input "Steve83"
click at [662, 155] on button "查 询" at bounding box center [664, 156] width 29 height 15
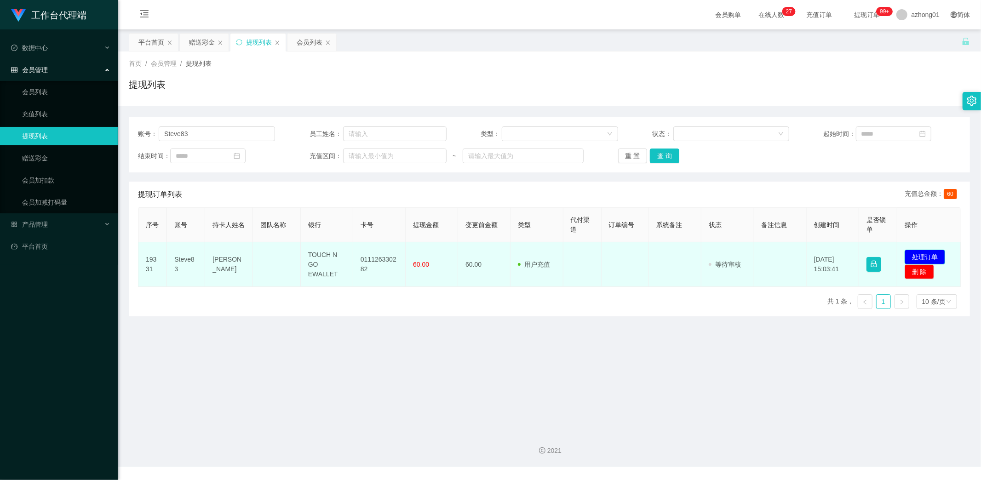
click at [929, 255] on button "处理订单" at bounding box center [925, 257] width 40 height 15
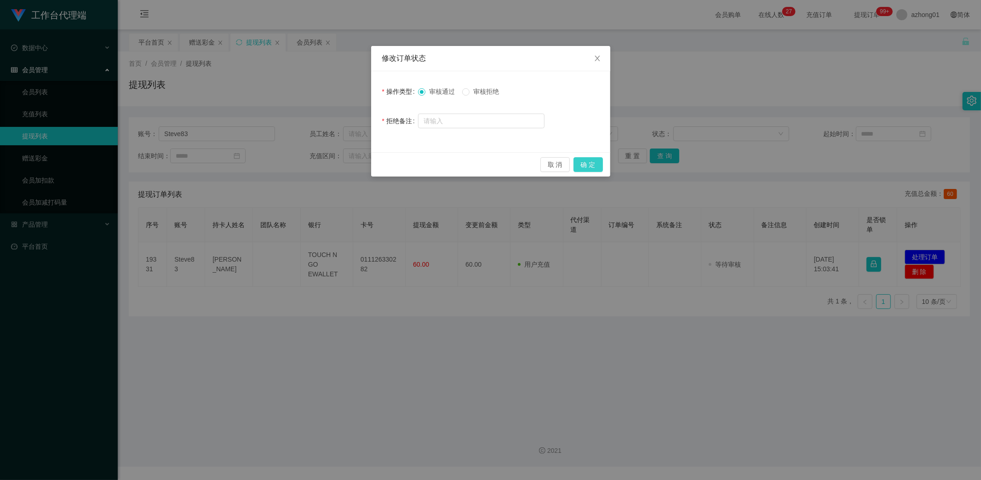
click at [590, 162] on button "确 定" at bounding box center [587, 164] width 29 height 15
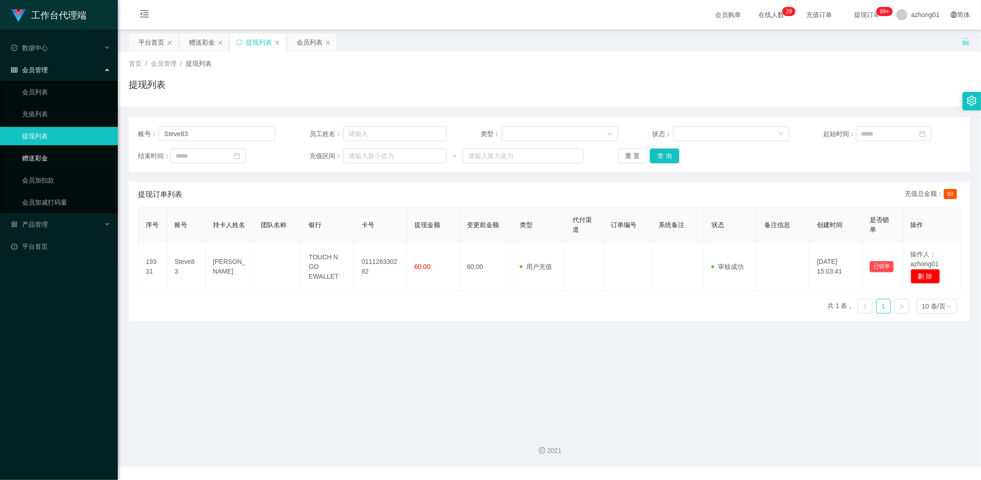
click at [40, 157] on link "赠送彩金" at bounding box center [66, 158] width 88 height 18
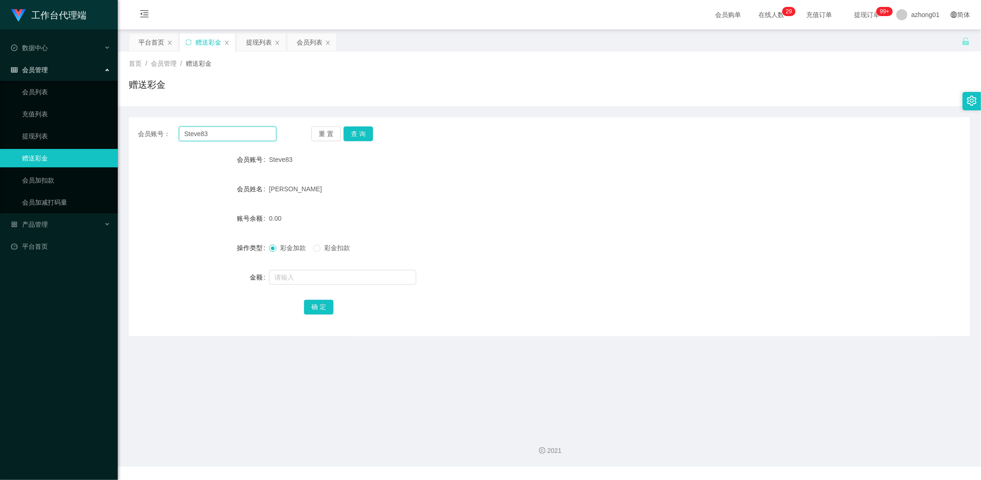
drag, startPoint x: 219, startPoint y: 132, endPoint x: 189, endPoint y: 134, distance: 30.4
click at [144, 128] on div "会员账号： Steve83" at bounding box center [207, 133] width 138 height 15
paste input "[PERSON_NAME]"
click at [372, 135] on div "重 置 查 询" at bounding box center [380, 133] width 138 height 15
click at [364, 131] on button "查 询" at bounding box center [358, 133] width 29 height 15
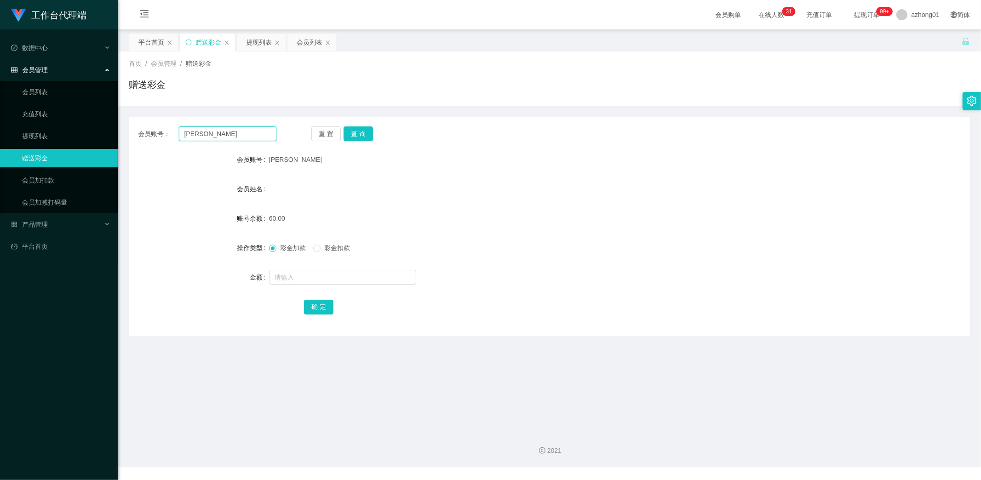
drag, startPoint x: 204, startPoint y: 133, endPoint x: 158, endPoint y: 132, distance: 46.0
click at [158, 132] on div "会员账号： [PERSON_NAME]" at bounding box center [207, 133] width 138 height 15
paste input "[PERSON_NAME]"
type input "[PERSON_NAME]"
click at [365, 129] on button "查 询" at bounding box center [358, 133] width 29 height 15
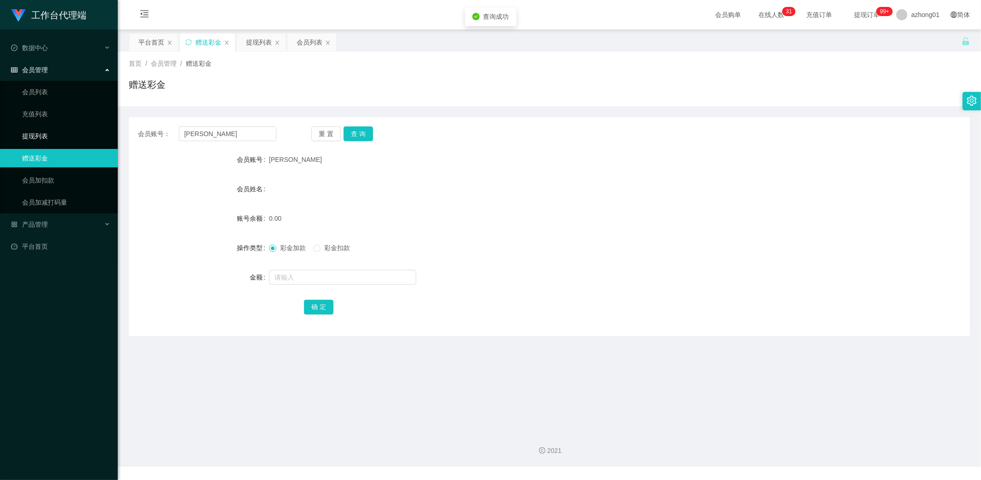
click at [53, 130] on link "提现列表" at bounding box center [66, 136] width 88 height 18
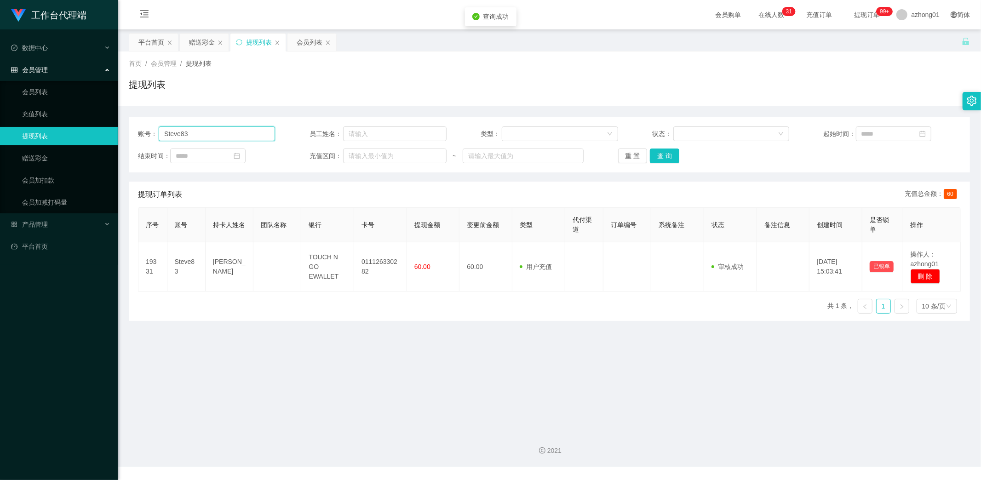
drag, startPoint x: 217, startPoint y: 131, endPoint x: 117, endPoint y: 129, distance: 100.3
click at [114, 129] on section "工作台代理端 数据中心 会员管理 会员列表 充值列表 提现列表 赠送彩金 会员加扣款 会员加减打码量 产品管理 平台首页 保存配置 重置配置 整体风格设置 主…" at bounding box center [490, 233] width 981 height 467
paste input "[PERSON_NAME]"
type input "[PERSON_NAME]"
click at [658, 155] on button "查 询" at bounding box center [664, 156] width 29 height 15
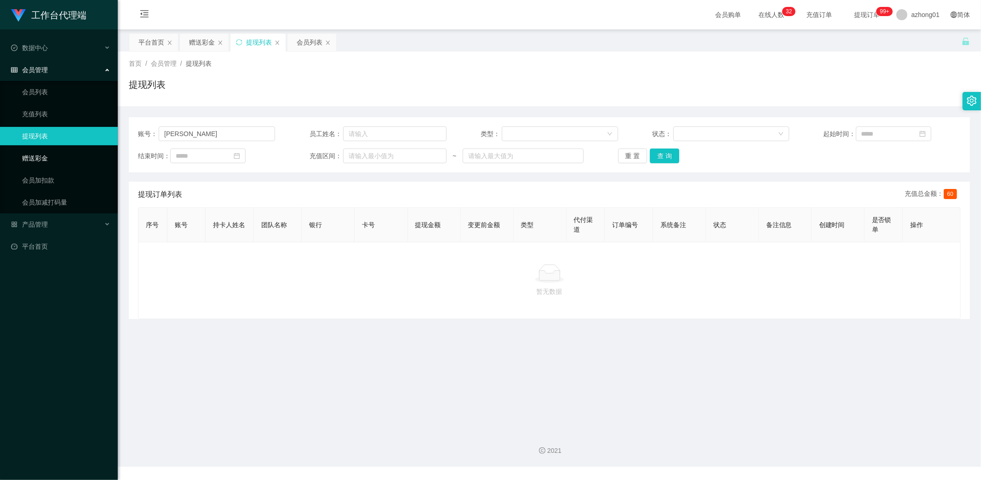
click at [44, 158] on link "赠送彩金" at bounding box center [66, 158] width 88 height 18
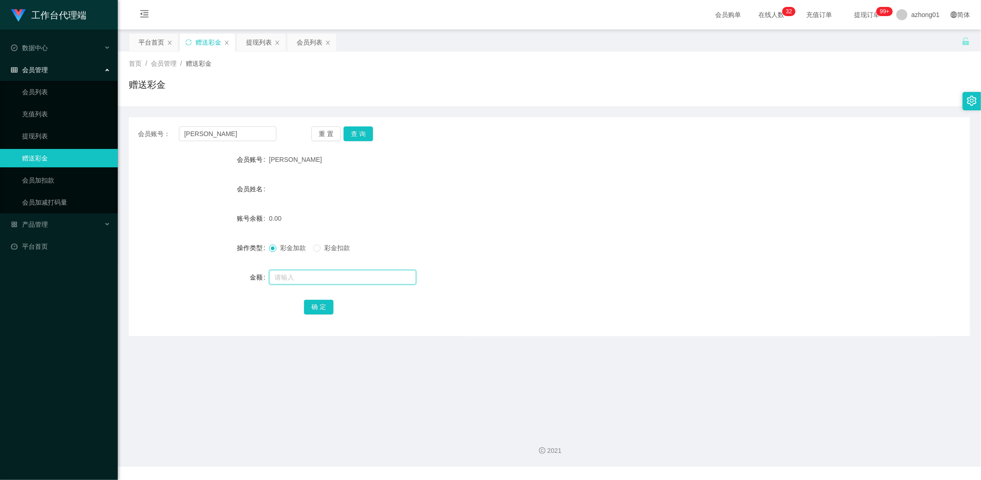
click at [318, 277] on input "text" at bounding box center [342, 277] width 147 height 15
type input "60"
click at [315, 313] on button "确 定" at bounding box center [318, 307] width 29 height 15
click at [44, 158] on link "赠送彩金" at bounding box center [66, 158] width 88 height 18
drag, startPoint x: 194, startPoint y: 139, endPoint x: 150, endPoint y: 131, distance: 43.9
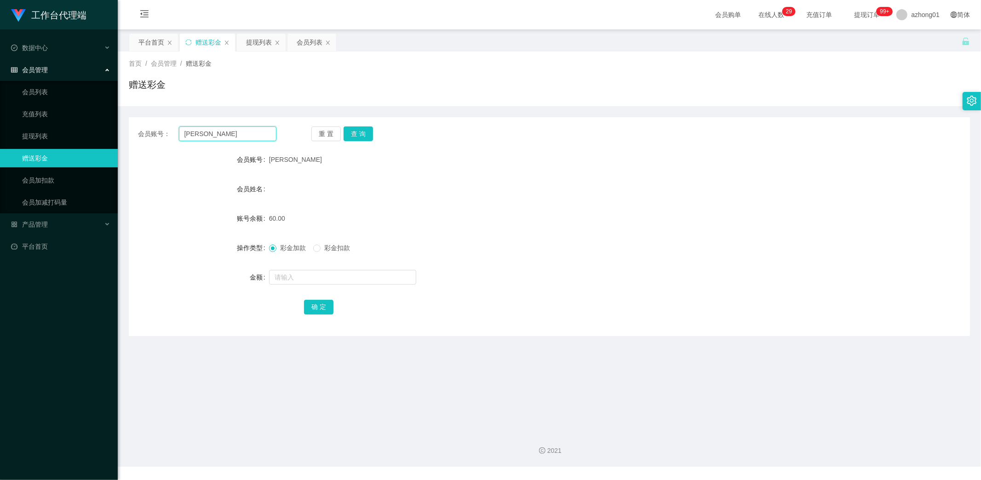
click at [150, 131] on div "会员账号： [PERSON_NAME]" at bounding box center [207, 133] width 138 height 15
paste input "6122736"
type input "6122736"
click at [352, 137] on button "查 询" at bounding box center [358, 133] width 29 height 15
drag, startPoint x: 750, startPoint y: 14, endPoint x: 759, endPoint y: 15, distance: 8.8
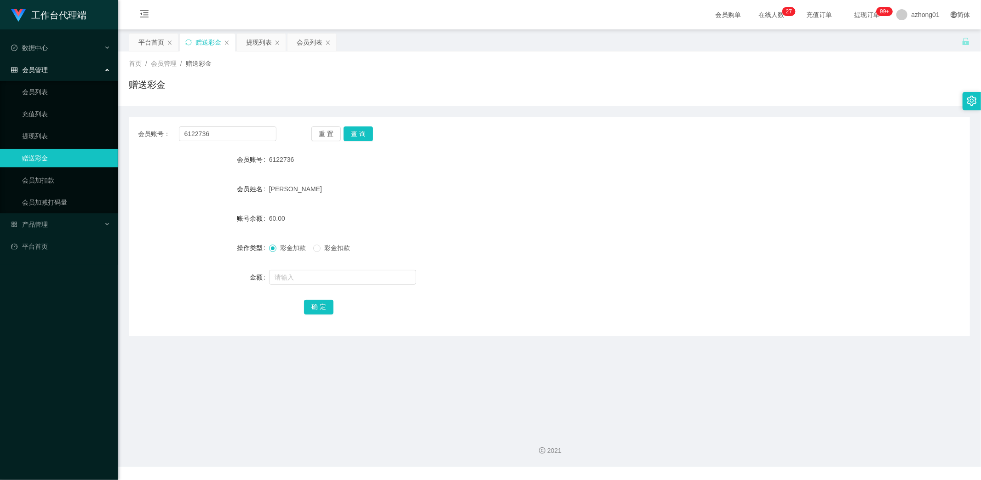
click at [755, 14] on span "在线人数 0 1 2 3 4 5 6 7 8 9 0 1 2 3 4 5 6 7 8 9 0 1 2 3 4 5 6 7 8 9 0 1 2 3 4 5 6 …" at bounding box center [771, 14] width 35 height 6
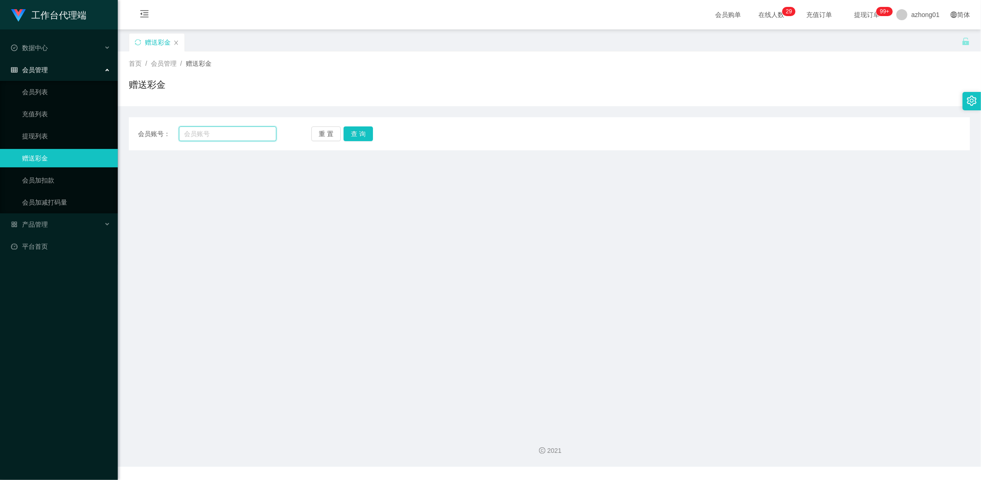
click at [206, 133] on input "text" at bounding box center [228, 133] width 98 height 15
paste input "[PERSON_NAME]"
type input "[PERSON_NAME]"
click at [353, 131] on button "查 询" at bounding box center [358, 133] width 29 height 15
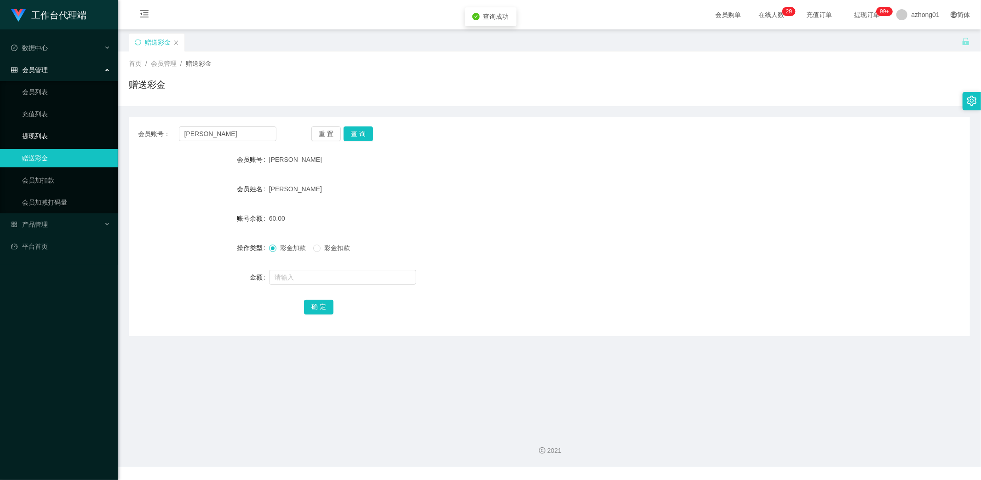
click at [48, 138] on link "提现列表" at bounding box center [66, 136] width 88 height 18
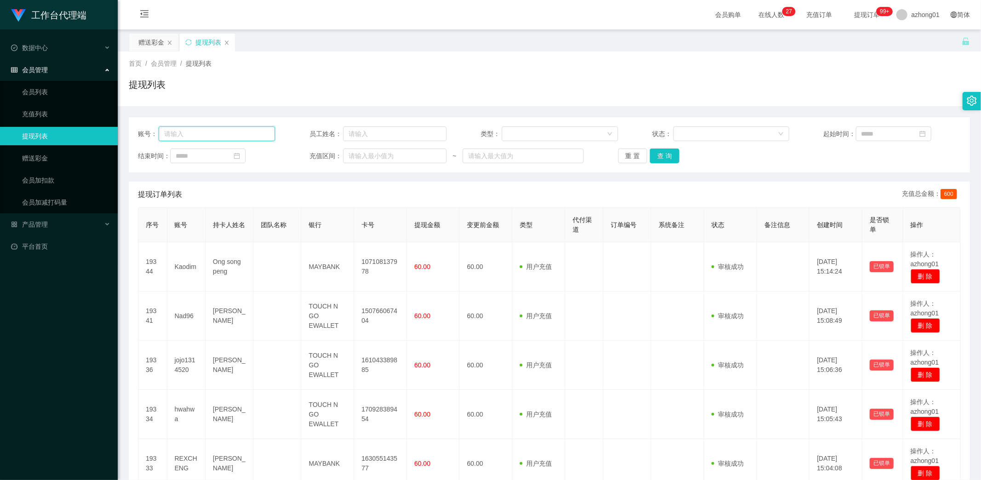
click at [223, 131] on input "text" at bounding box center [217, 133] width 116 height 15
paste input "[PERSON_NAME]"
type input "[PERSON_NAME]"
click at [674, 158] on button "查 询" at bounding box center [664, 156] width 29 height 15
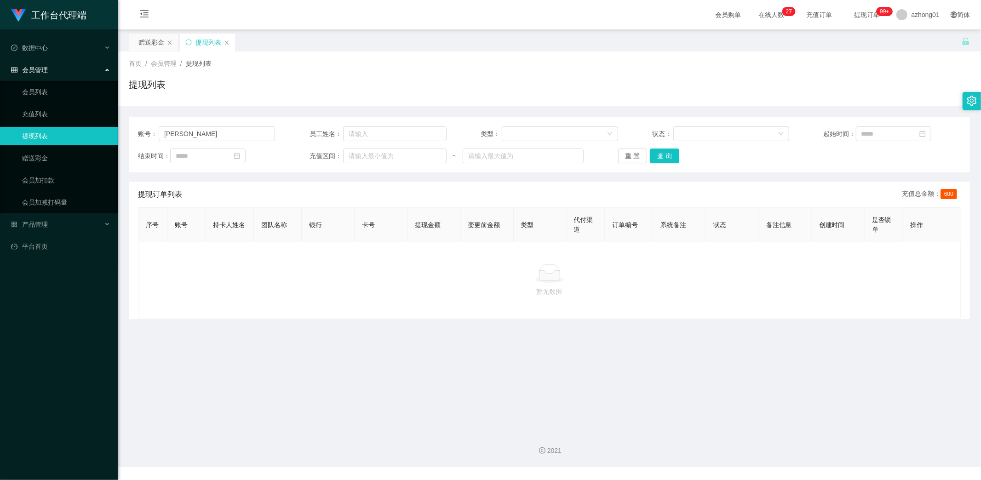
drag, startPoint x: 612, startPoint y: 475, endPoint x: 610, endPoint y: 480, distance: 4.8
click at [611, 480] on div "工作台代理端 数据中心 会员管理 会员列表 充值列表 提现列表 赠送彩金 会员加扣款 会员加减打码量 产品管理 平台首页 保存配置 重置配置 整体风格设置 主…" at bounding box center [490, 240] width 981 height 480
